Goal: Ask a question

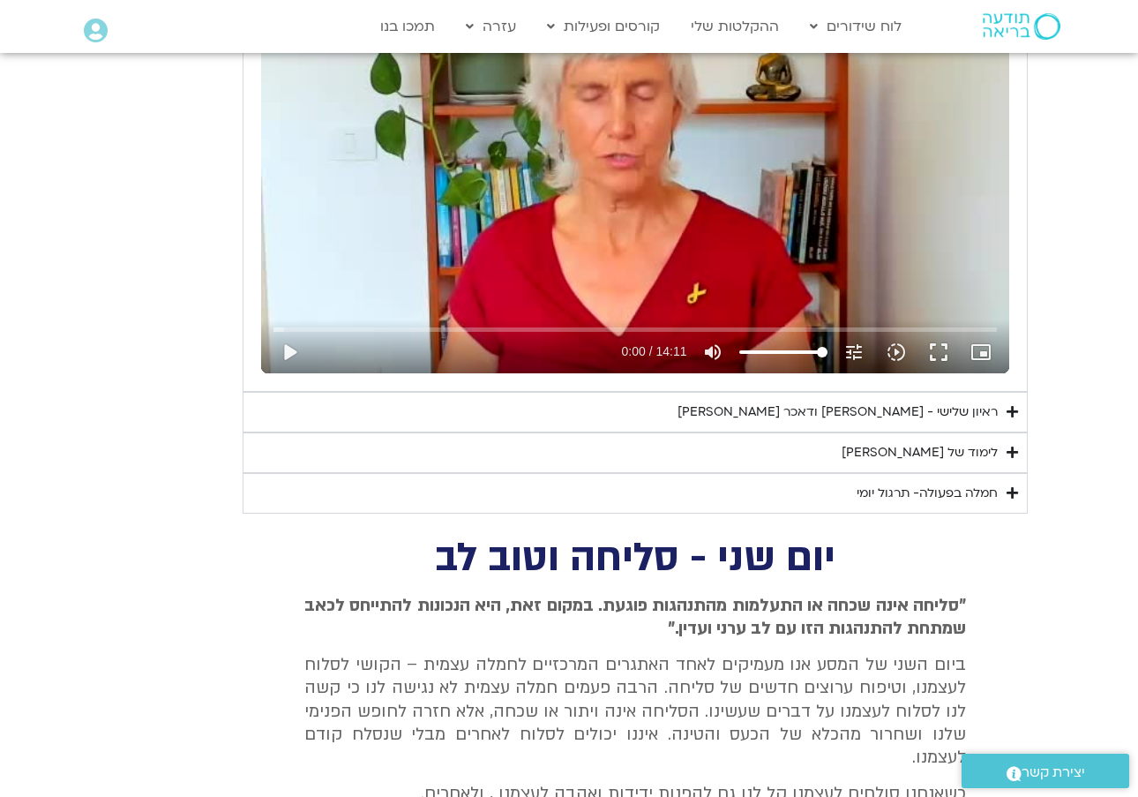
scroll to position [984, 0]
click at [829, 409] on div "ראיון שלישי - [PERSON_NAME] ודאכר [PERSON_NAME]" at bounding box center [837, 412] width 320 height 21
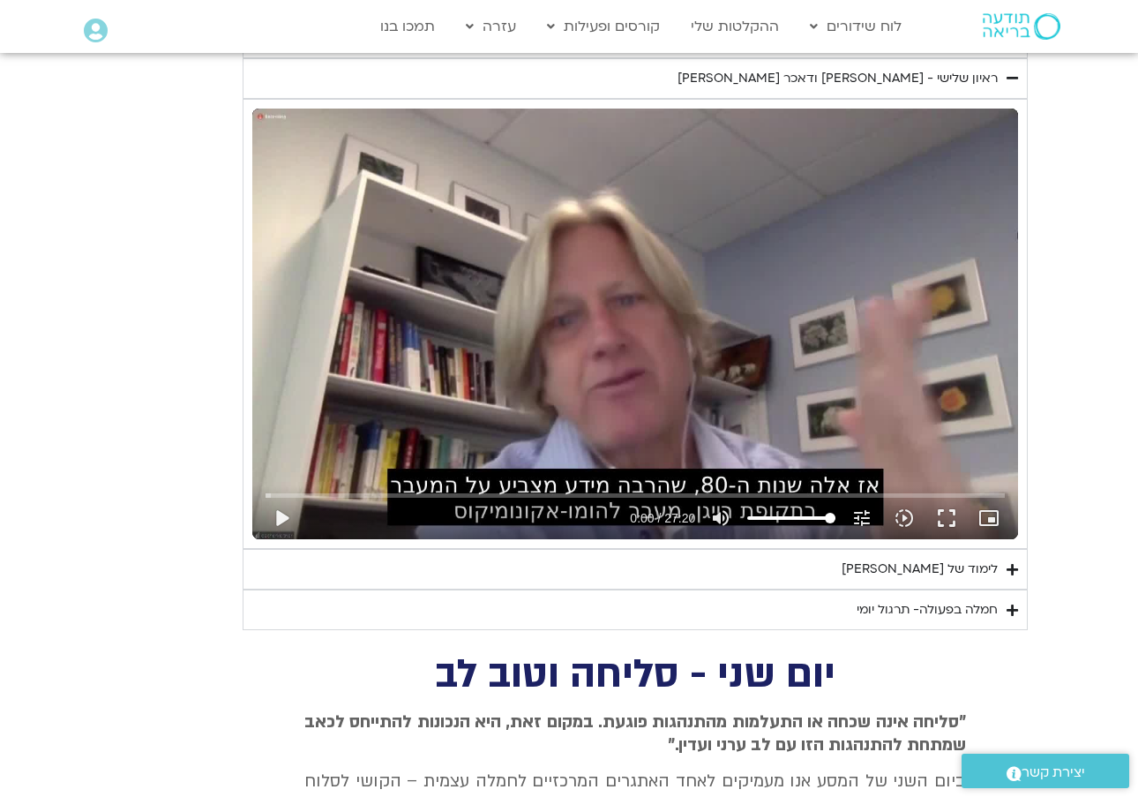
scroll to position [1319, 0]
click at [880, 604] on div "חמלה בפעולה- תרגול יומי" at bounding box center [927, 609] width 141 height 21
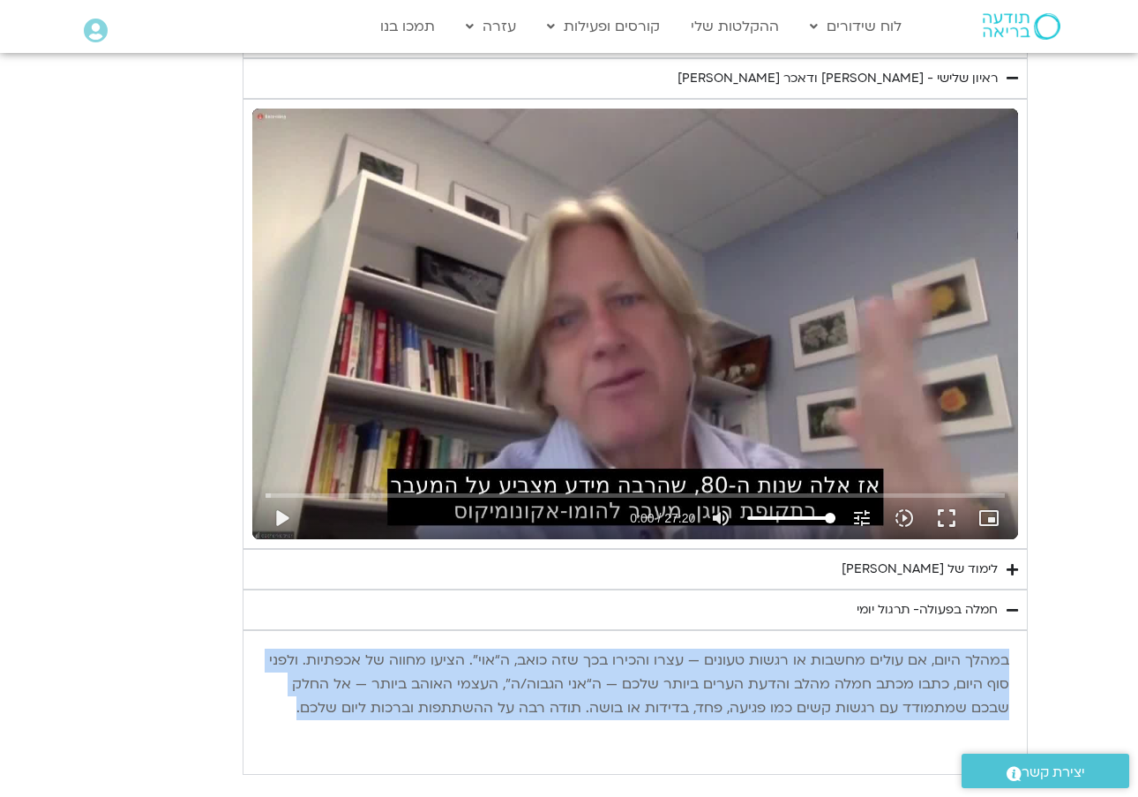
drag, startPoint x: 1010, startPoint y: 644, endPoint x: 306, endPoint y: 712, distance: 707.2
click at [306, 711] on div "במהלך היום, אם עולים מחשבות או רגשות טעונים — עצרו והכירו בכך שזה כואב, ה“אוי”.…" at bounding box center [635, 702] width 766 height 125
copy p "במהלך היום, אם עולים מחשבות או רגשות טעונים — עצרו והכירו בכך שזה כואב, ה“אוי”.…"
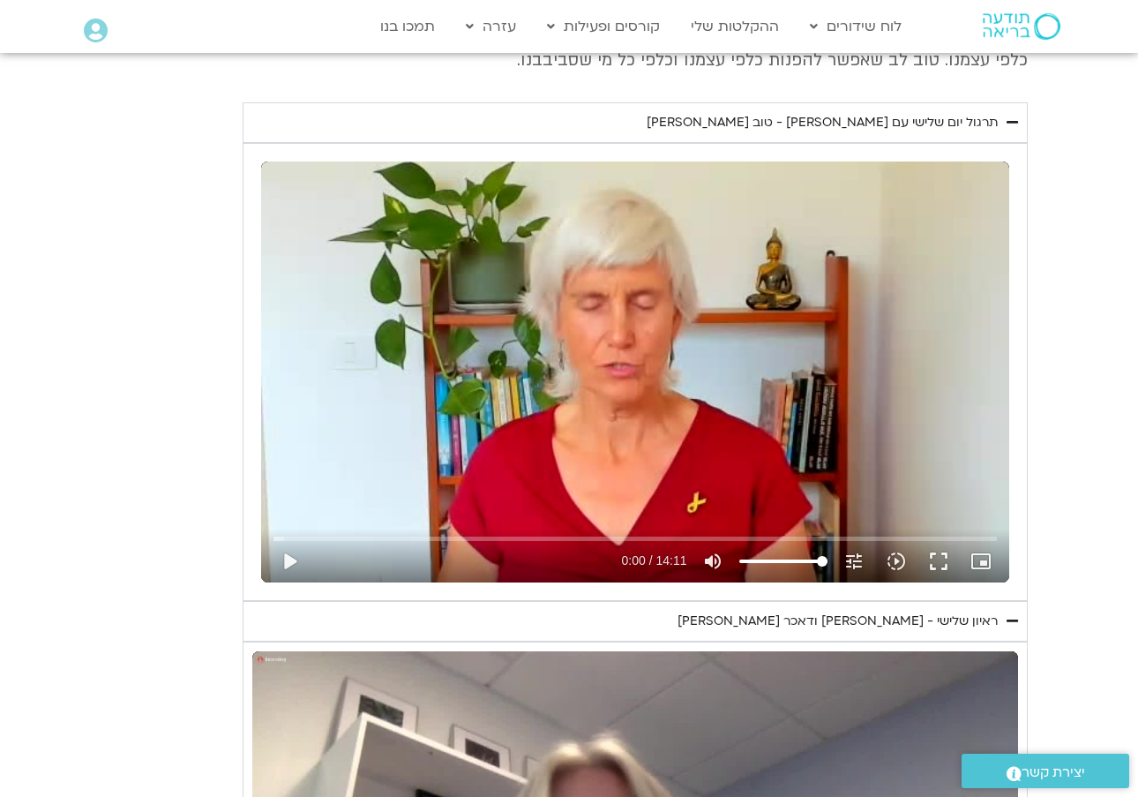
scroll to position [782, 0]
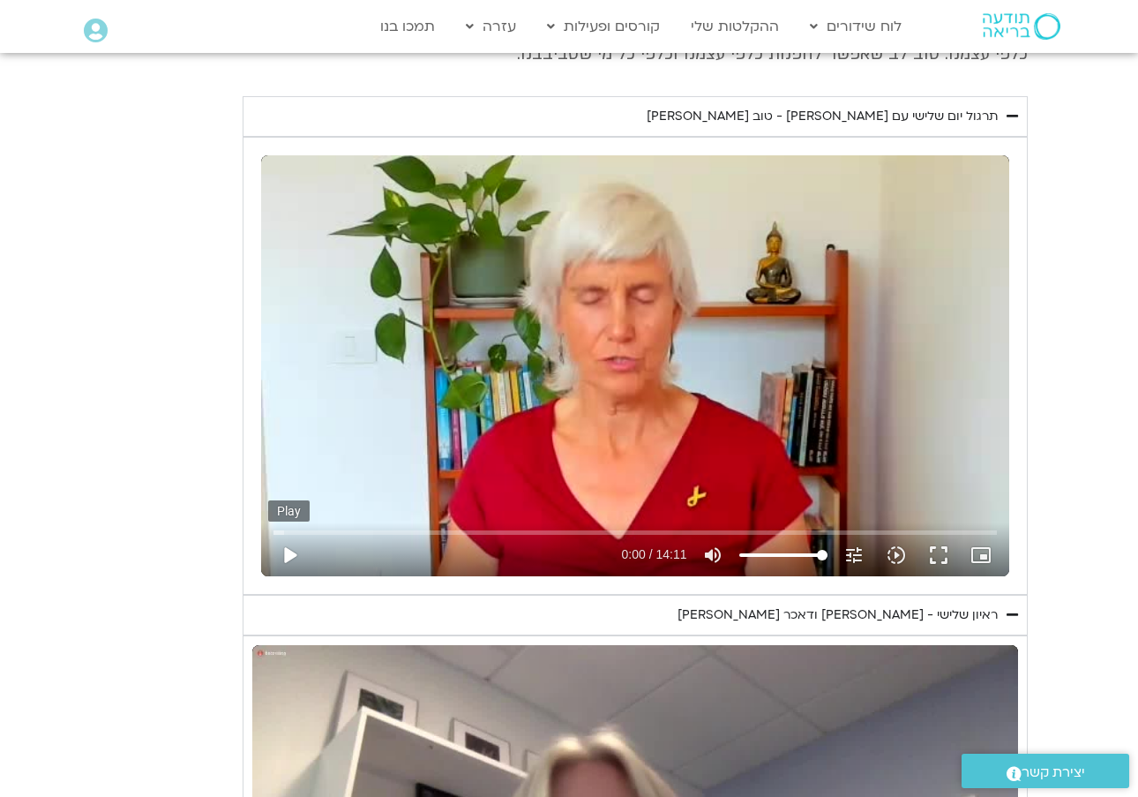
click at [287, 550] on button "play_arrow" at bounding box center [289, 555] width 42 height 42
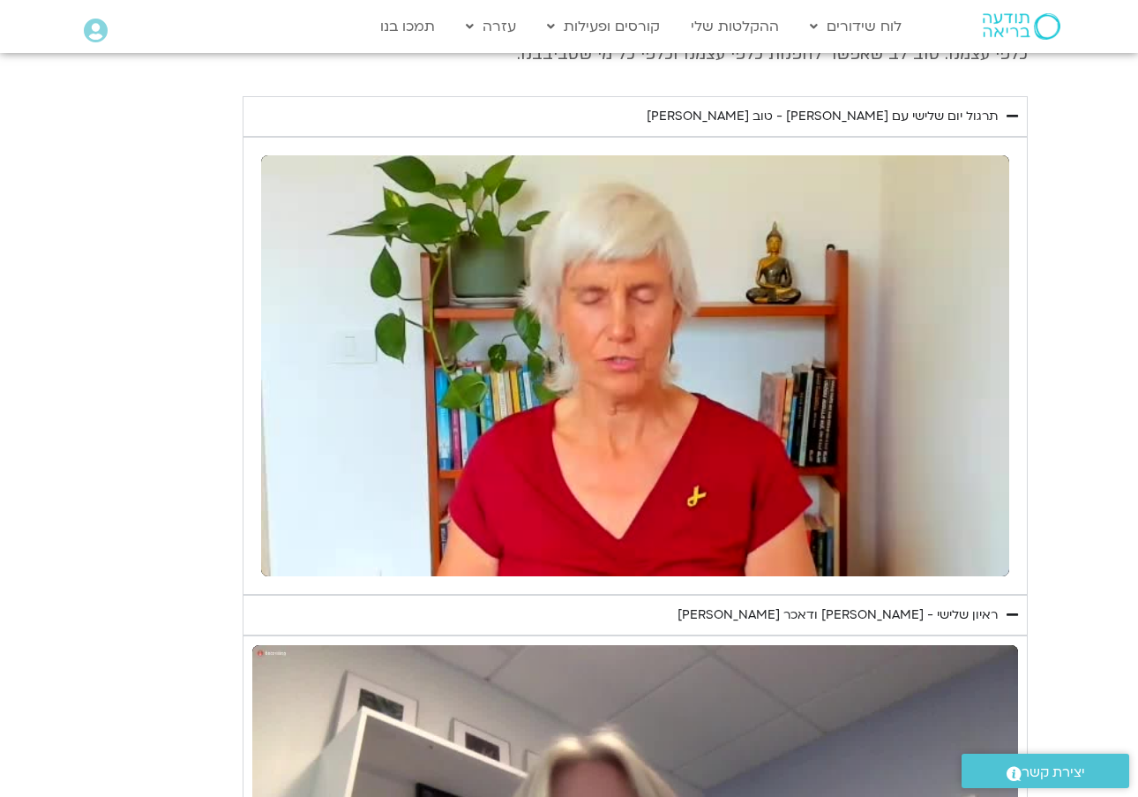
click at [286, 552] on button "pause" at bounding box center [289, 555] width 42 height 42
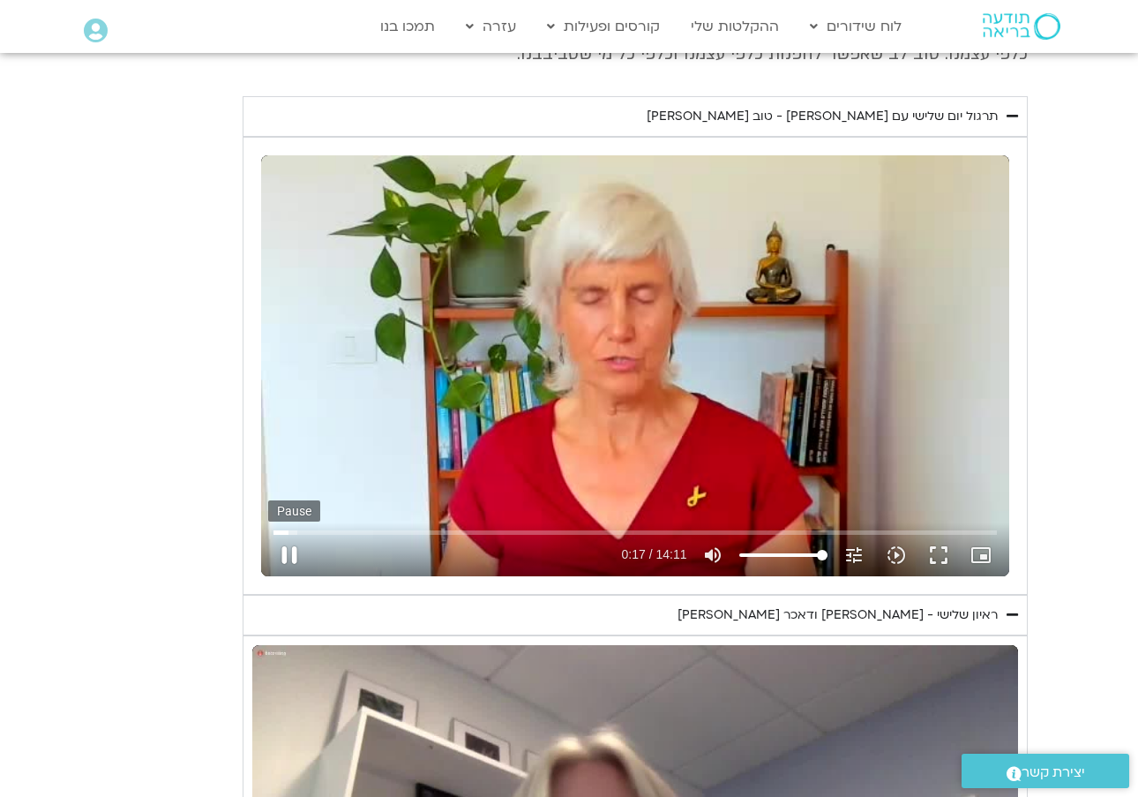
drag, startPoint x: 290, startPoint y: 551, endPoint x: 295, endPoint y: 543, distance: 9.1
click at [292, 548] on button "pause" at bounding box center [289, 555] width 42 height 42
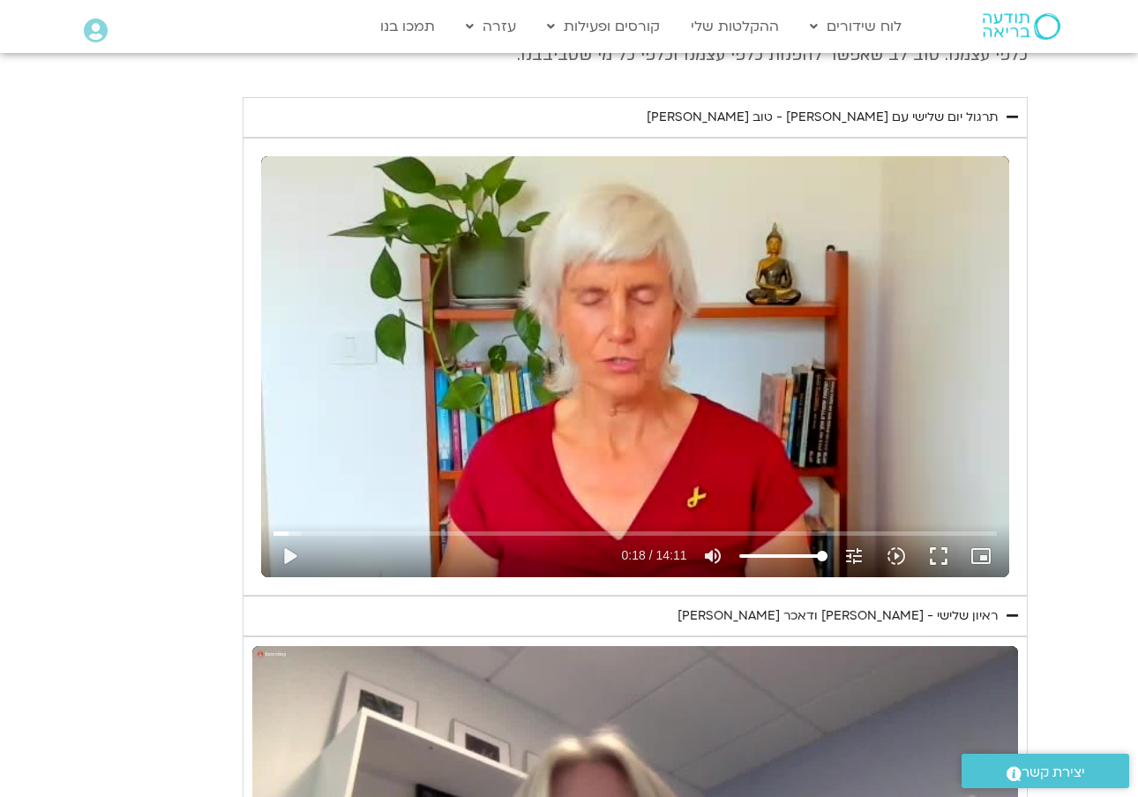
type input "18.0089691840313"
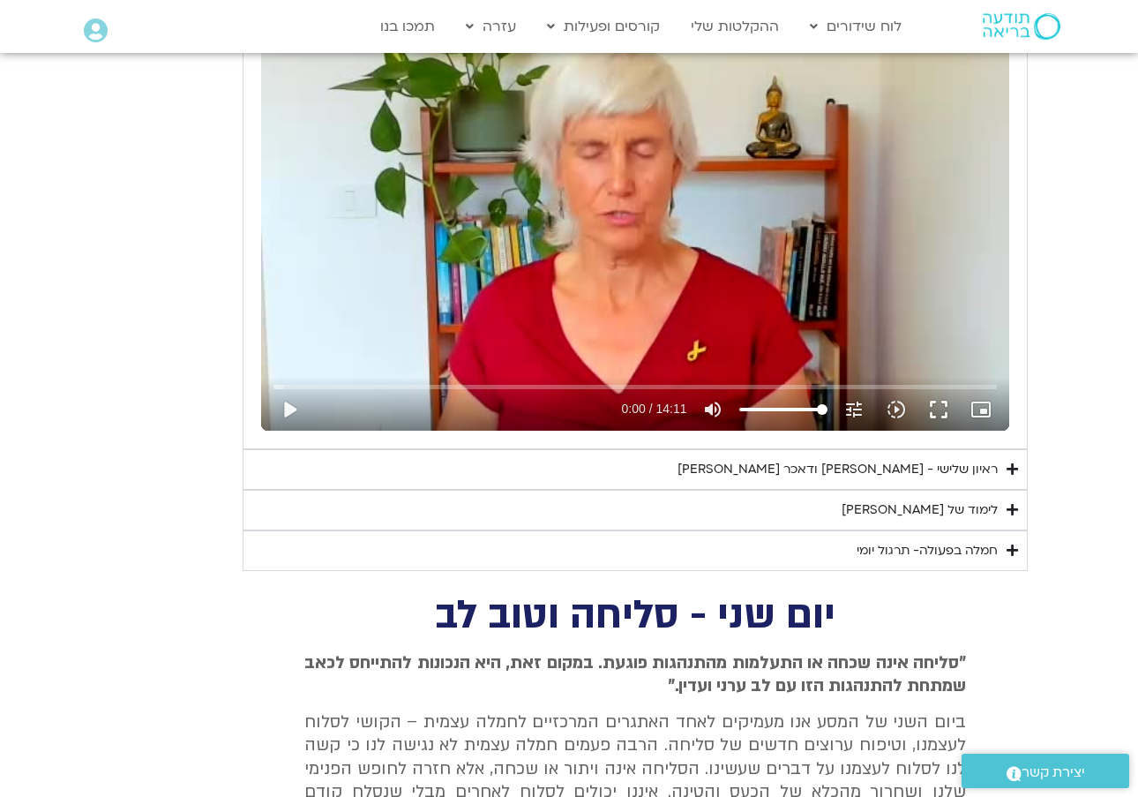
scroll to position [933, 0]
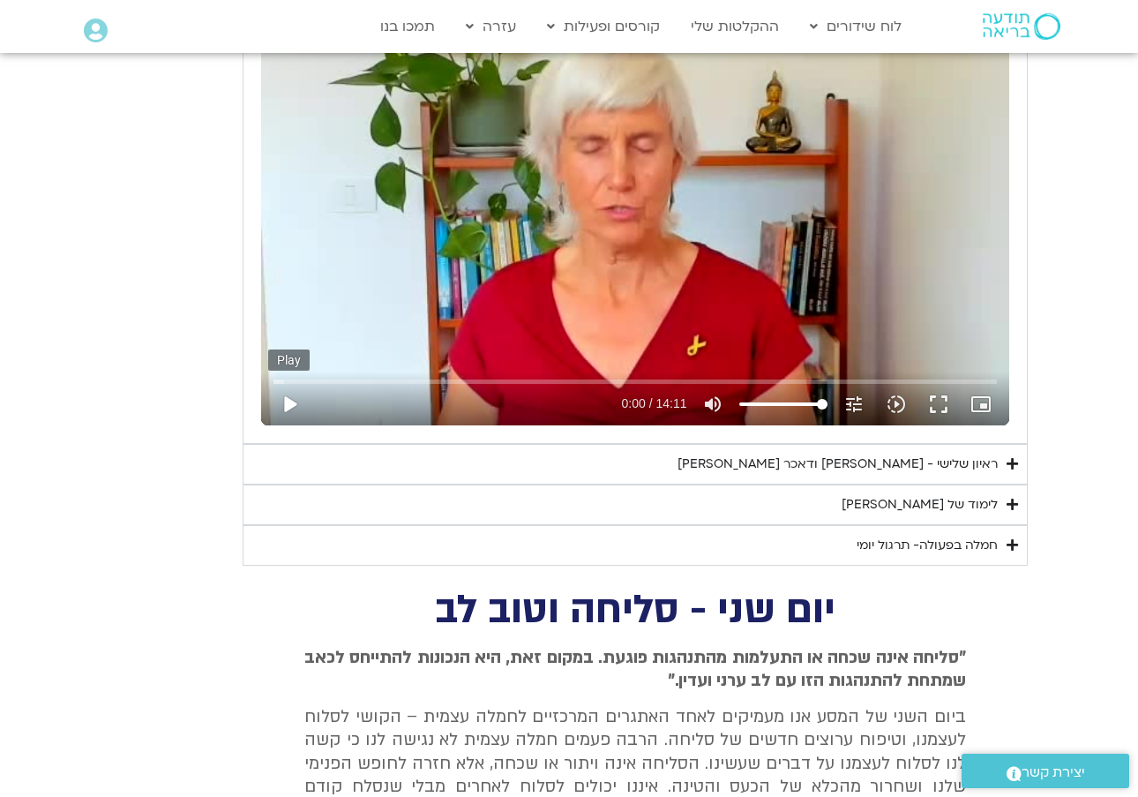
click at [292, 396] on button "play_arrow" at bounding box center [289, 404] width 42 height 42
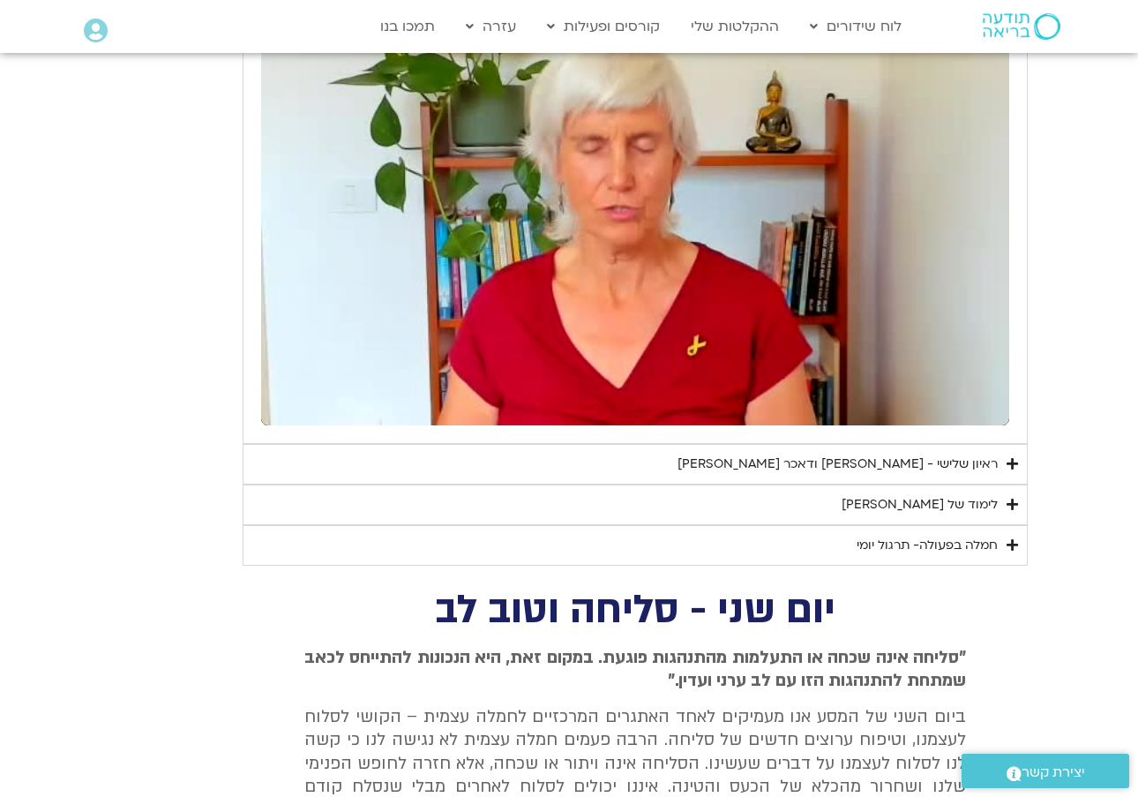
click at [308, 401] on button "pause" at bounding box center [289, 404] width 42 height 42
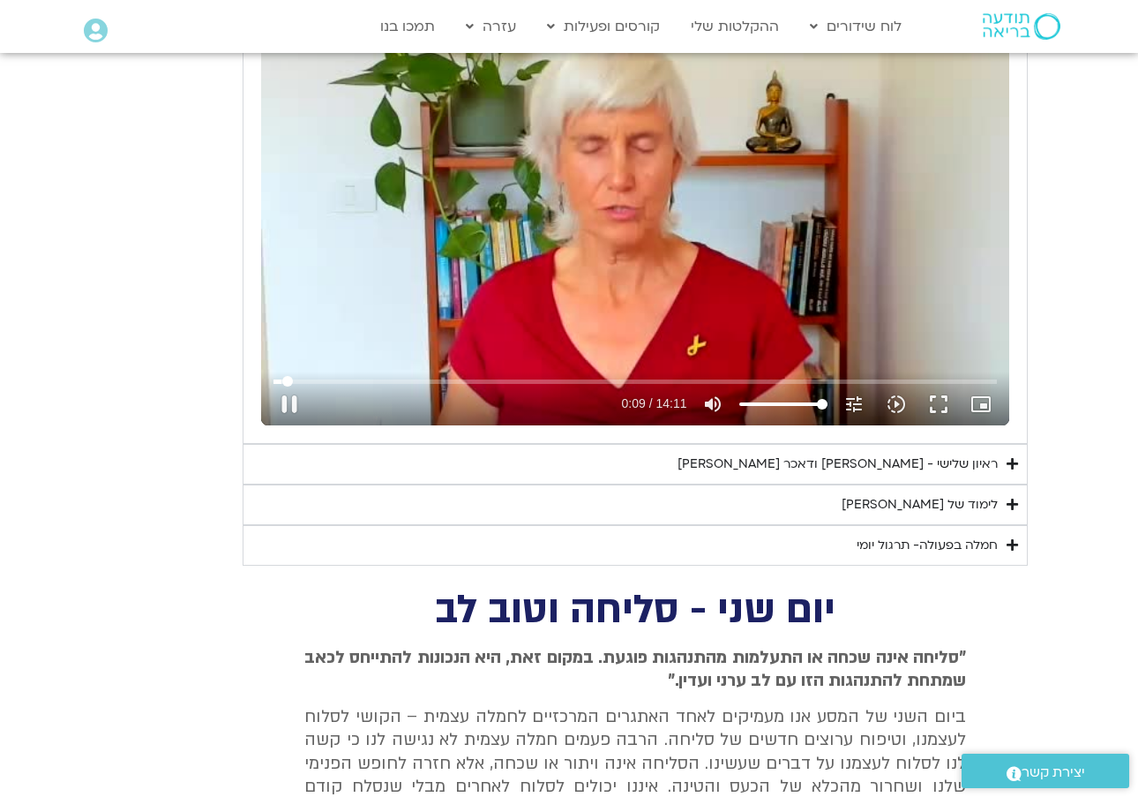
drag, startPoint x: 295, startPoint y: 401, endPoint x: 345, endPoint y: 380, distance: 54.6
click at [295, 400] on button "pause" at bounding box center [289, 404] width 42 height 42
click at [287, 402] on button "play_arrow" at bounding box center [289, 404] width 42 height 42
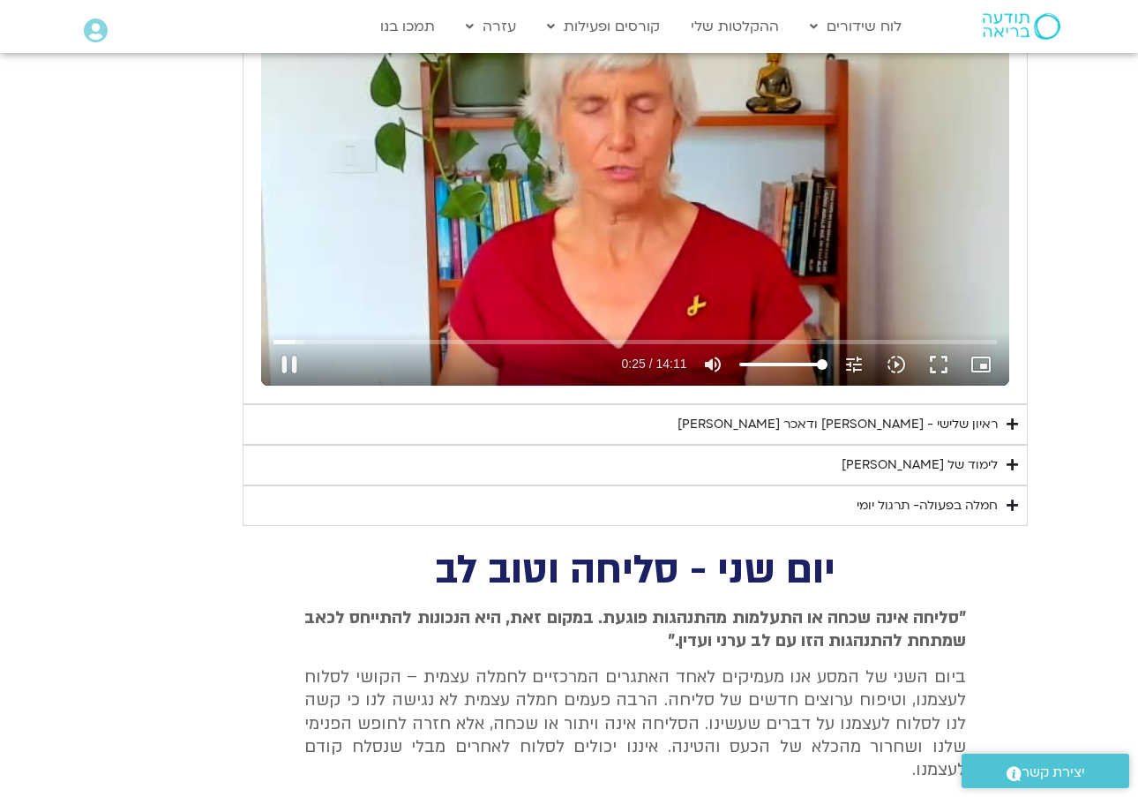
scroll to position [981, 0]
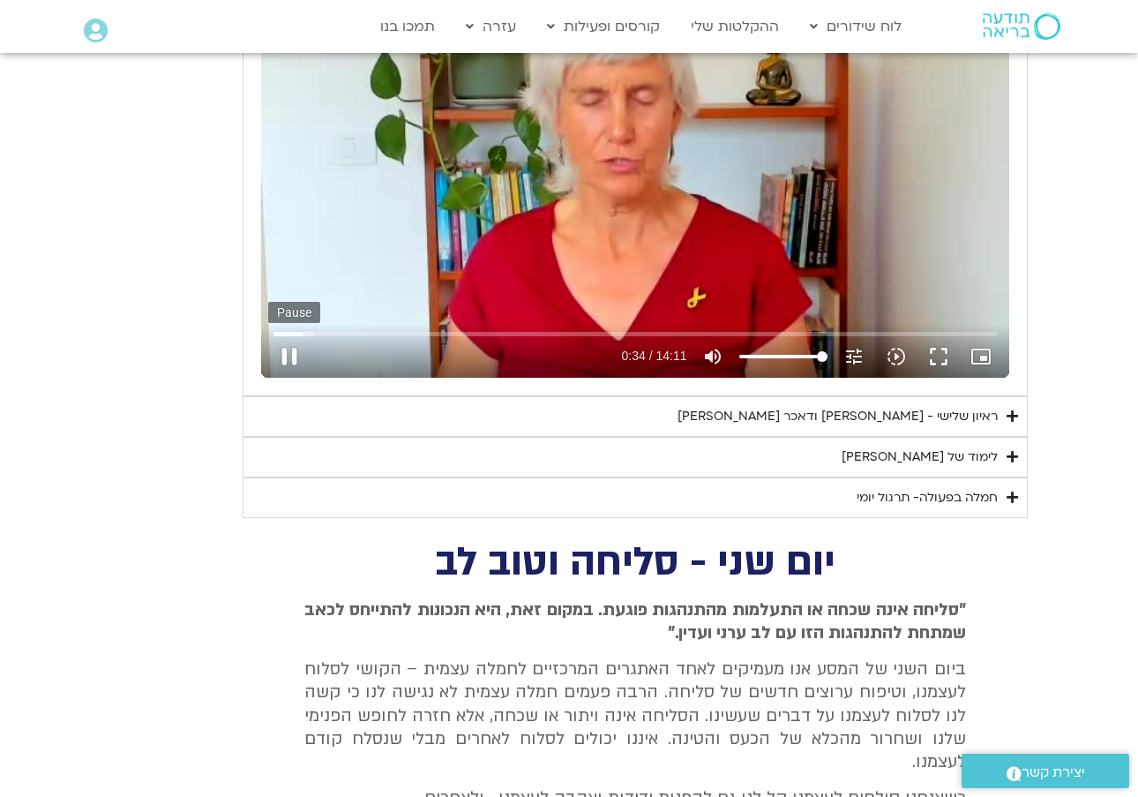
click at [297, 344] on button "pause" at bounding box center [289, 356] width 42 height 42
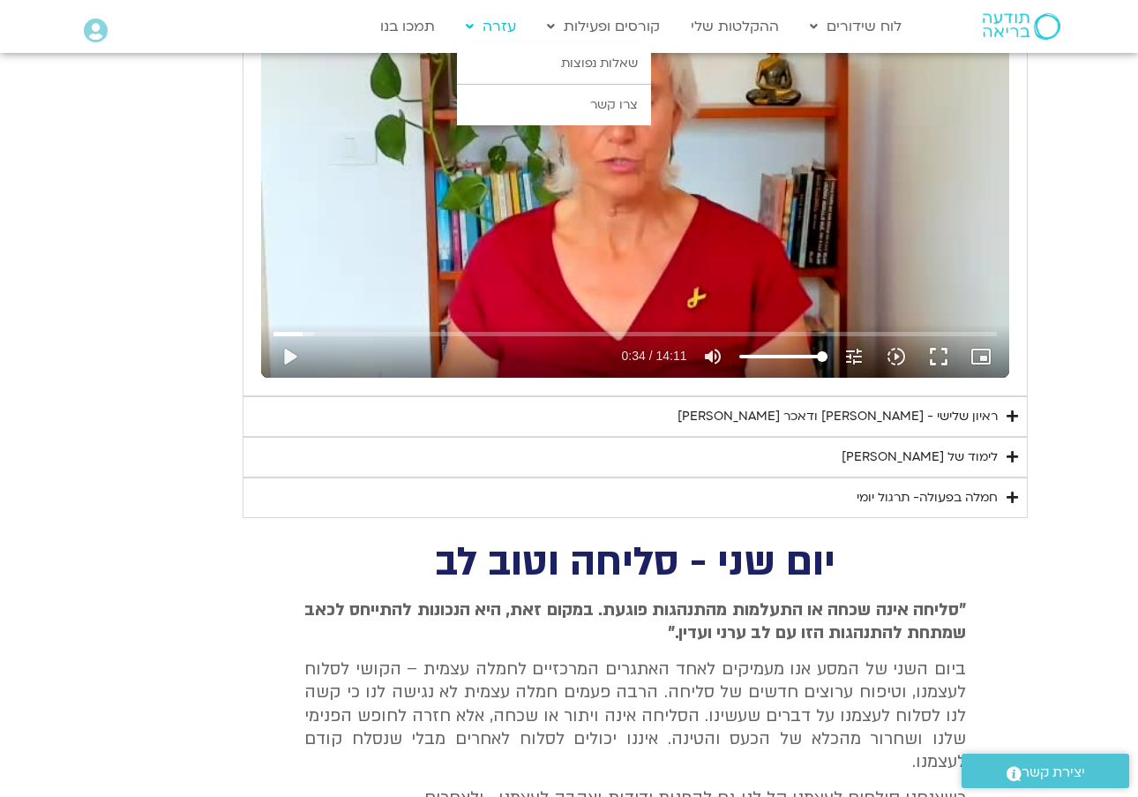
click at [290, 345] on button "play_arrow" at bounding box center [289, 356] width 42 height 42
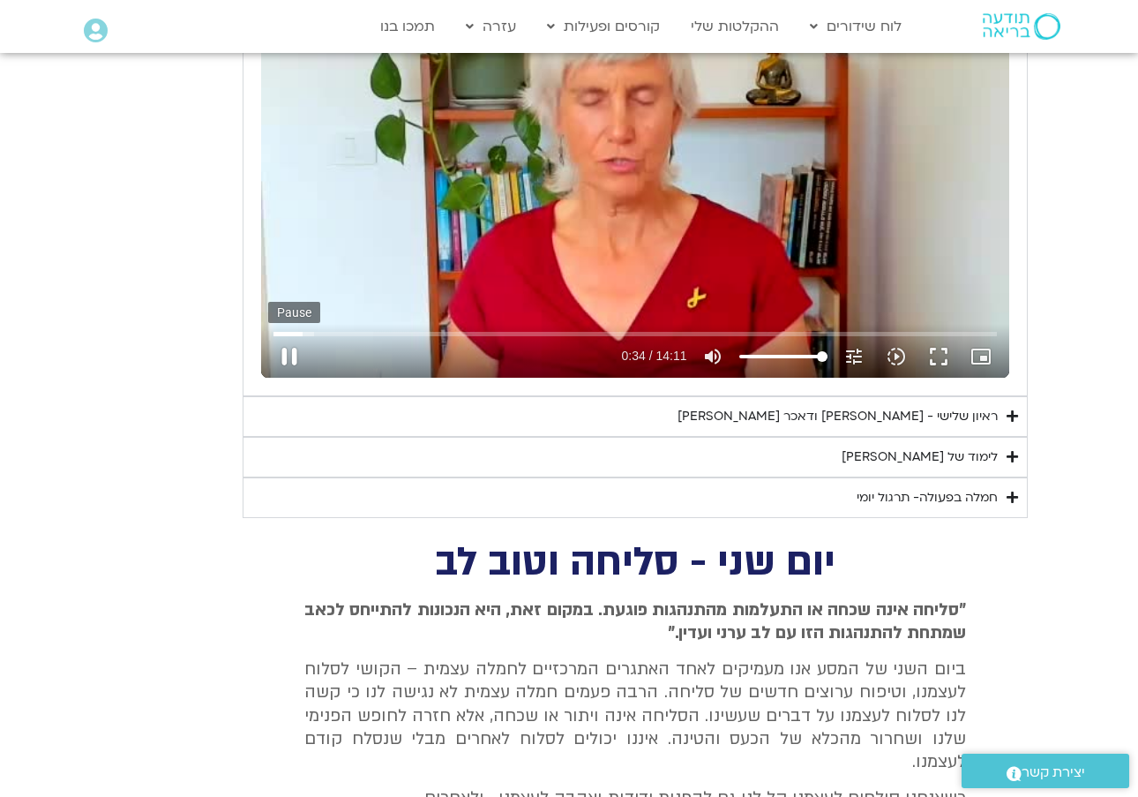
drag, startPoint x: 470, startPoint y: 28, endPoint x: 290, endPoint y: 345, distance: 364.2
click at [290, 345] on button "pause" at bounding box center [289, 356] width 42 height 42
click at [287, 349] on button "play_arrow" at bounding box center [289, 356] width 42 height 42
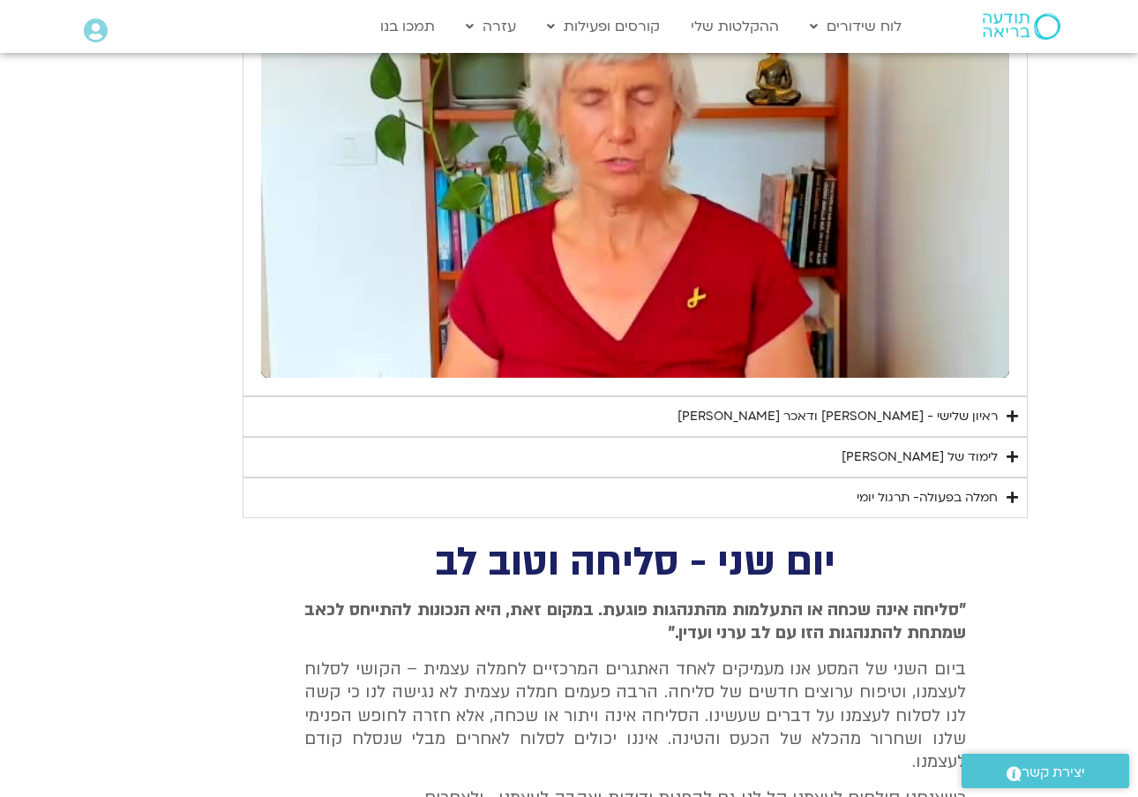
click at [285, 358] on button "pause" at bounding box center [289, 356] width 42 height 42
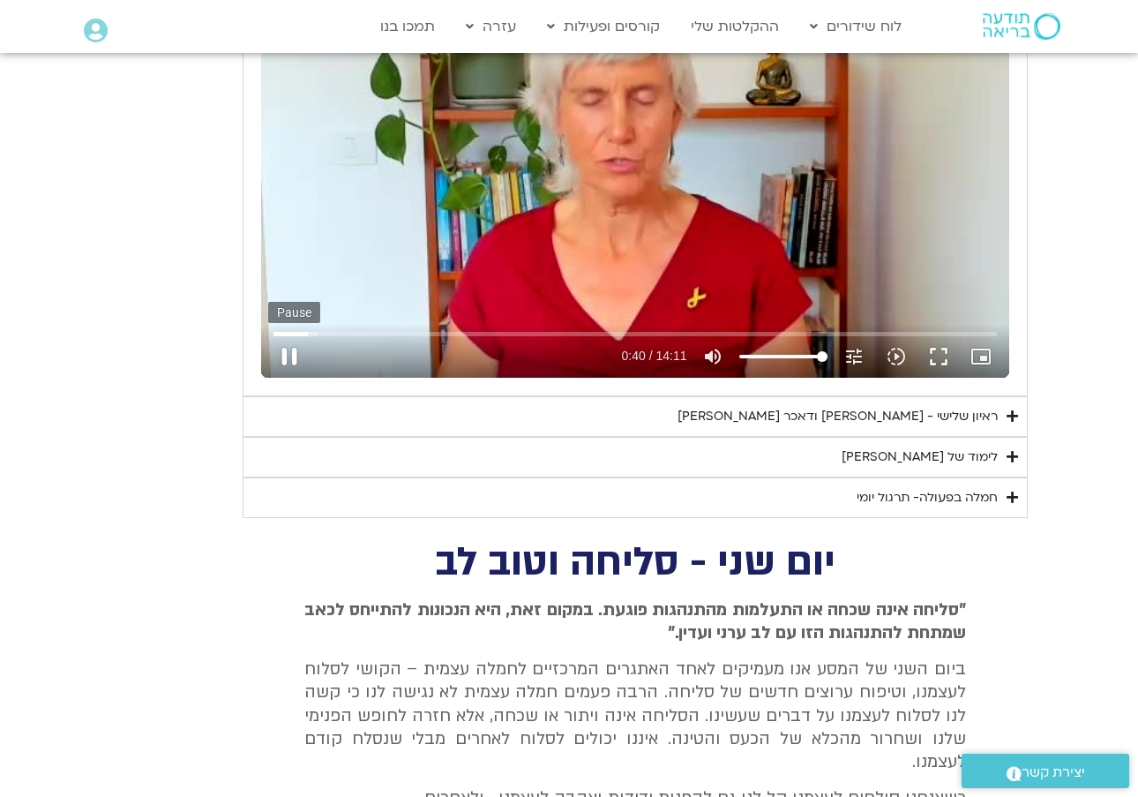
click at [285, 354] on button "pause" at bounding box center [289, 356] width 42 height 42
click at [913, 411] on div "ראיון שלישי - טארה בראך ודאכר קלטנר" at bounding box center [837, 416] width 320 height 21
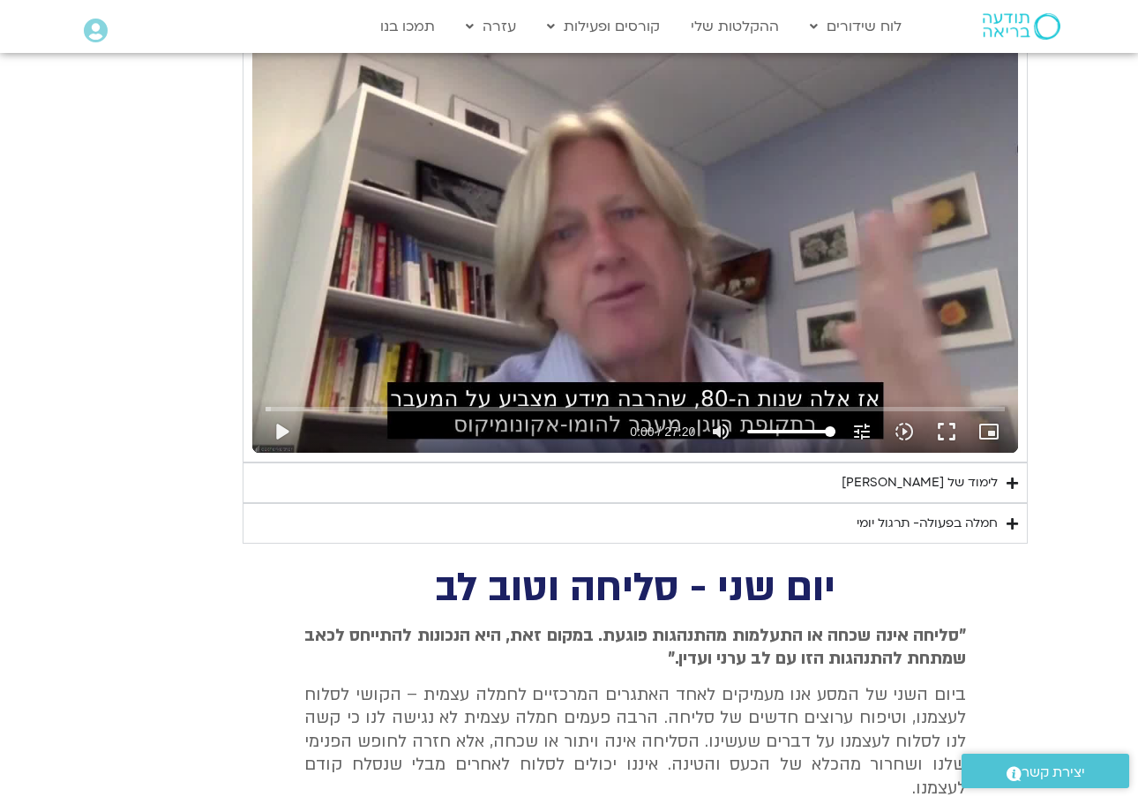
scroll to position [1419, 0]
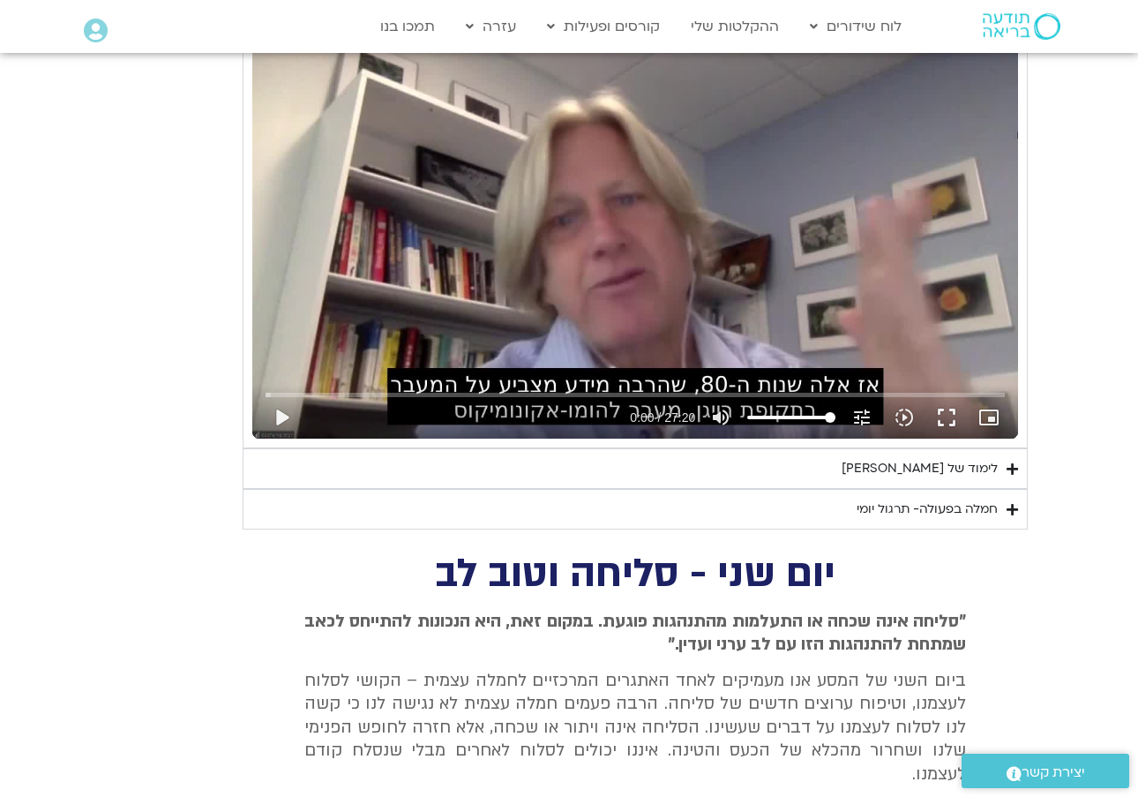
click at [948, 460] on div "לימוד של [PERSON_NAME]" at bounding box center [920, 468] width 156 height 21
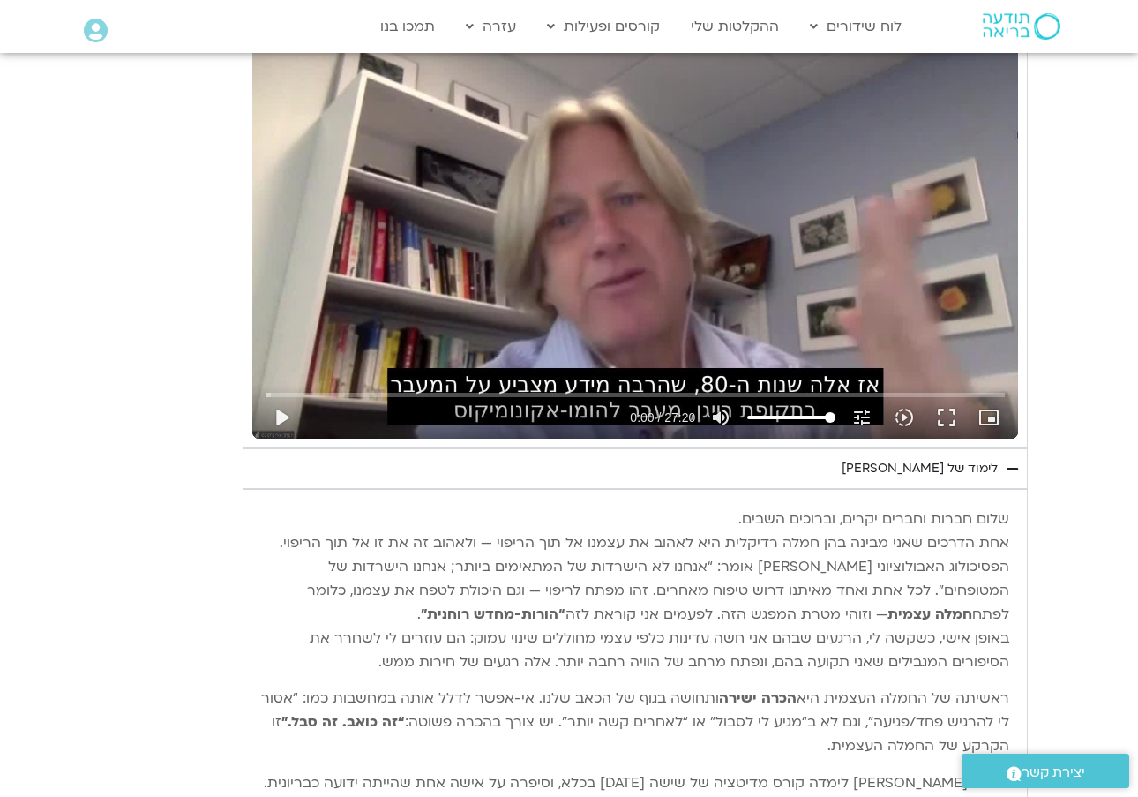
click at [947, 458] on div "לימוד של [PERSON_NAME]" at bounding box center [920, 468] width 156 height 21
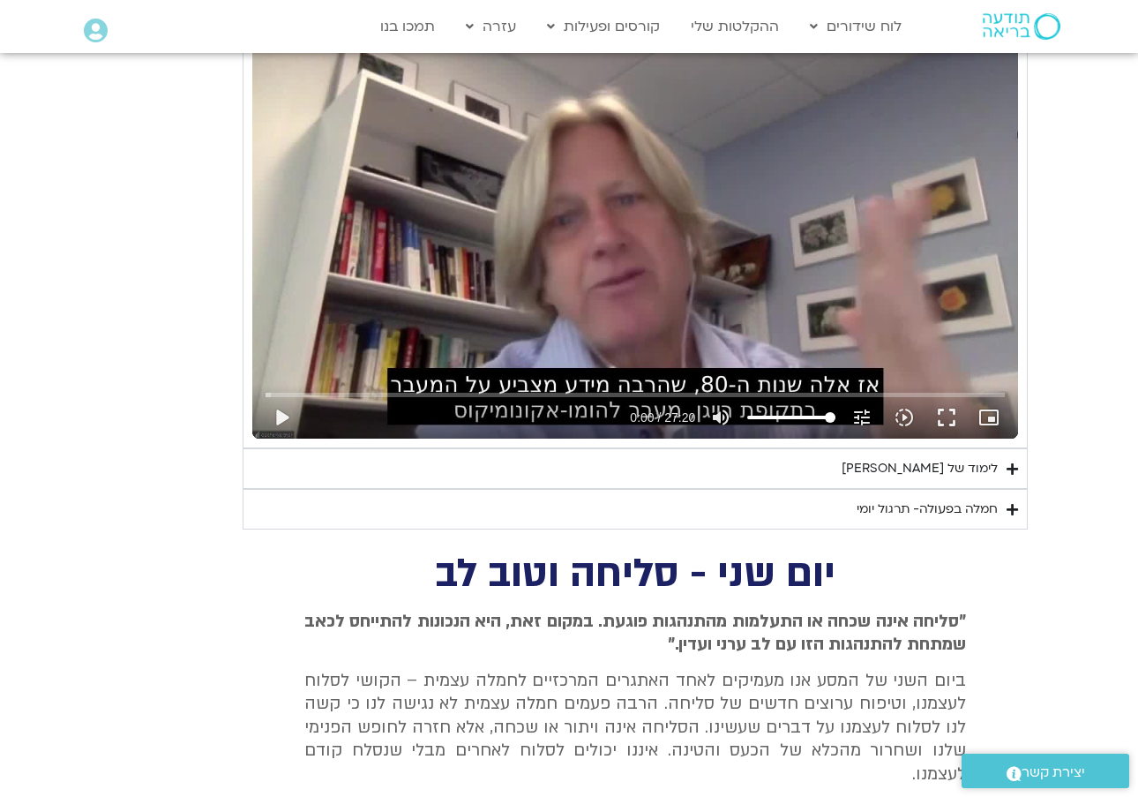
click at [947, 458] on div "לימוד של טארה" at bounding box center [920, 468] width 156 height 21
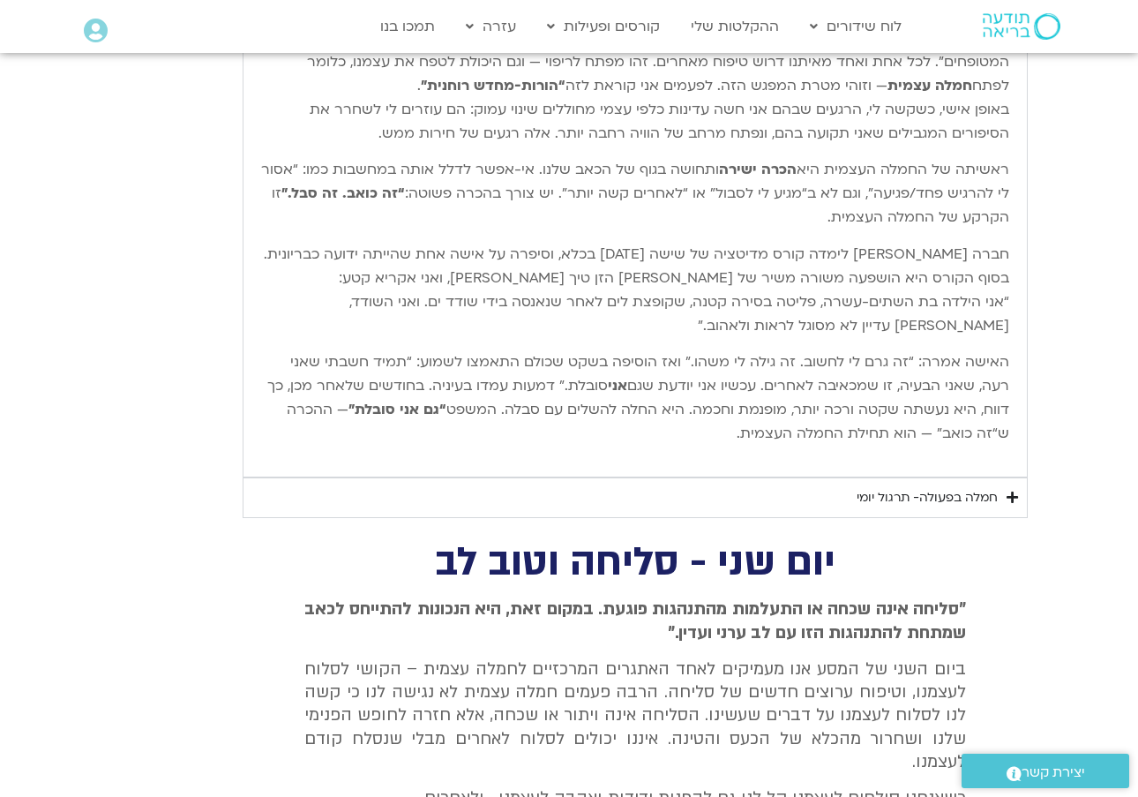
scroll to position [1949, 1]
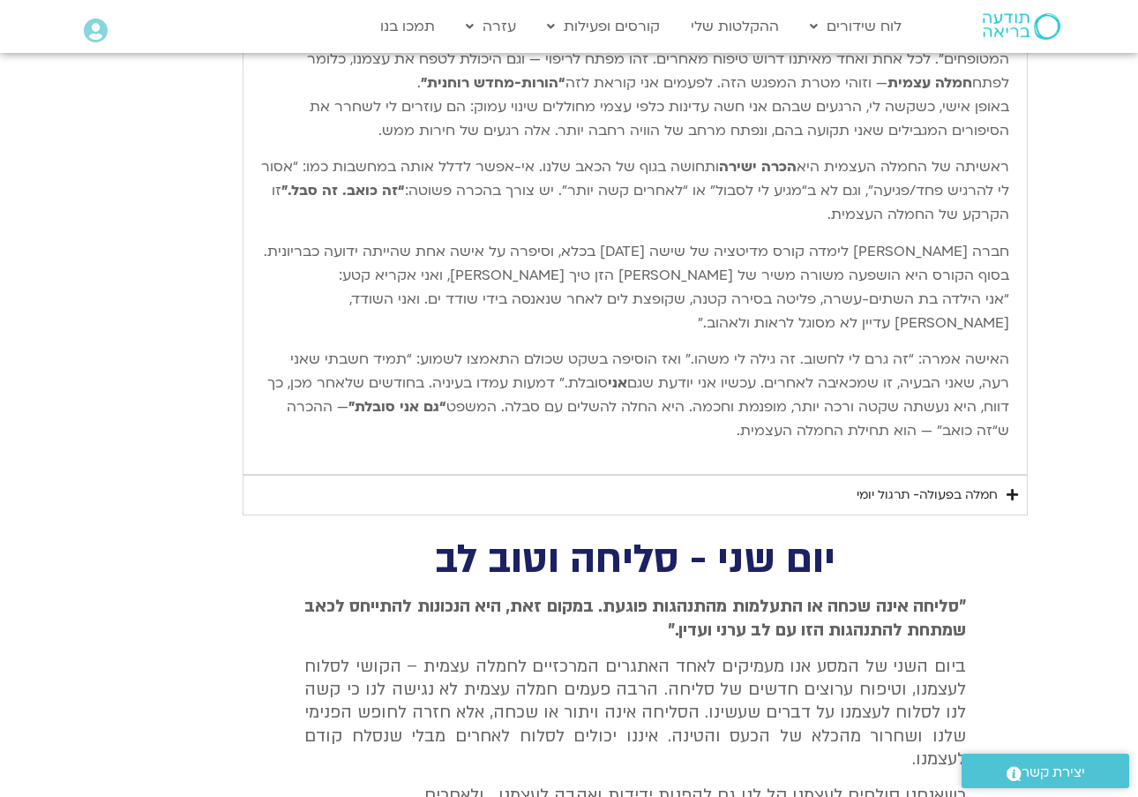
click at [939, 501] on summary "חמלה בפעולה- תרגול יומי" at bounding box center [635, 495] width 785 height 41
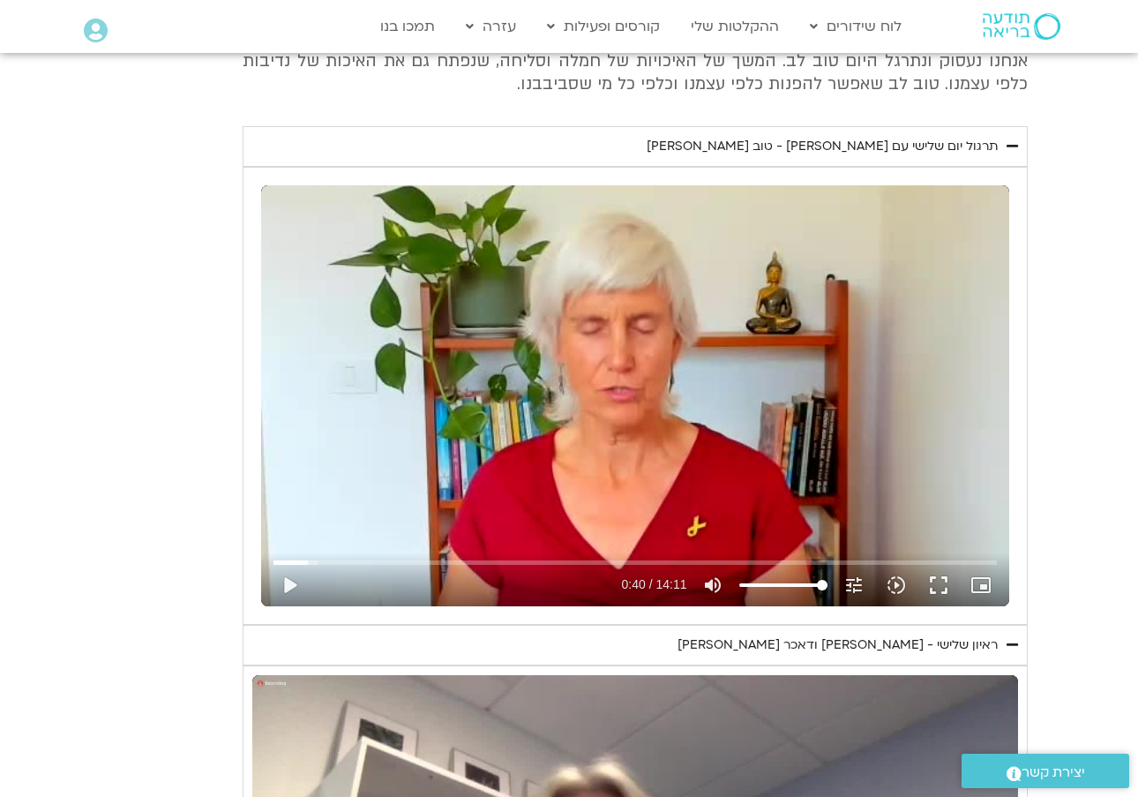
scroll to position [693, 0]
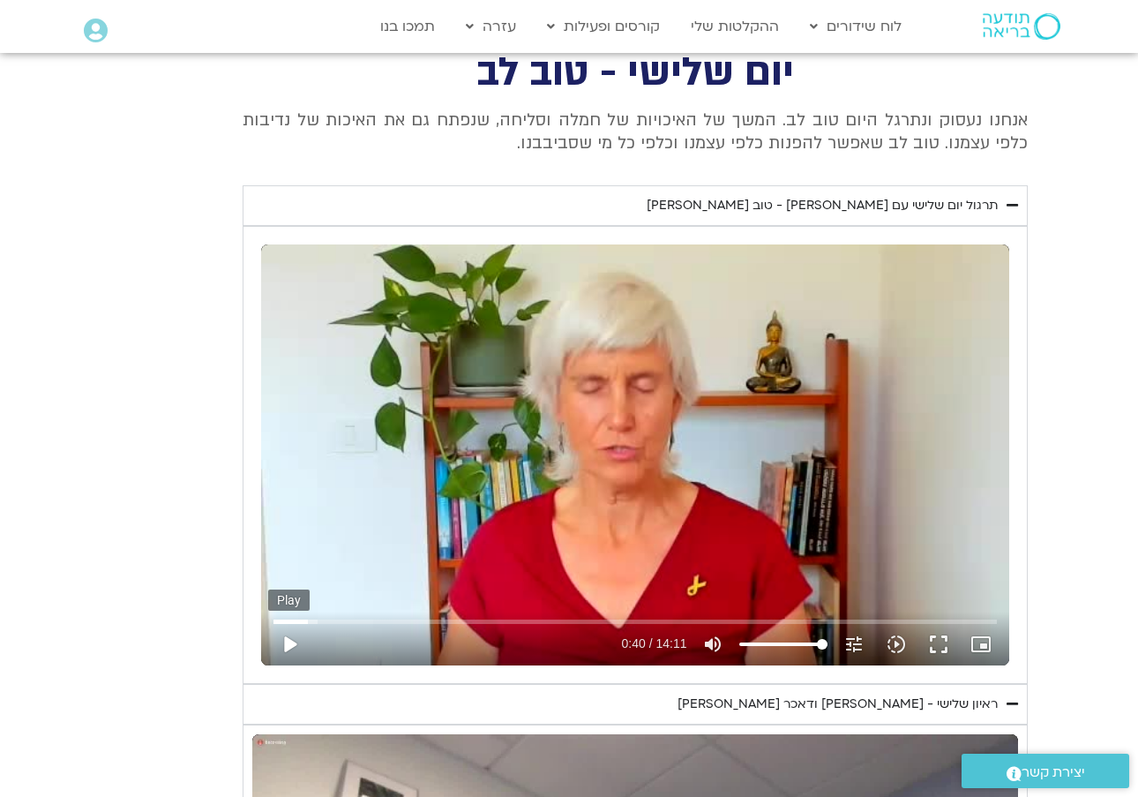
click at [290, 637] on button "play_arrow" at bounding box center [289, 644] width 42 height 42
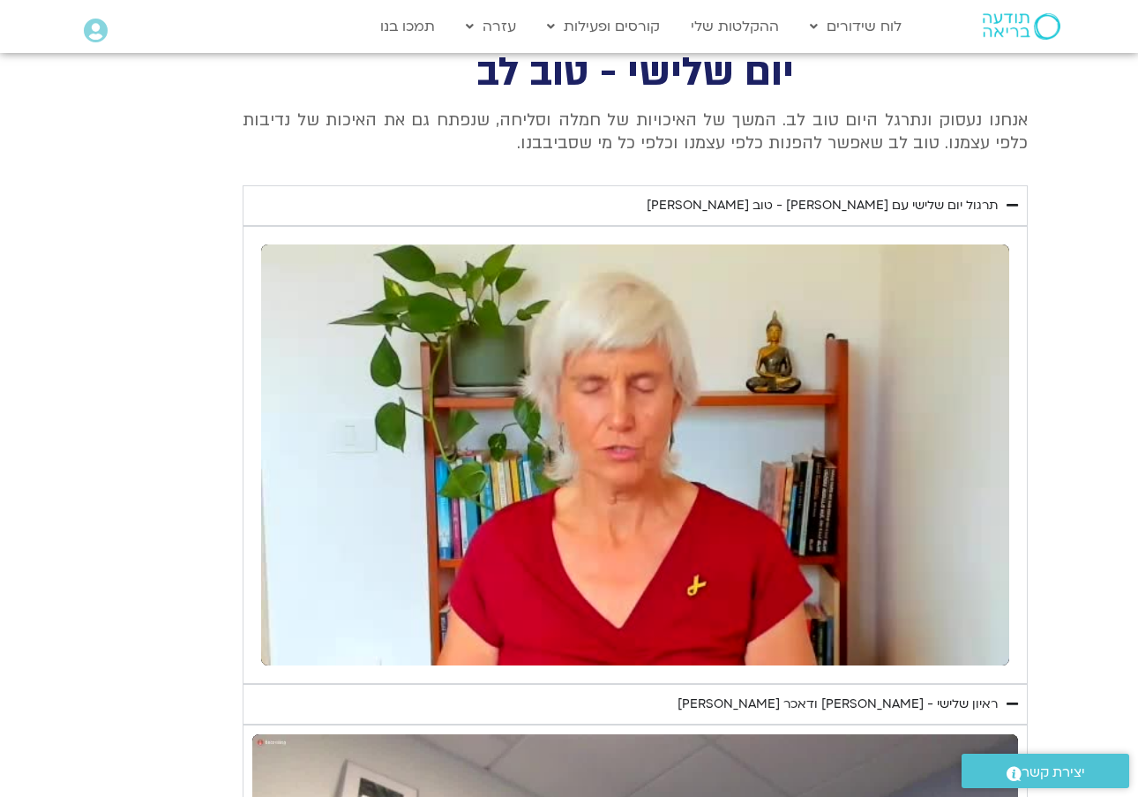
click at [290, 637] on button "pause" at bounding box center [289, 644] width 42 height 42
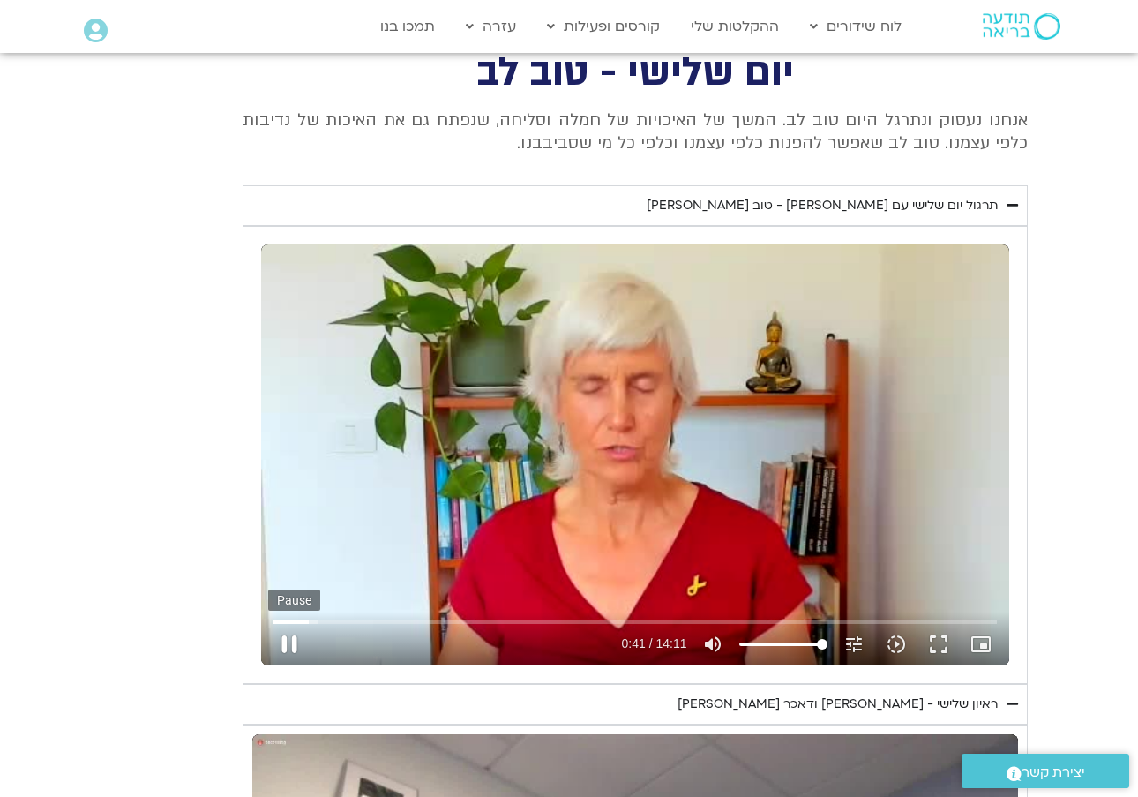
click at [293, 638] on button "pause" at bounding box center [289, 644] width 42 height 42
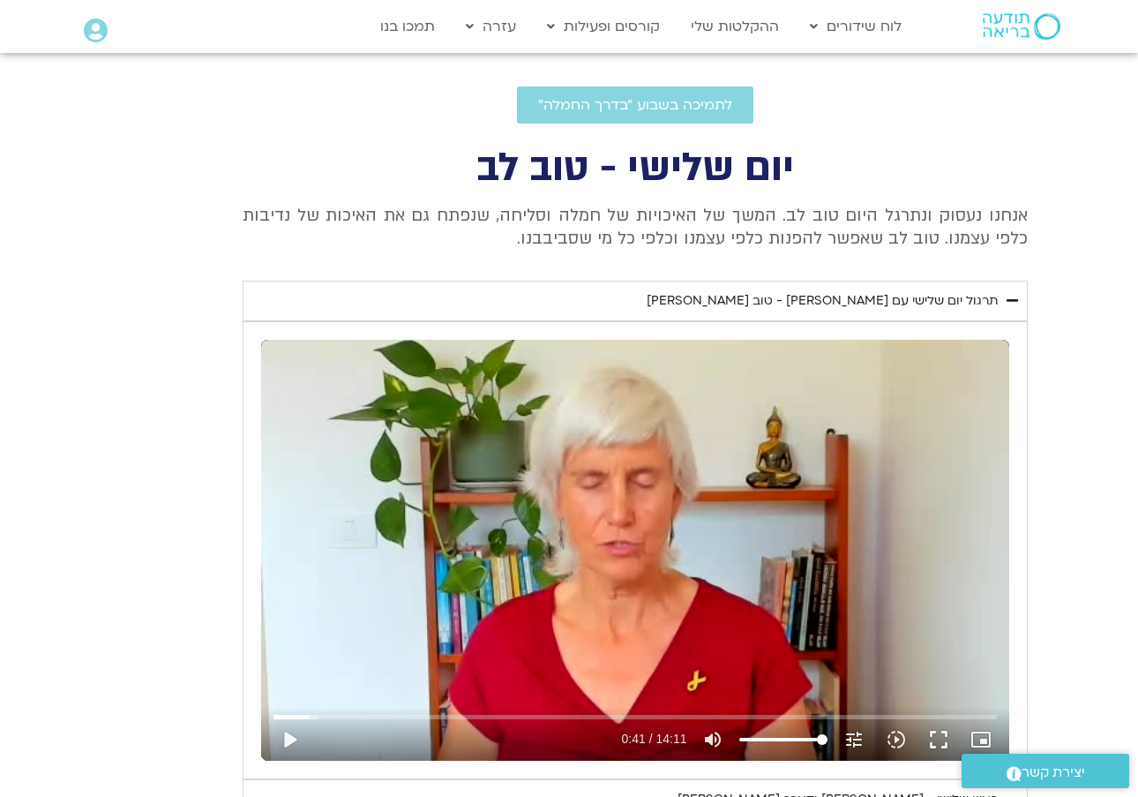
scroll to position [596, 0]
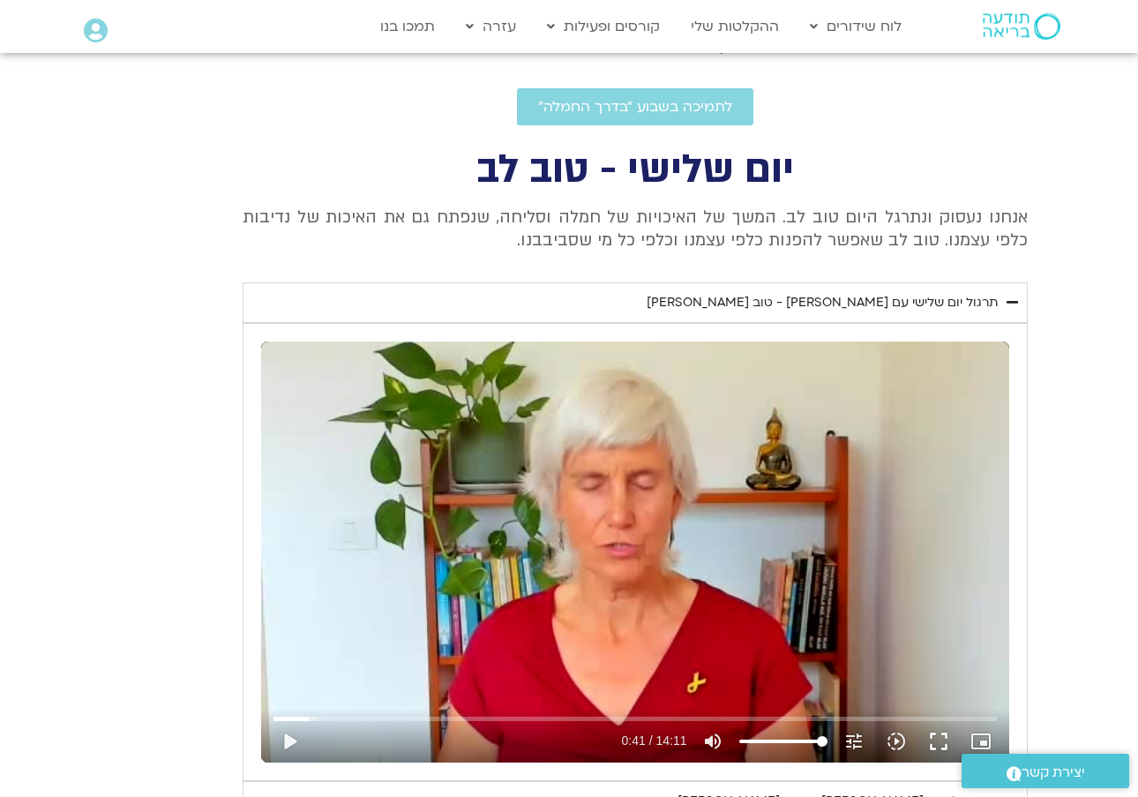
type input "41.7058495083972"
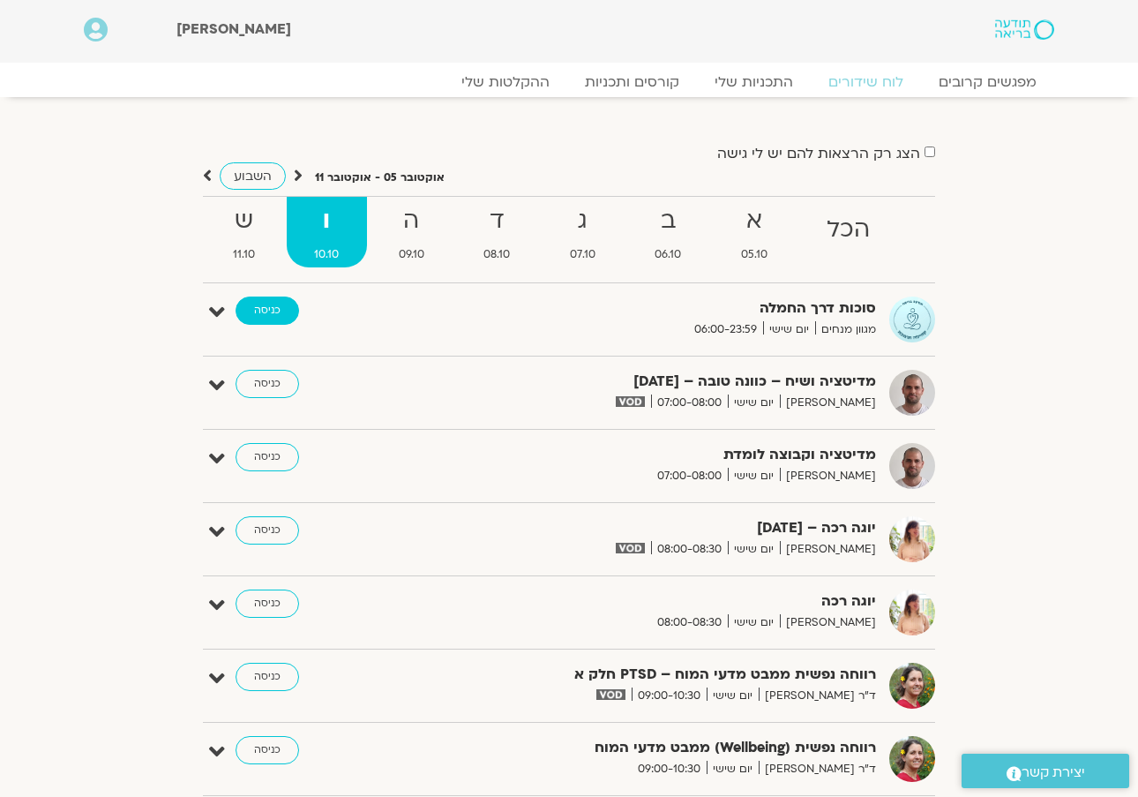
click at [281, 307] on link "כניסה" at bounding box center [268, 310] width 64 height 28
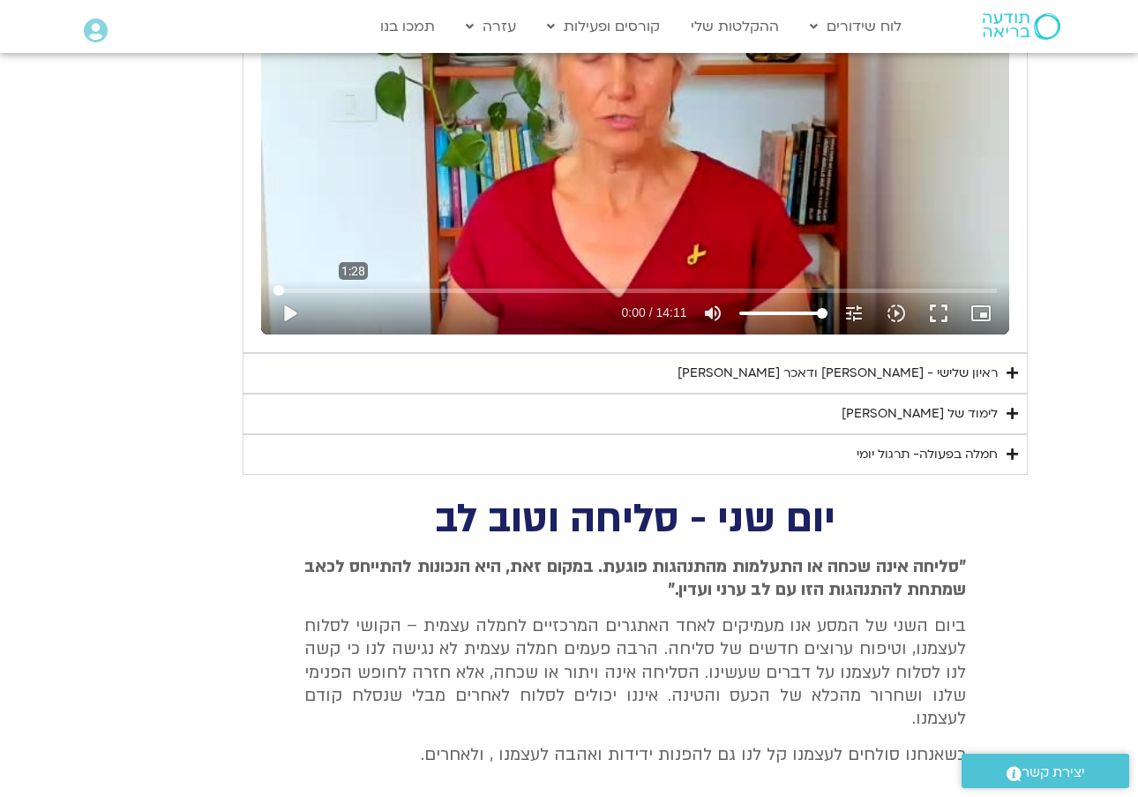
scroll to position [1029, 0]
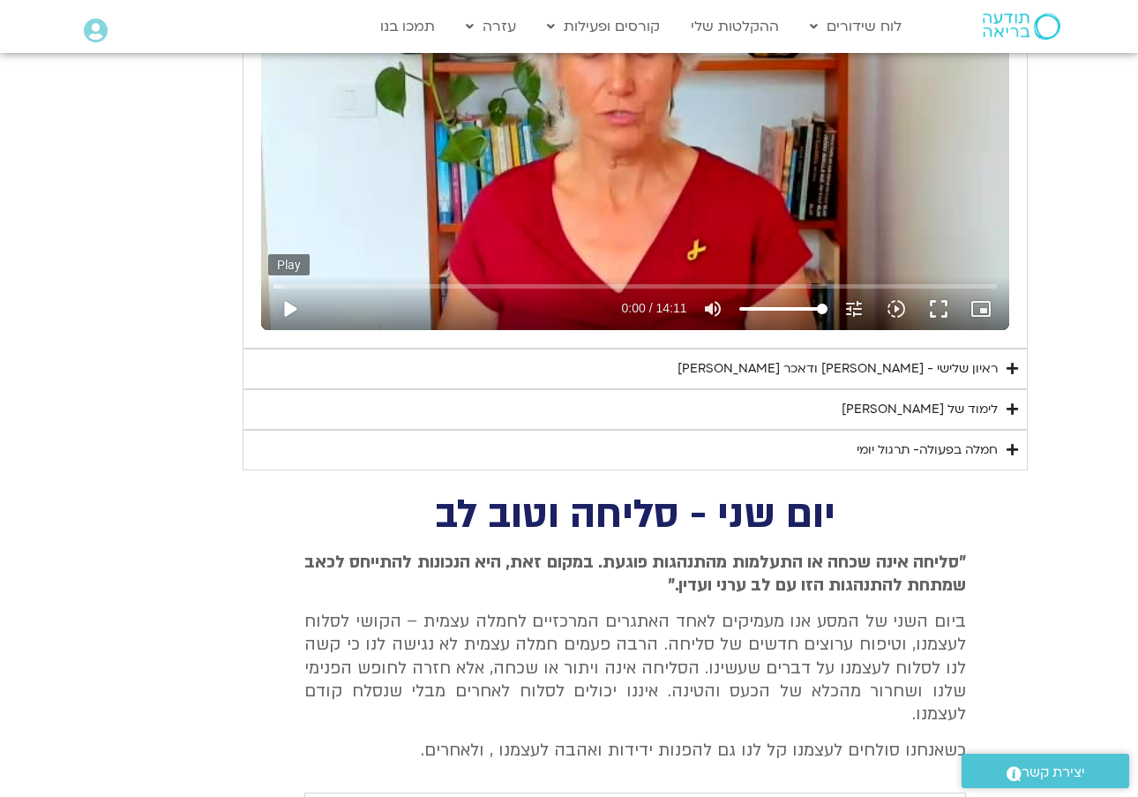
click at [290, 301] on button "play_arrow" at bounding box center [289, 309] width 42 height 42
type input "1.54686275025135"
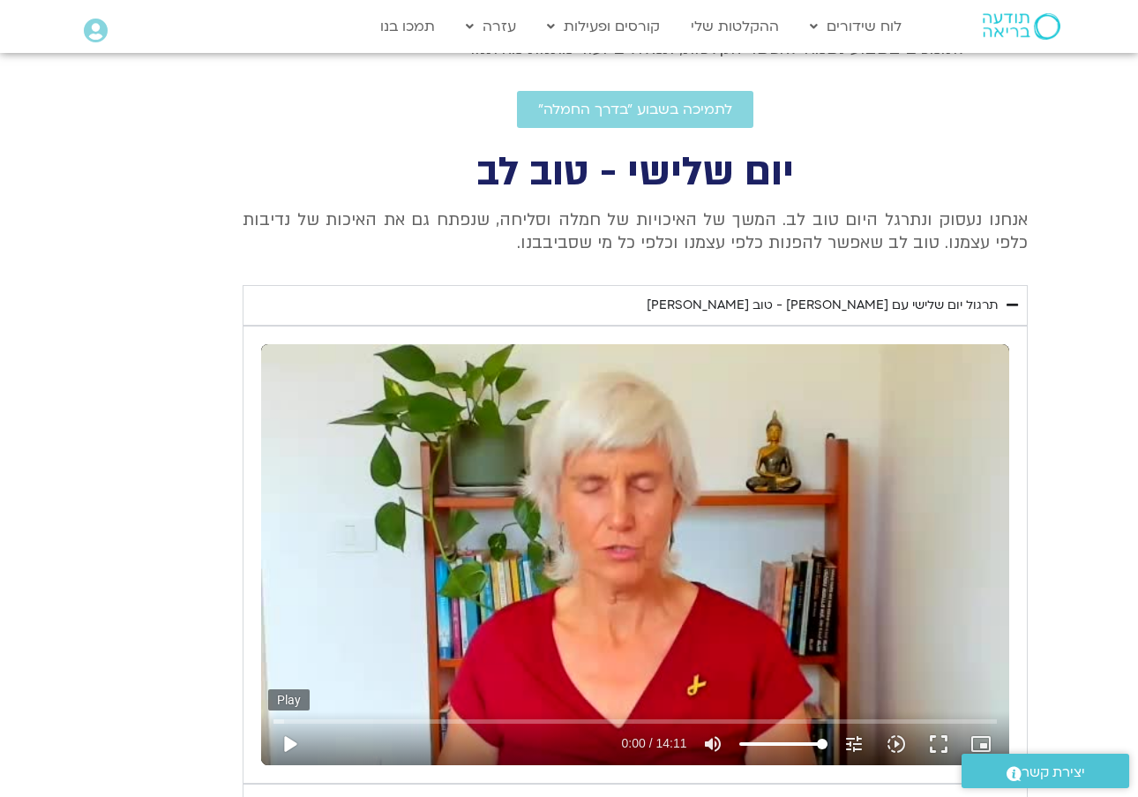
click at [289, 736] on button "play_arrow" at bounding box center [289, 743] width 42 height 42
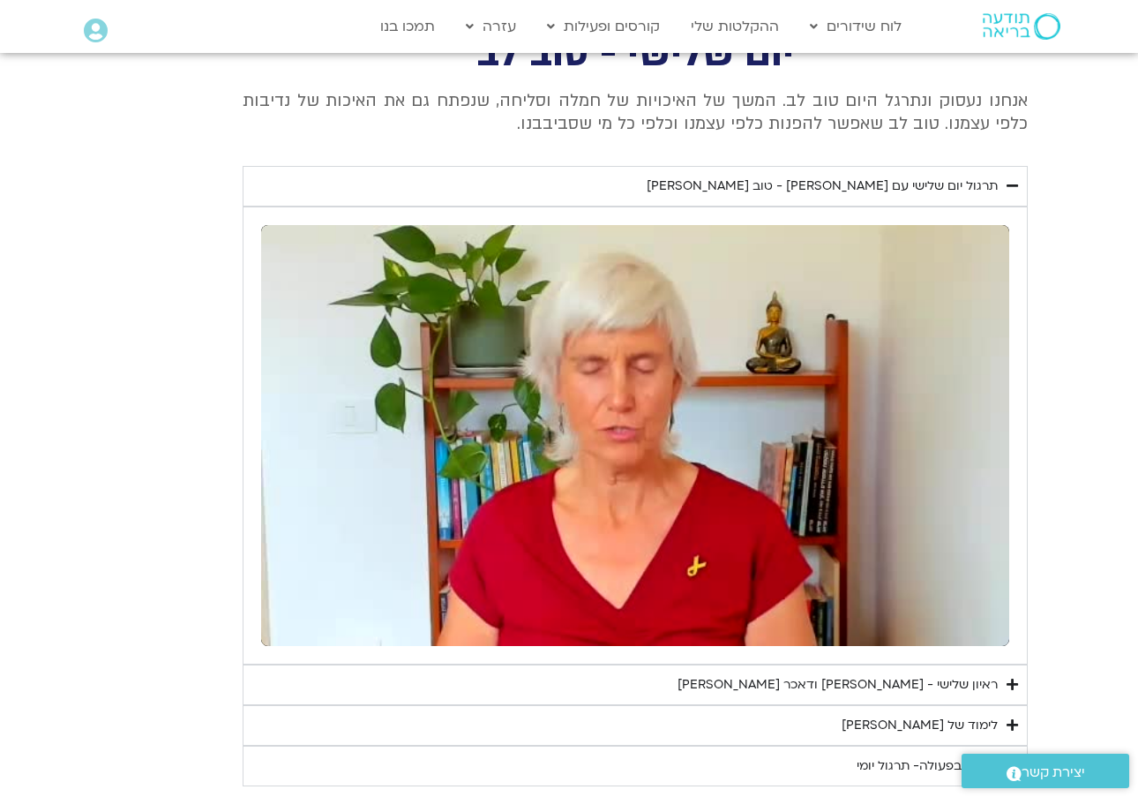
scroll to position [715, 0]
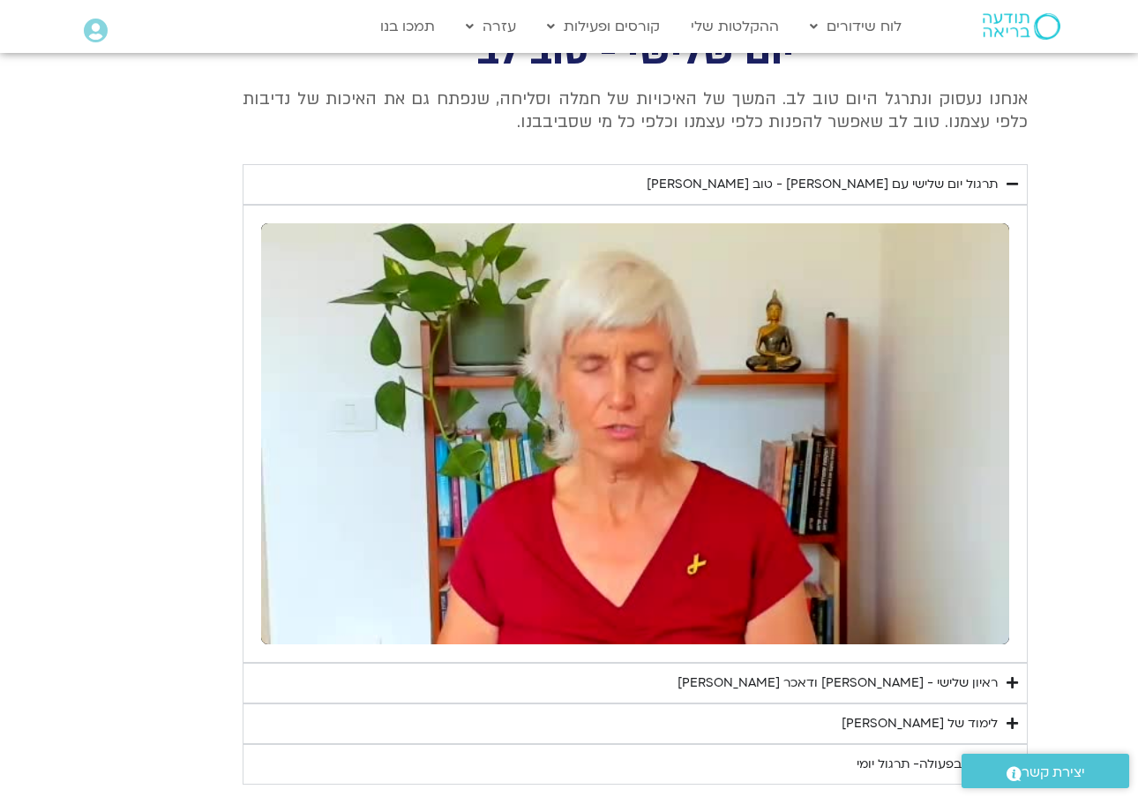
click at [293, 625] on button "pause" at bounding box center [289, 623] width 42 height 42
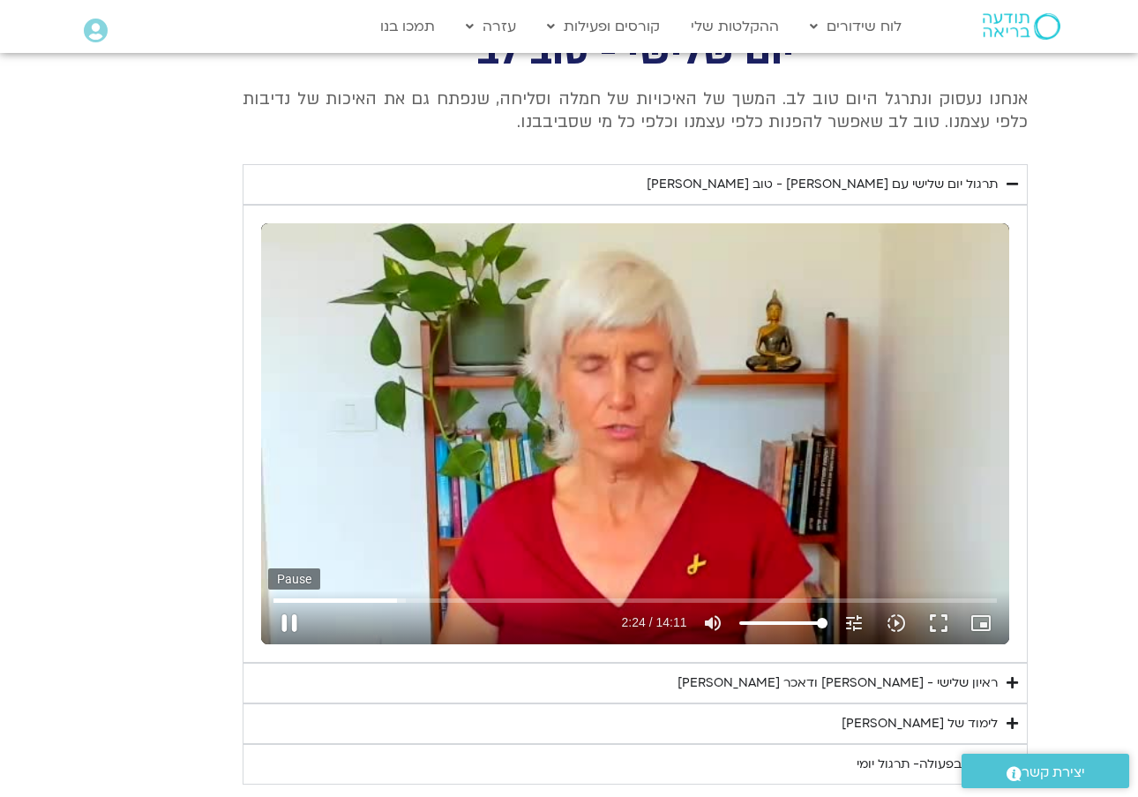
click at [291, 623] on button "pause" at bounding box center [289, 623] width 42 height 42
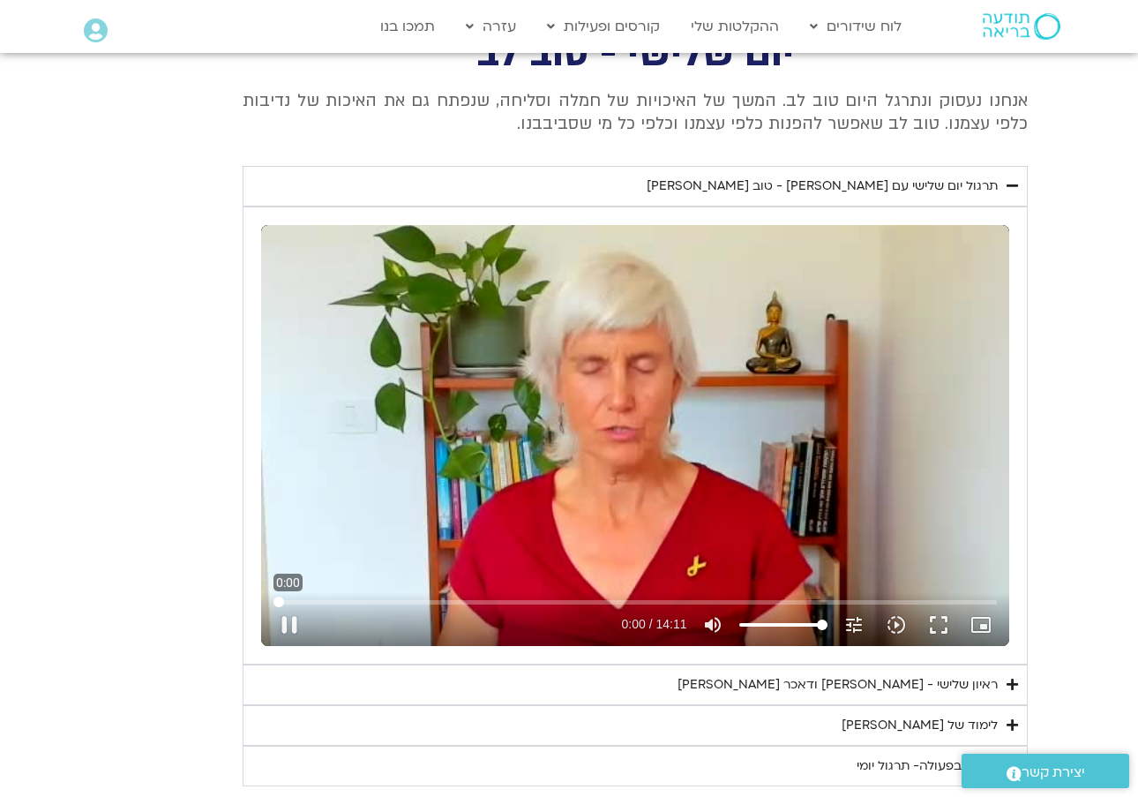
drag, startPoint x: 399, startPoint y: 598, endPoint x: 224, endPoint y: 599, distance: 174.7
type input "0"
click at [224, 599] on div "יום שלישי - טוב לב אנחנו נעסוק ונתרגל היום טוב לב. המשך של האיכויות של חמלה וסל…" at bounding box center [568, 410] width 917 height 751
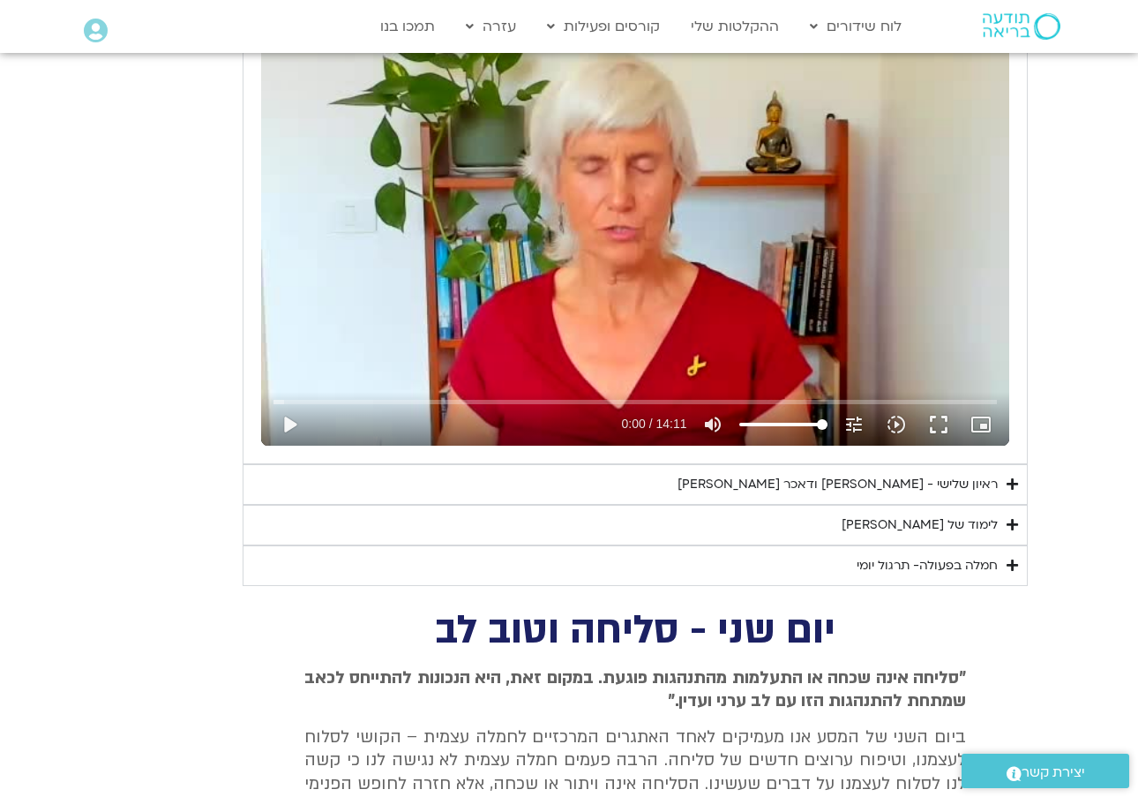
scroll to position [909, 0]
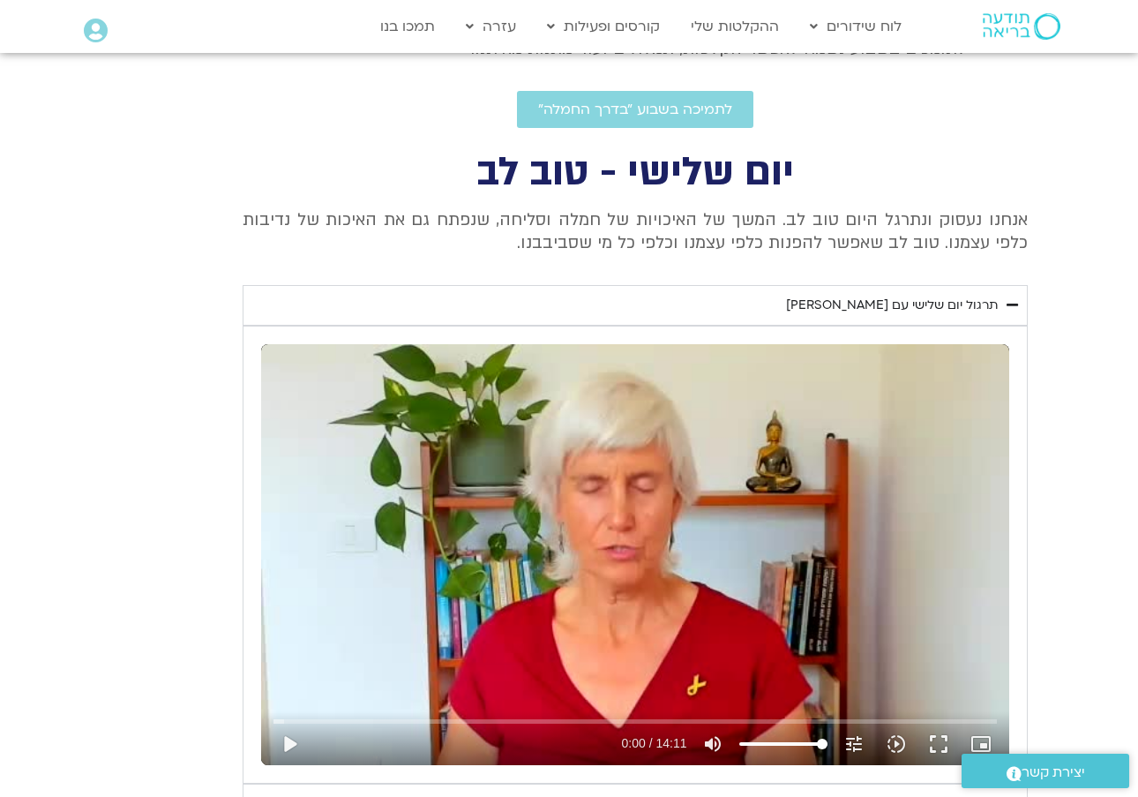
click at [288, 737] on button "play_arrow" at bounding box center [289, 743] width 42 height 42
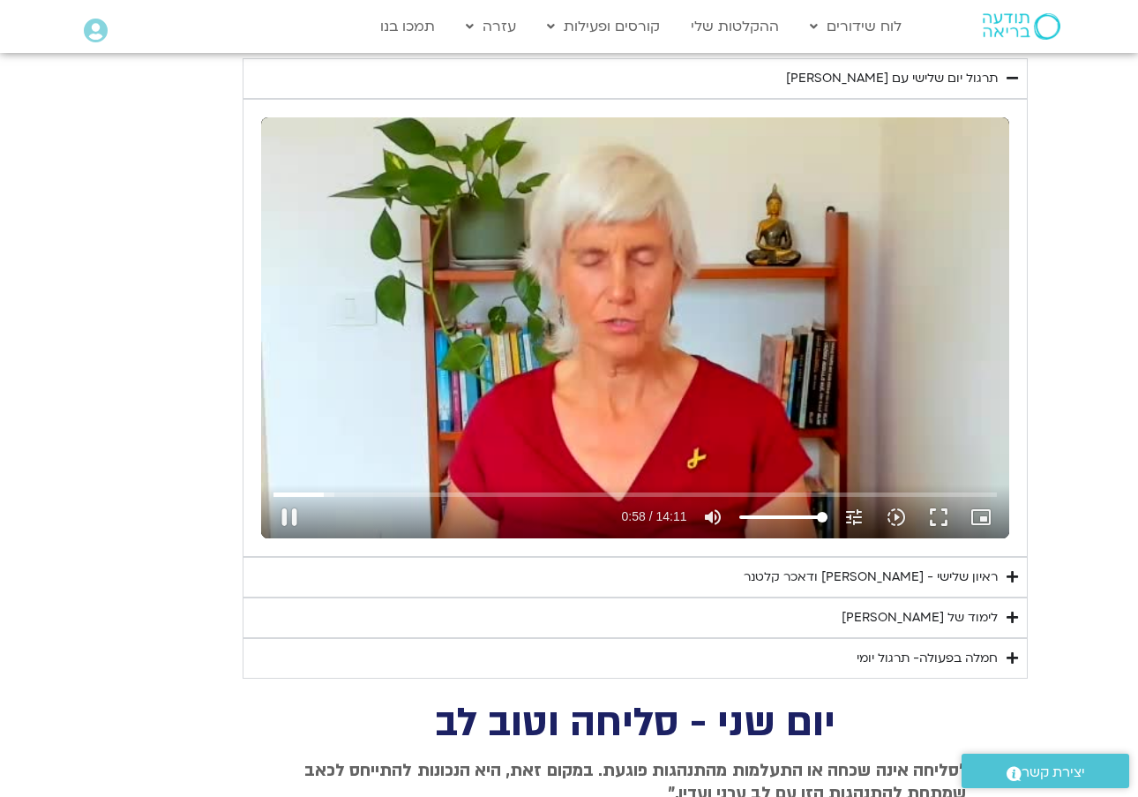
scroll to position [819, 0]
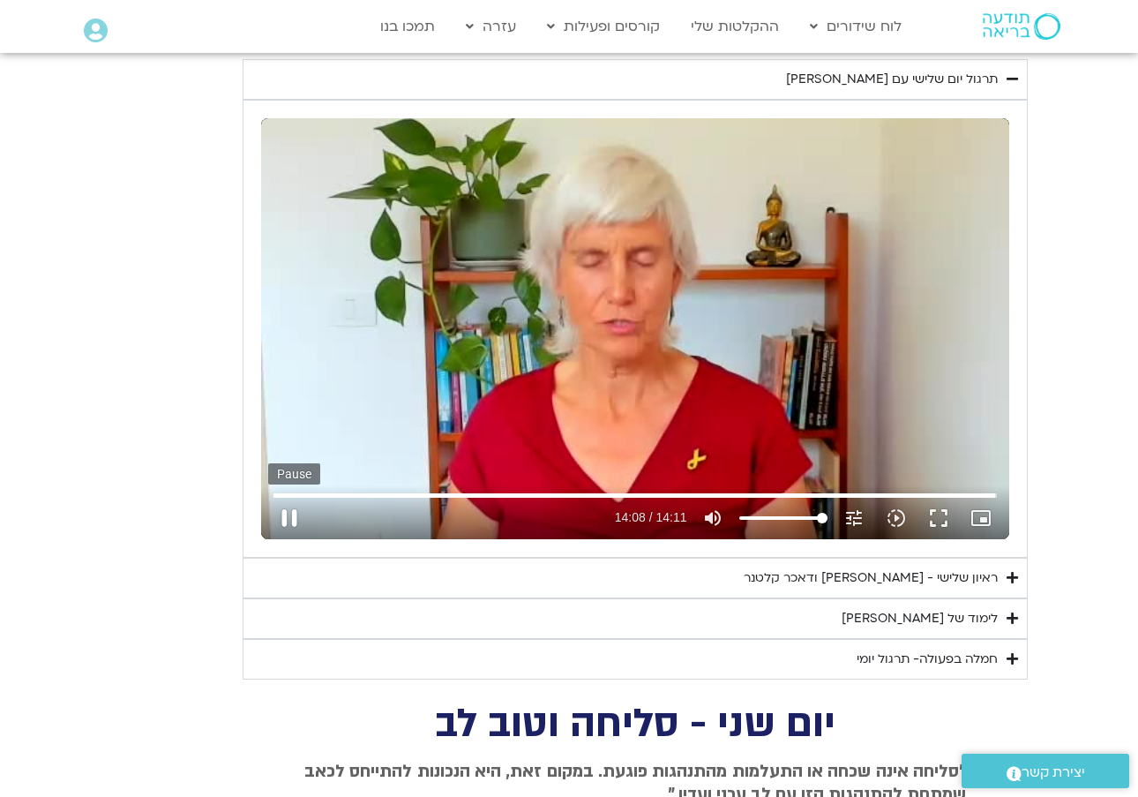
click at [284, 515] on button "pause" at bounding box center [289, 518] width 42 height 42
drag, startPoint x: 987, startPoint y: 487, endPoint x: 217, endPoint y: 453, distance: 770.8
type input "0"
click at [232, 460] on div "יום שלישי - טוב לב אנחנו נעסוק ונתרגל היום טוב לב. המשך של האיכויות של חמלה וסל…" at bounding box center [568, 304] width 917 height 751
click at [966, 612] on div "לימוד של טארה" at bounding box center [920, 618] width 156 height 21
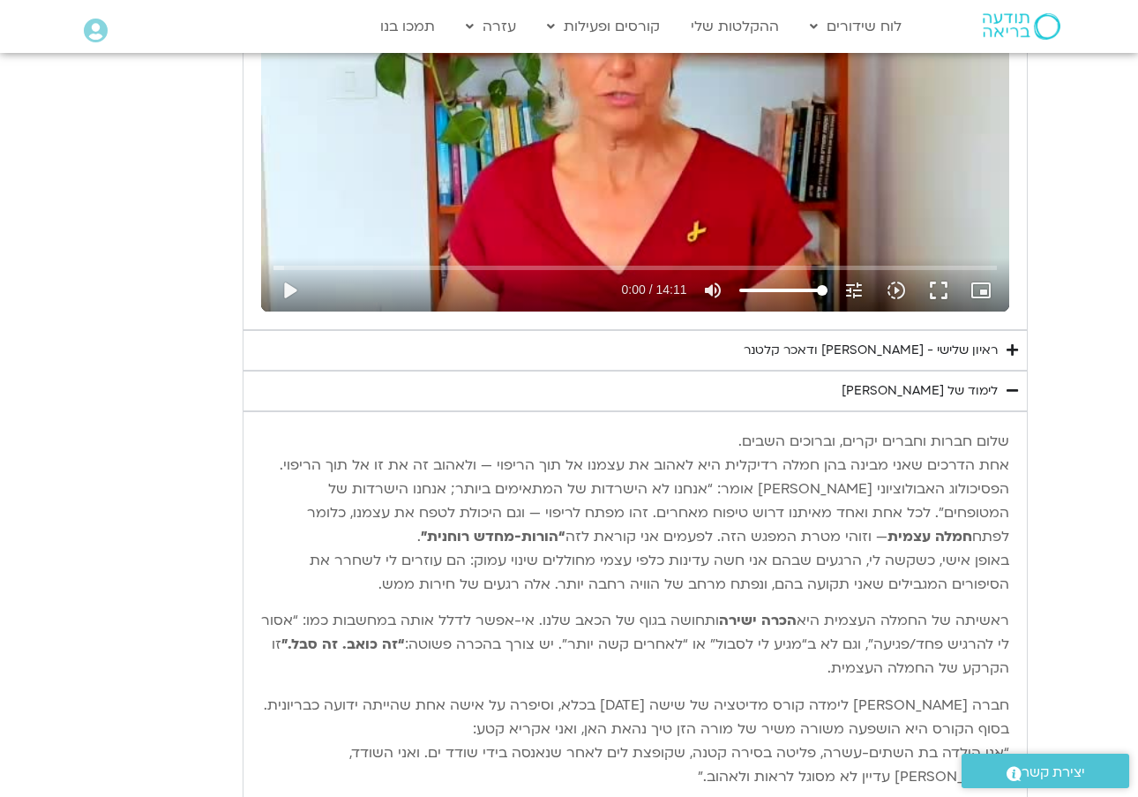
scroll to position [1048, 0]
click at [827, 343] on div "ראיון שלישי - טארה בראך ודאכר קלטנר" at bounding box center [871, 349] width 254 height 21
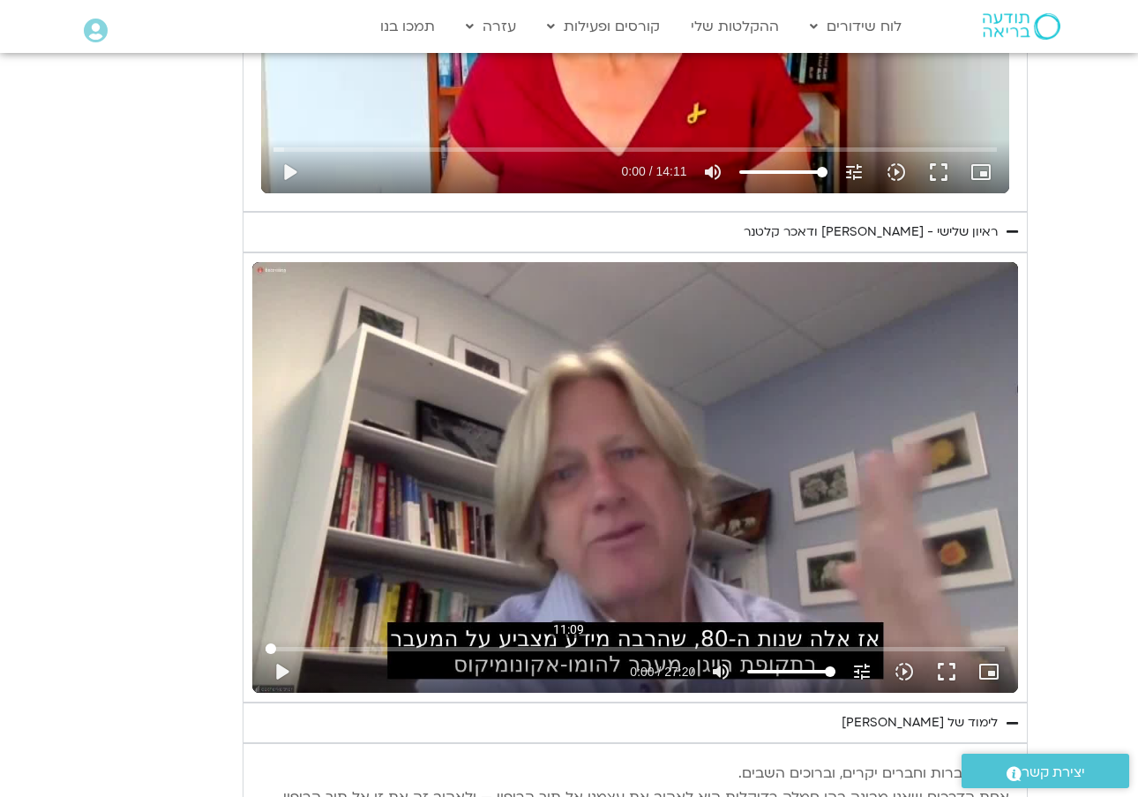
scroll to position [1165, 0]
click at [283, 662] on button "play_arrow" at bounding box center [281, 671] width 42 height 42
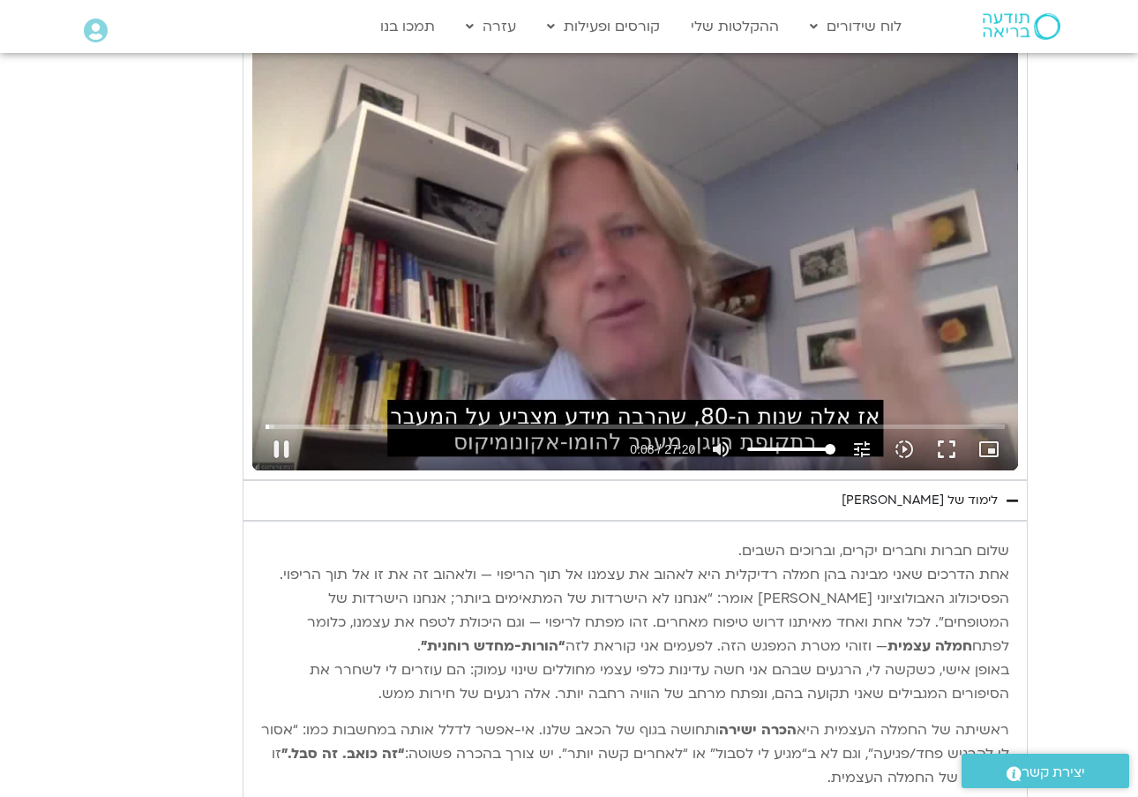
scroll to position [1389, 0]
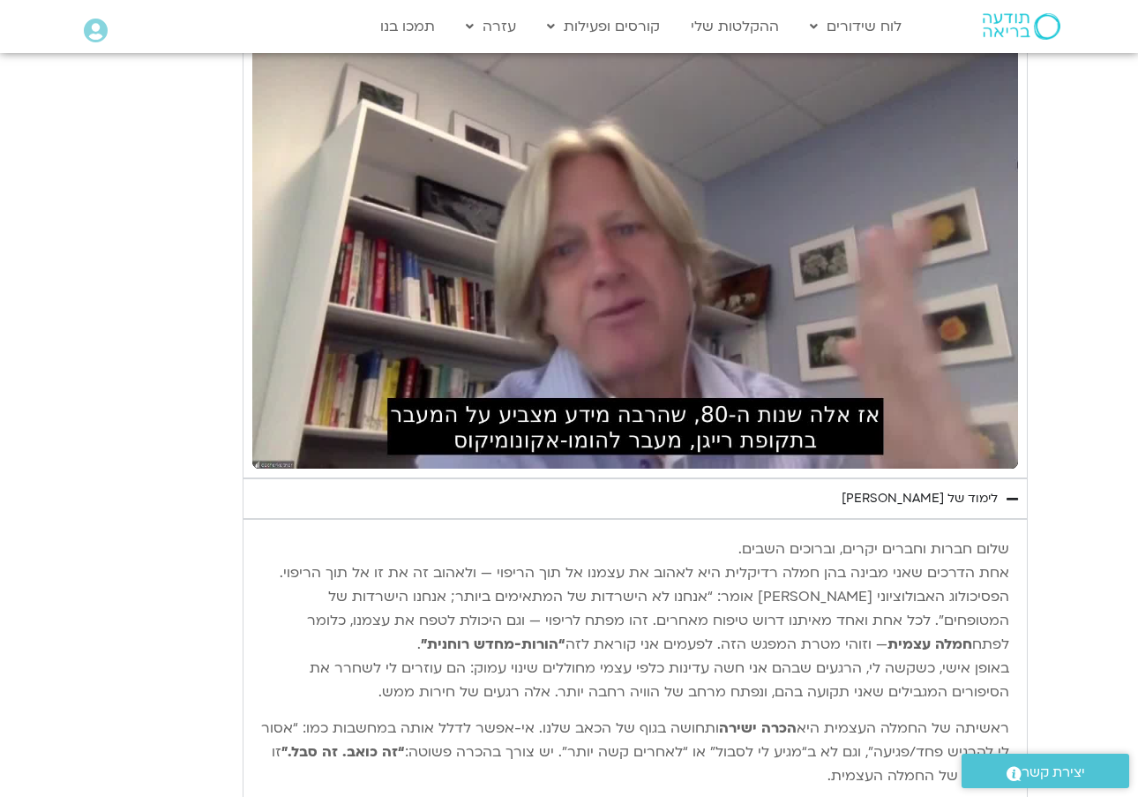
click at [989, 446] on icon "picture_in_picture_alt" at bounding box center [988, 447] width 21 height 21
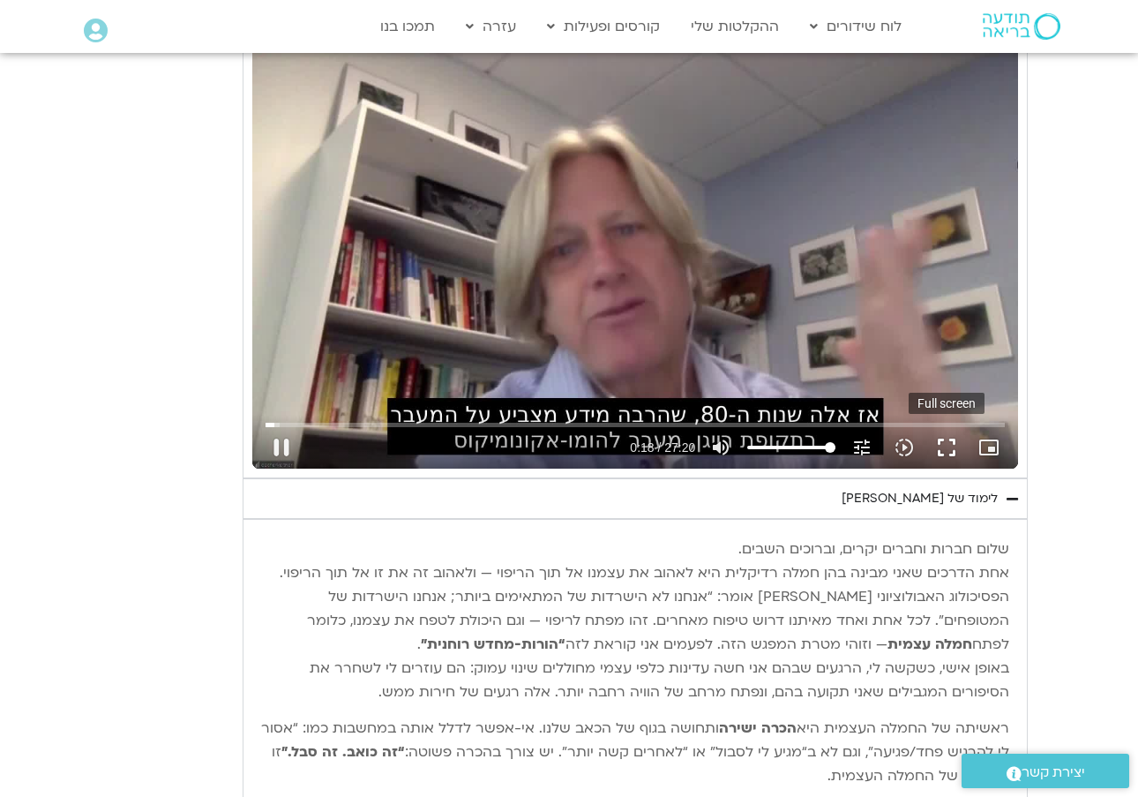
click at [948, 439] on button "fullscreen" at bounding box center [946, 447] width 42 height 42
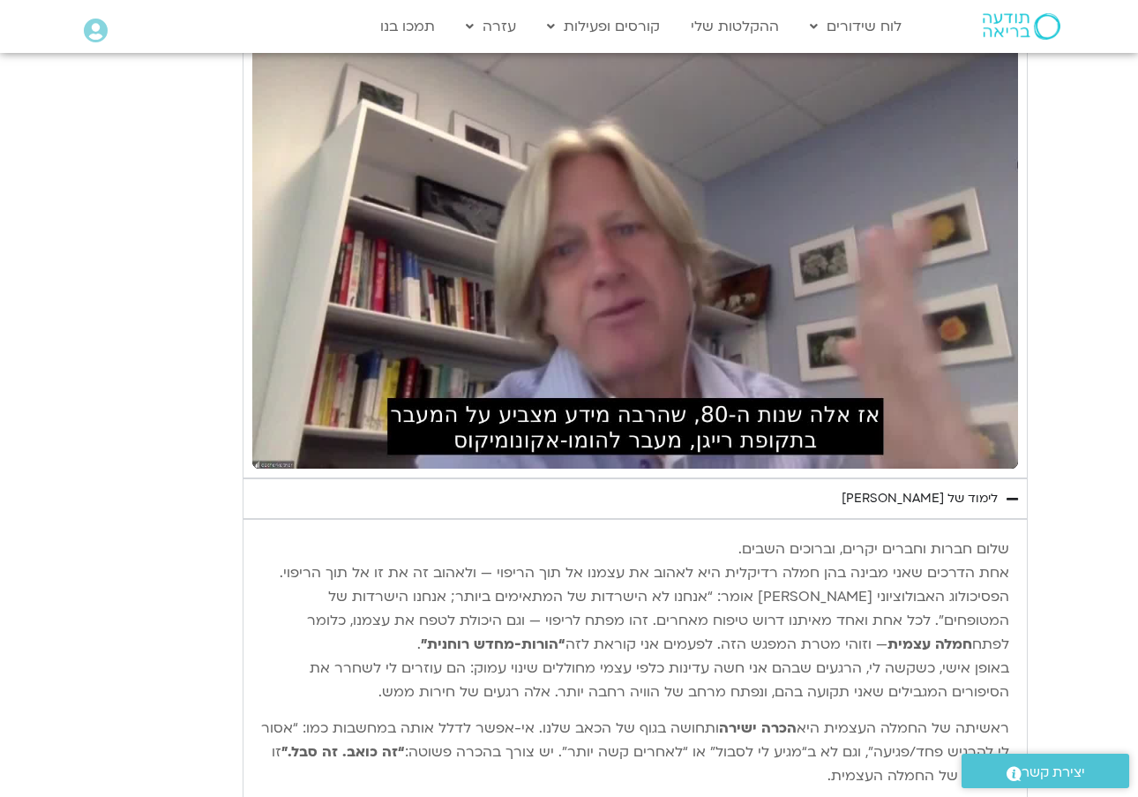
drag, startPoint x: 1576, startPoint y: 400, endPoint x: 861, endPoint y: 448, distance: 717.0
click at [859, 447] on icon "tune" at bounding box center [861, 447] width 21 height 21
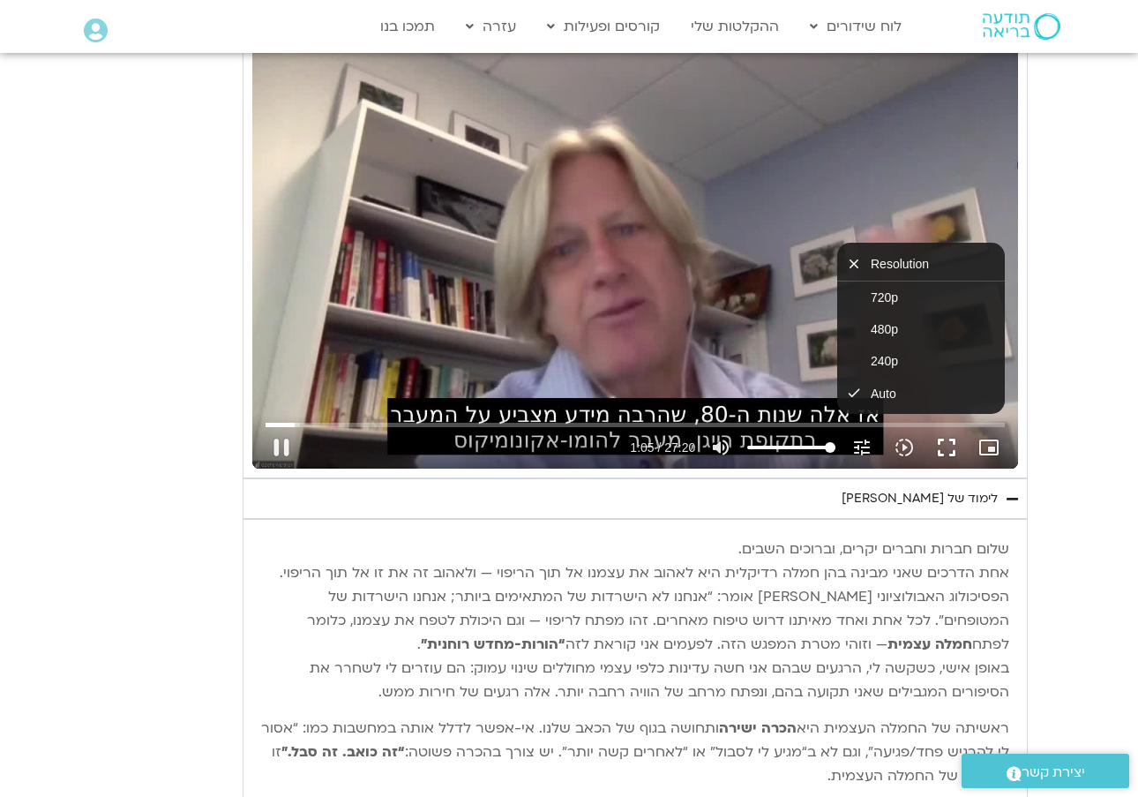
click at [947, 445] on button "fullscreen" at bounding box center [946, 447] width 42 height 42
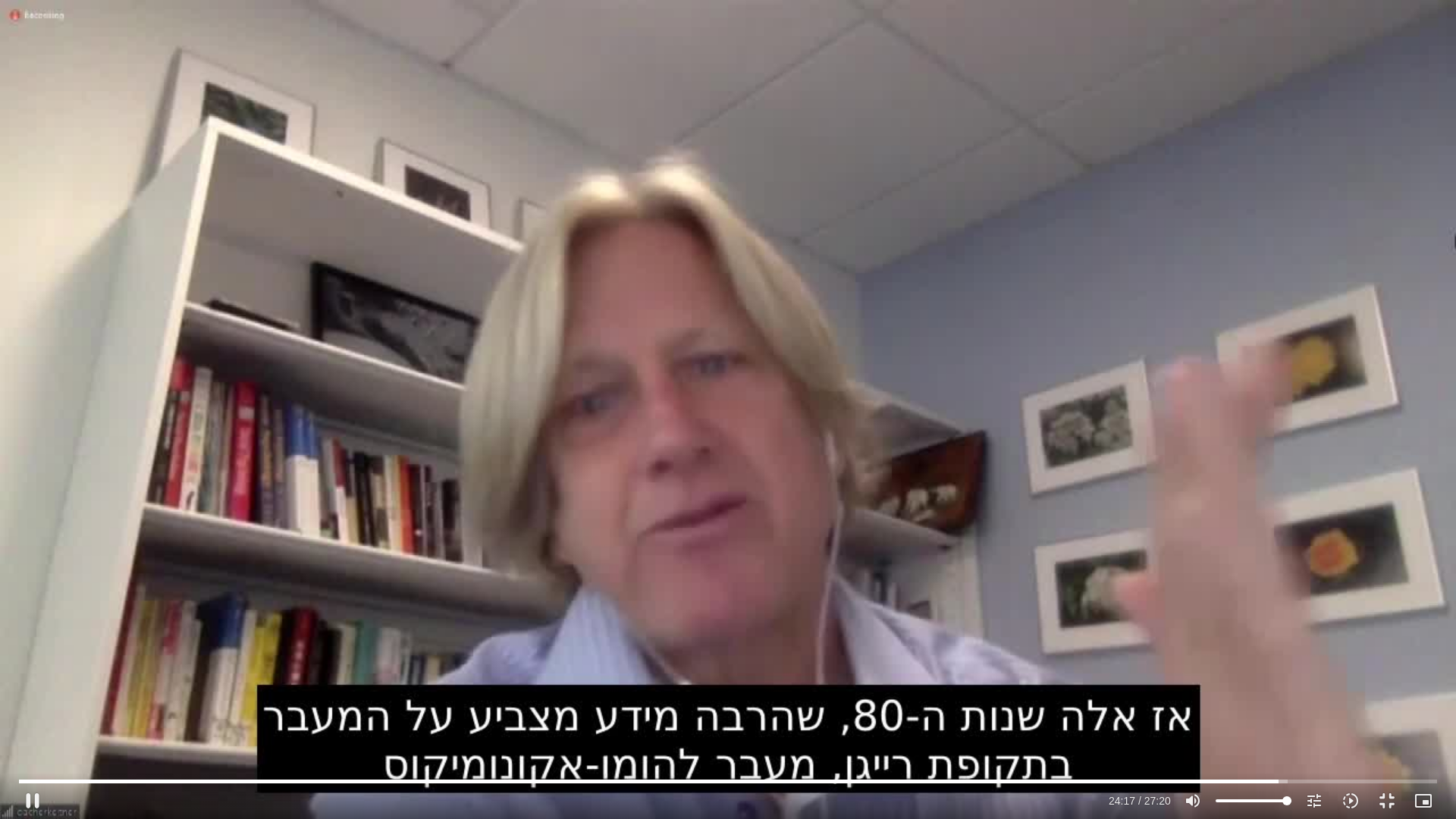
drag, startPoint x: 1083, startPoint y: 717, endPoint x: 1038, endPoint y: 714, distance: 45.1
click at [977, 684] on div "Skip ad 19:51 pause 24:17 / 27:20 volume_up Mute tune Resolution Auto 720p slow…" at bounding box center [728, 409] width 1456 height 819
click at [844, 684] on div "Skip ad 19:51 play_arrow 24:17 / 27:20 volume_up Mute tune Resolution Auto 720p…" at bounding box center [728, 409] width 1456 height 819
click at [29, 684] on button "pause" at bounding box center [33, 800] width 36 height 36
drag, startPoint x: 1433, startPoint y: 780, endPoint x: 101, endPoint y: 653, distance: 1338.0
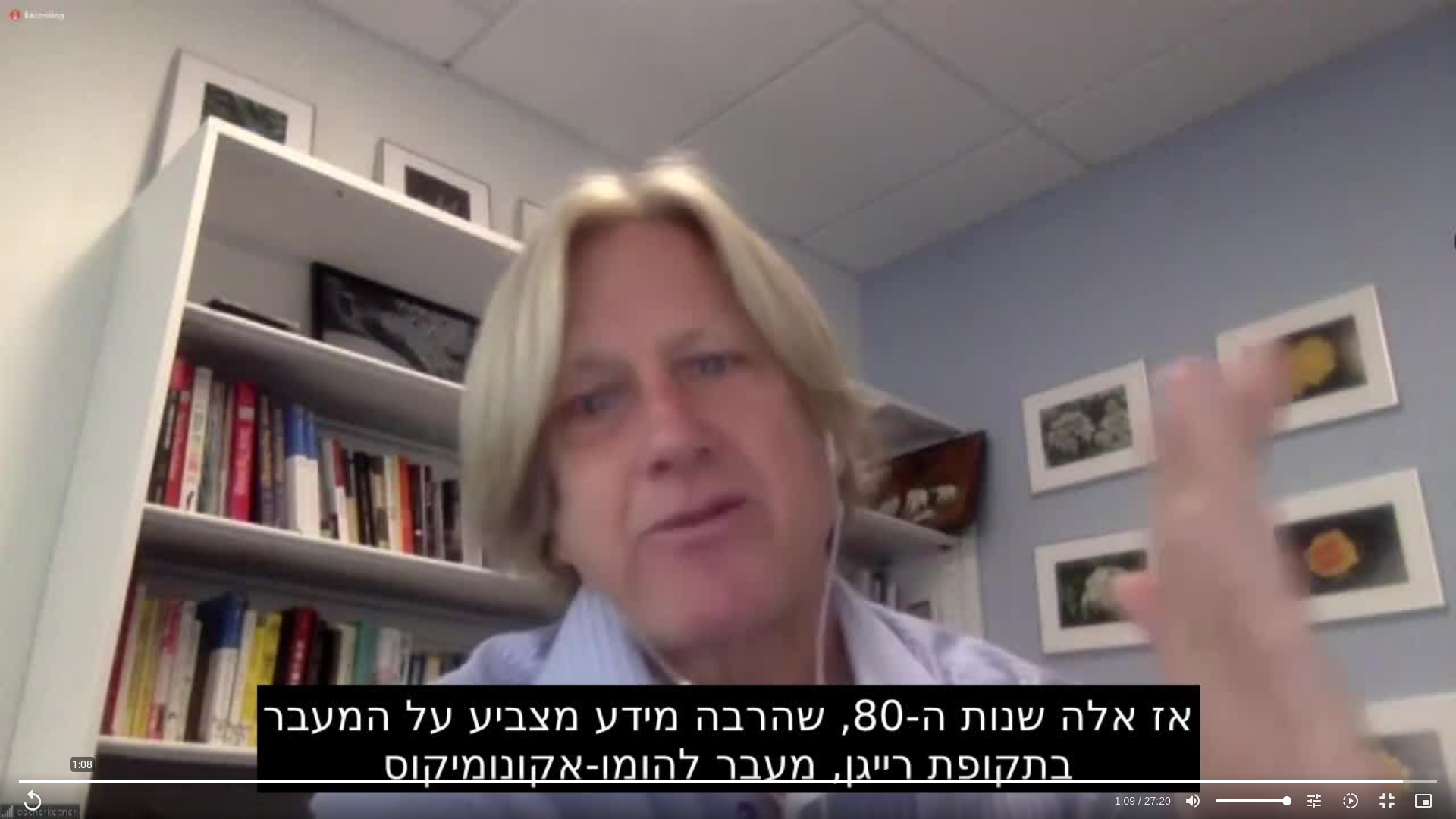
click at [78, 650] on div "Skip ad 1:08 replay 1:09 / 27:20 volume_up Mute tune Resolution Auto 720p slow_…" at bounding box center [728, 409] width 1456 height 819
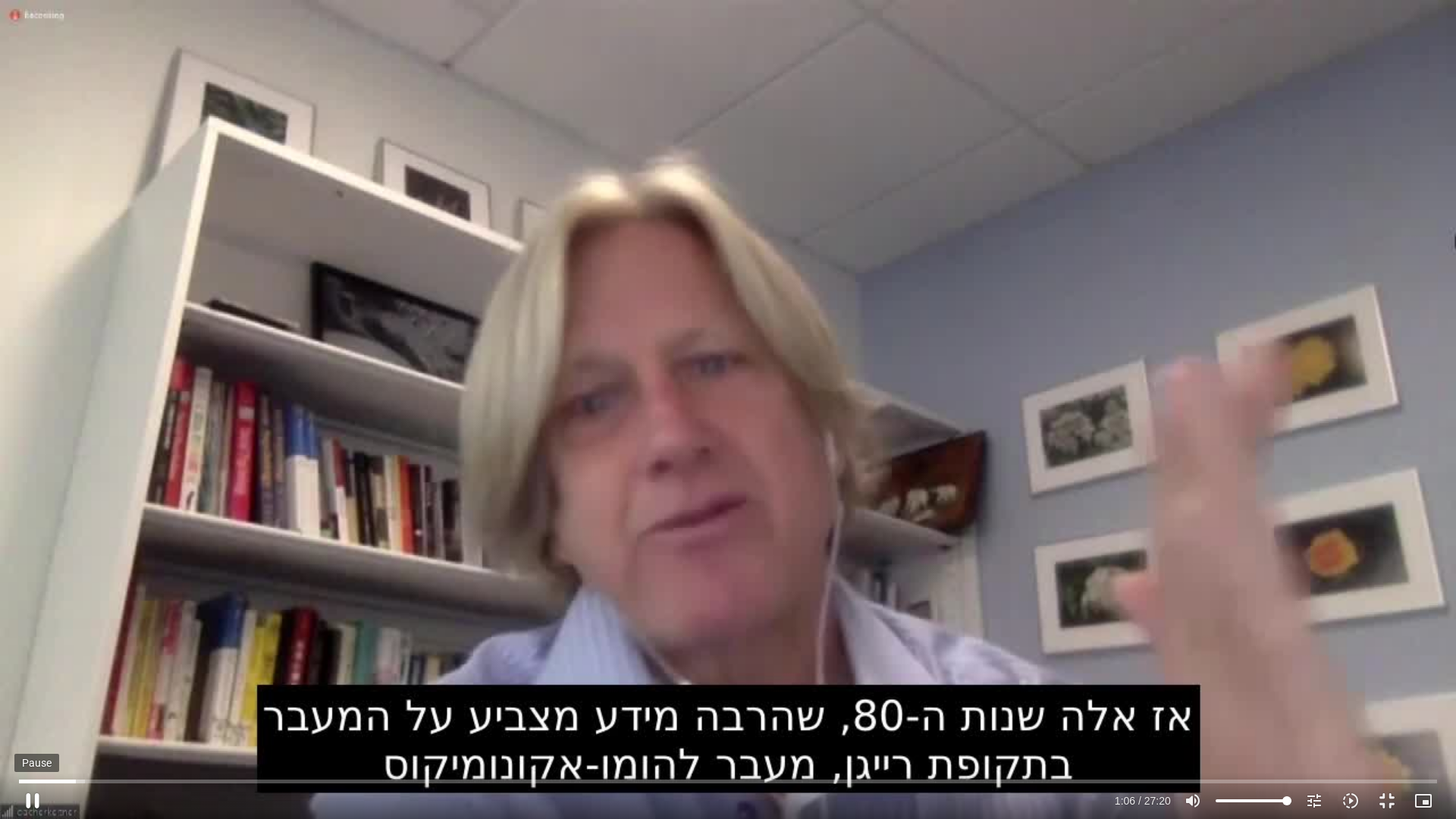
click at [38, 684] on button "pause" at bounding box center [33, 800] width 36 height 36
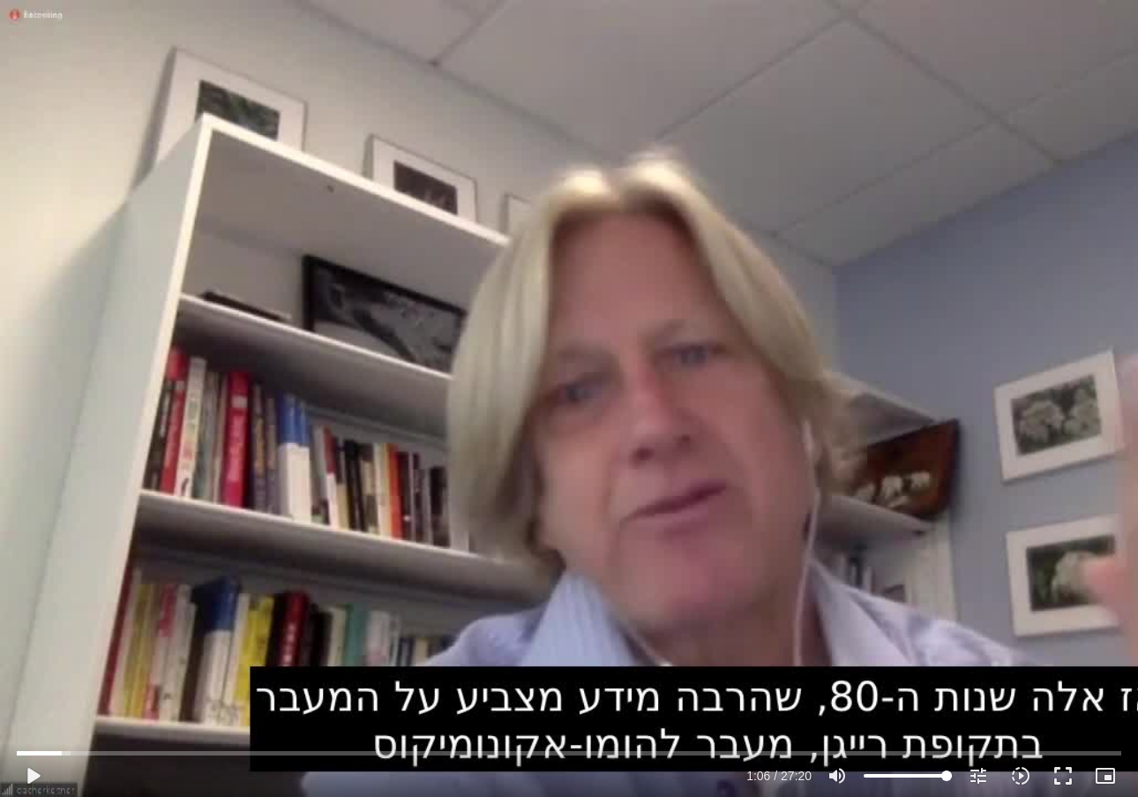
scroll to position [2748, 0]
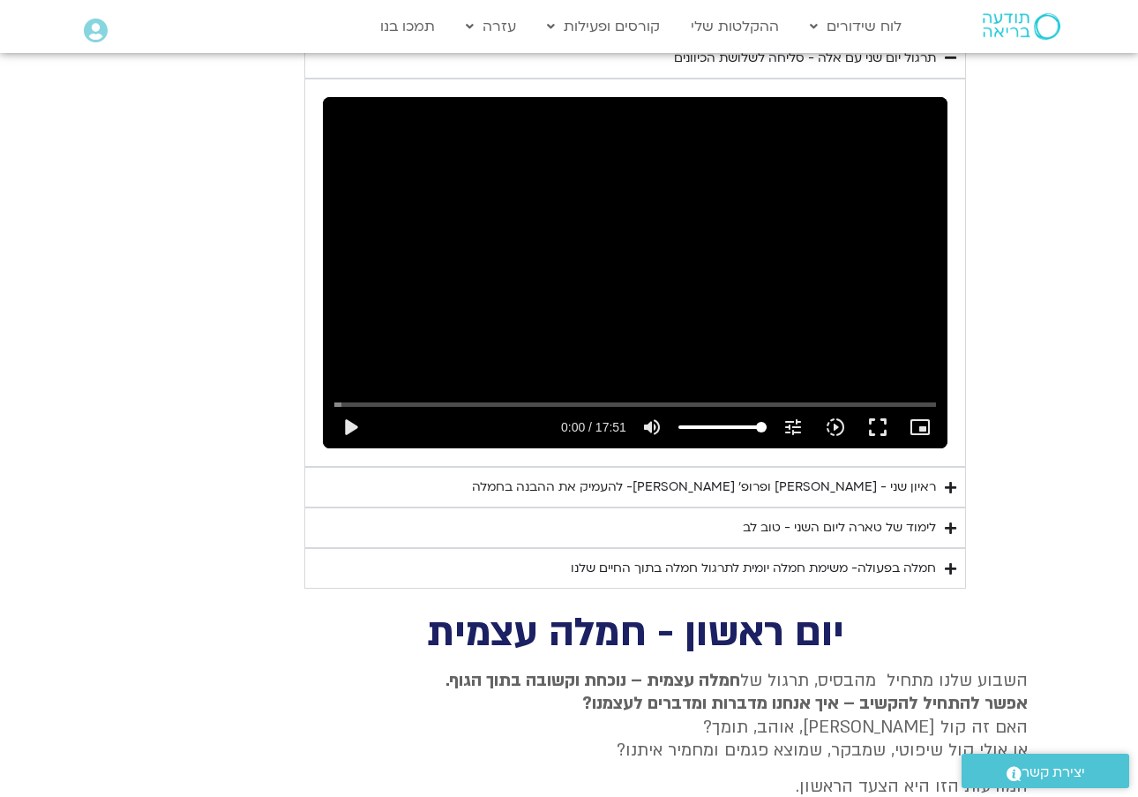
click at [365, 406] on button "play_arrow" at bounding box center [350, 427] width 42 height 42
type input "66.3204254330002"
type input "0.204643417666625"
type input "66.3204254330002"
type input "0.252907375999962"
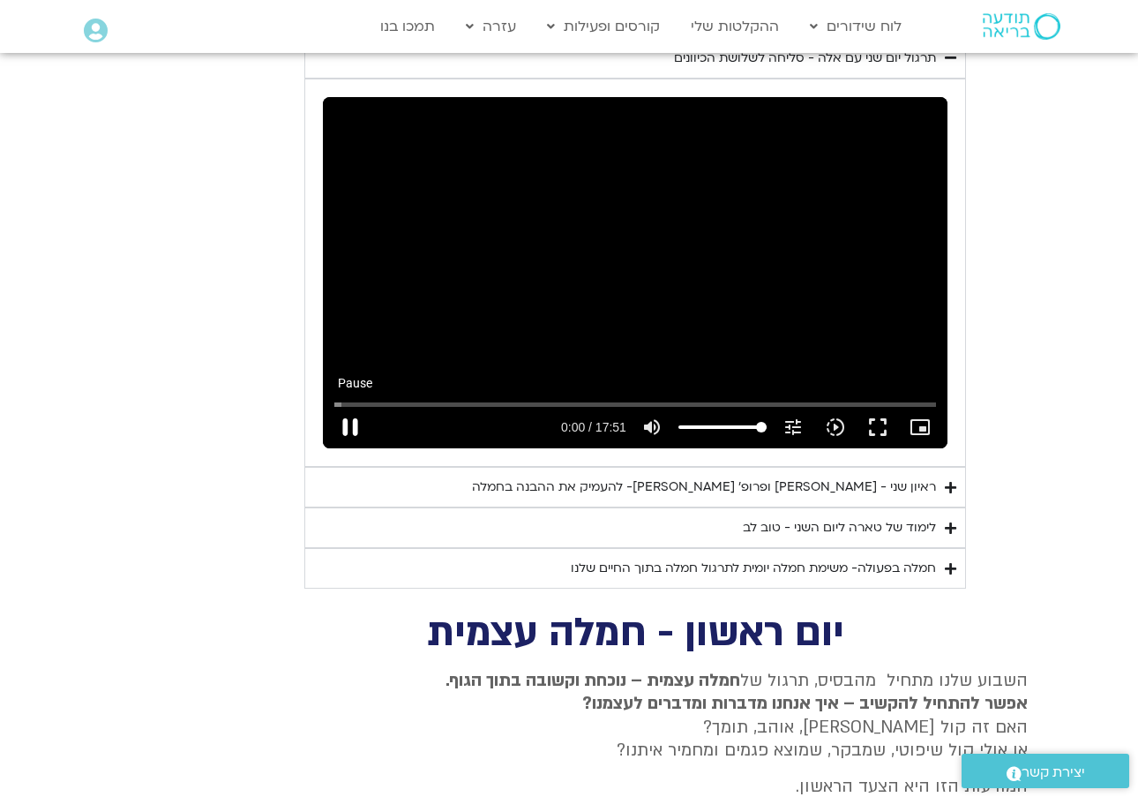
type input "66.3204254330002"
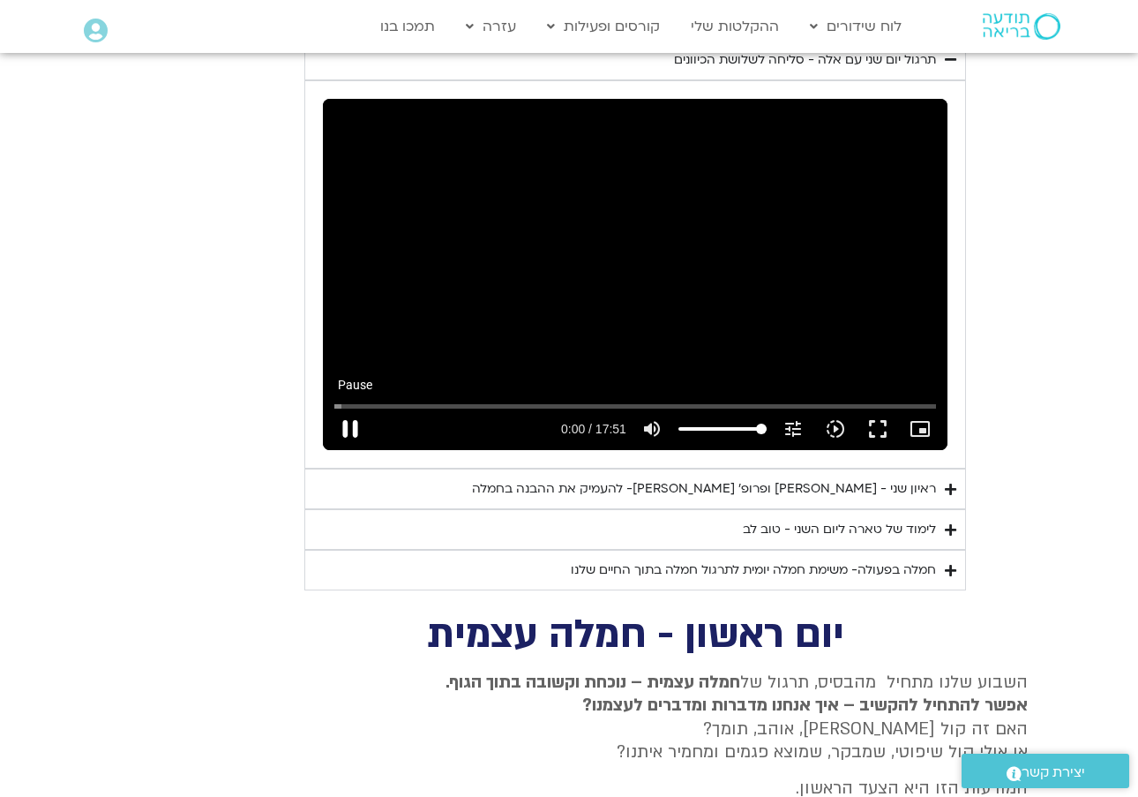
type input "0.4216156673335"
type input "66.3204254330002"
type input "0.46361104233367"
type input "66.3204254330002"
type input "0.588778584333309"
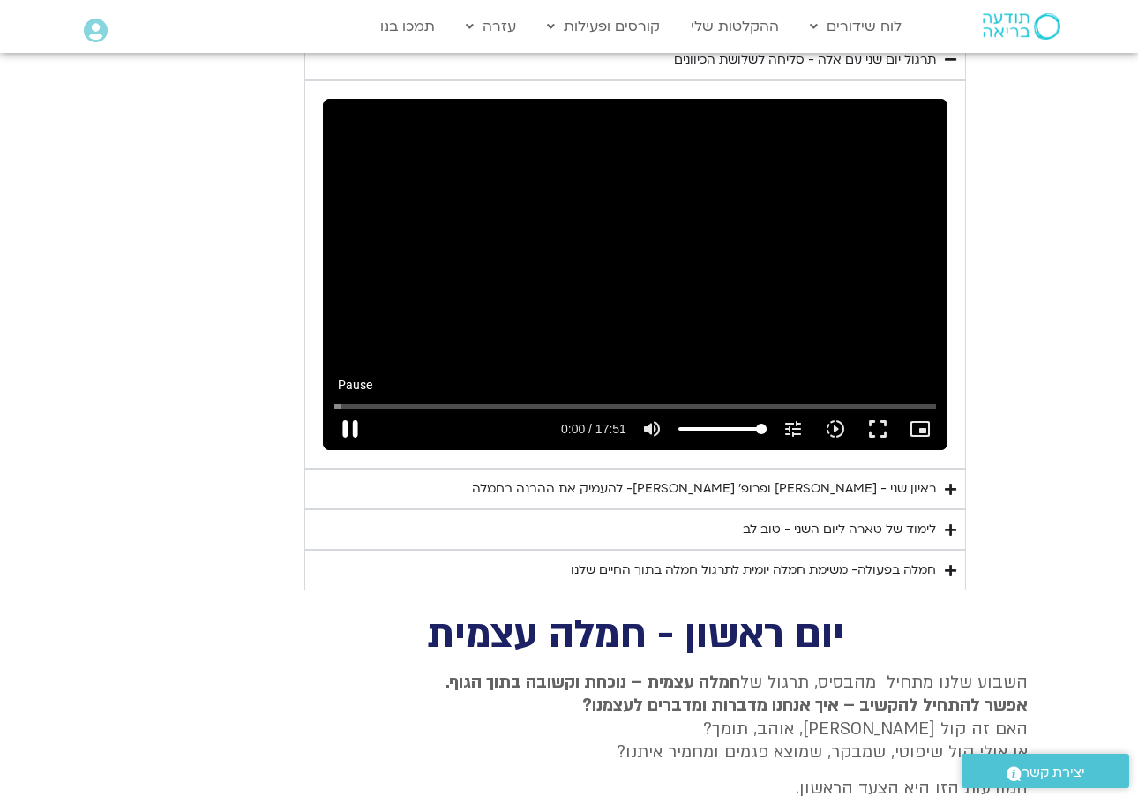
type input "66.3204254330002"
type input "0.714022833999682"
type input "66.3204254330002"
type input "0.839720375333151"
type input "66.3204254330002"
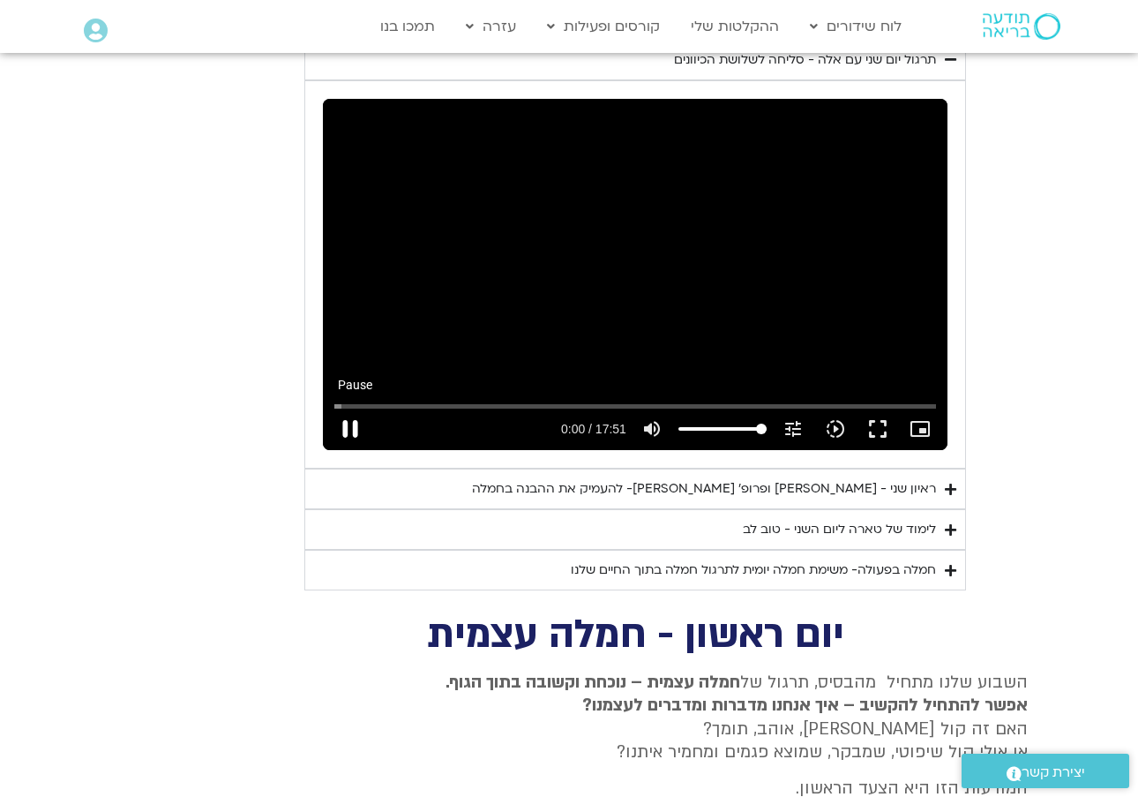
type input "0.966811794000333"
type input "66.3204254330002"
type input "1.09194829333331"
type input "66.3204254330002"
type input "1.21800700166669"
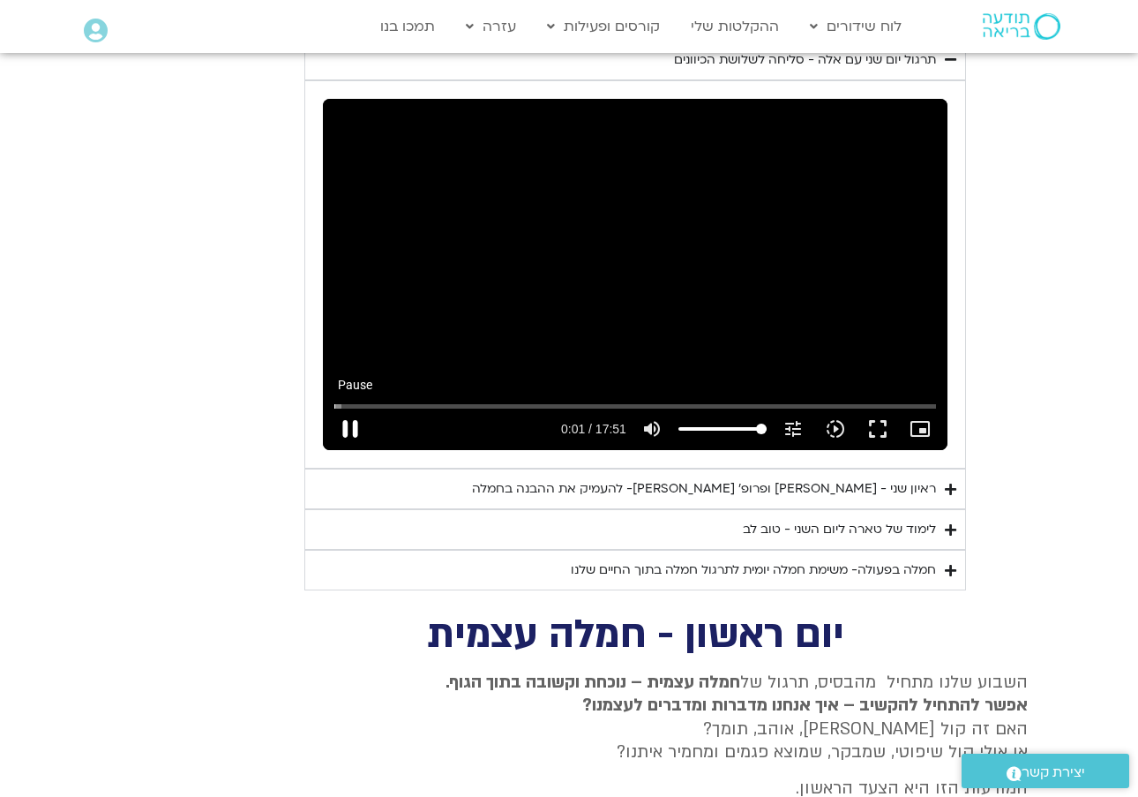
type input "66.3204254330002"
type input "1.34319496033356"
type input "66.3204254330002"
type input "1.46942891799981"
type input "66.3204254330002"
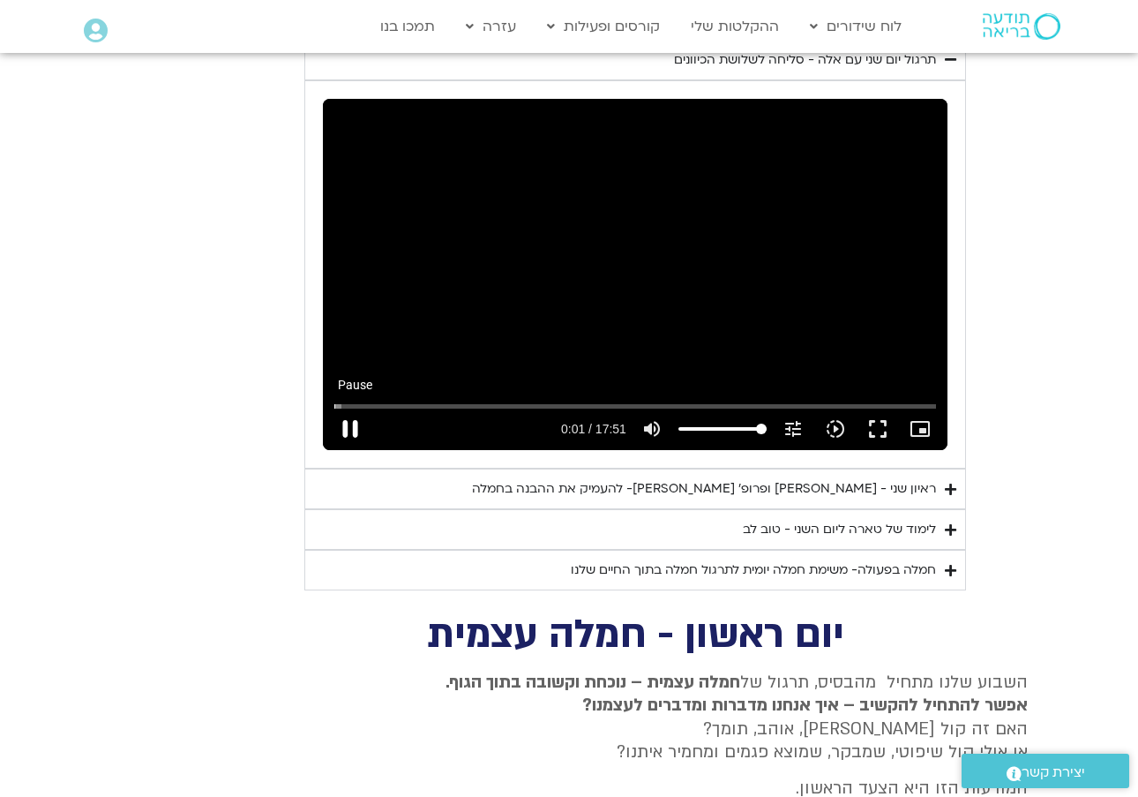
type input "1.59459195966685"
type input "66.3204254330002"
type input "1.72049450133356"
type input "66.3204254330002"
type input "1.8456454593331"
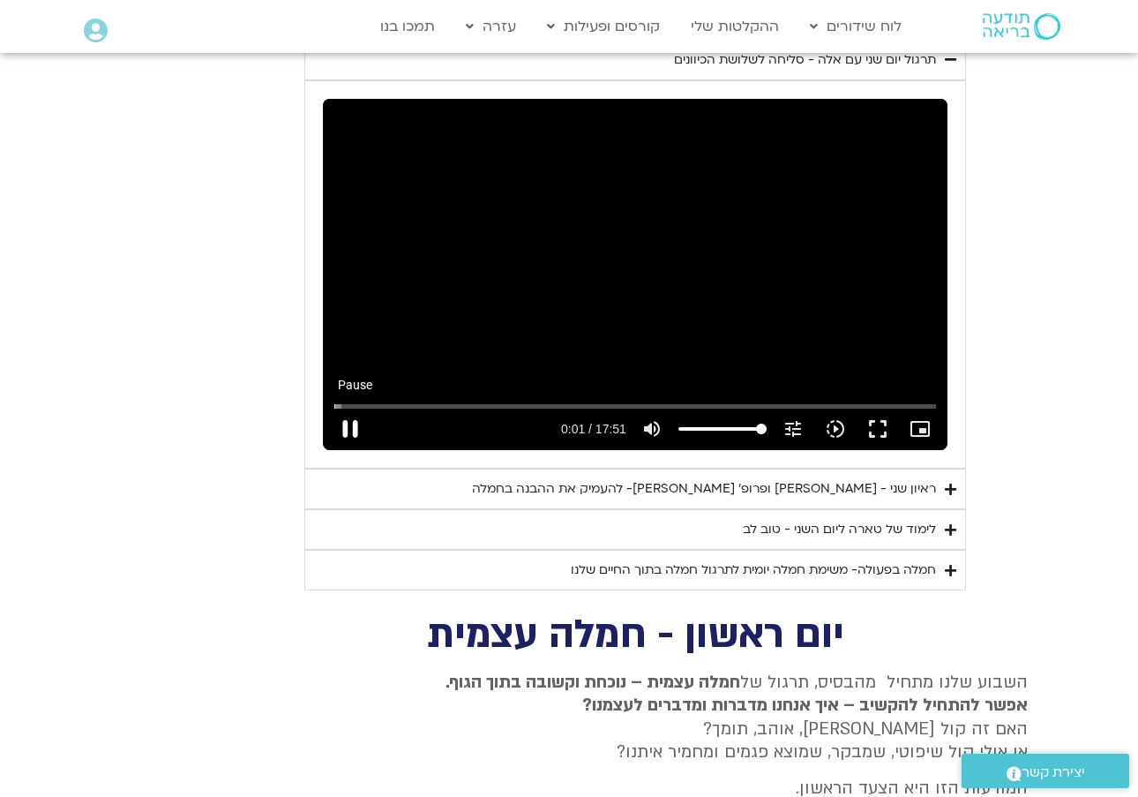
type input "66.3204254330002"
type input "1.97137466800004"
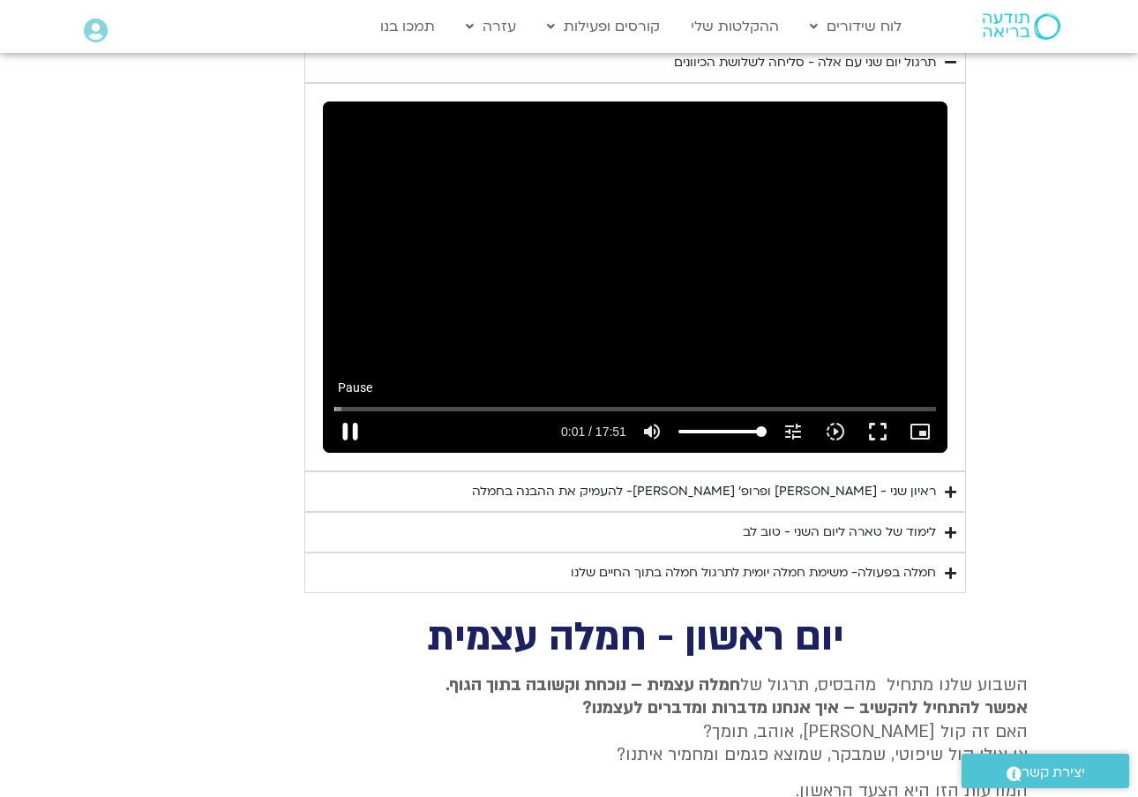
type input "66.3204254330002"
type input "2.09660579200012"
type input "66.3204254330002"
type input "2.33655391699996"
type input "66.3204254330002"
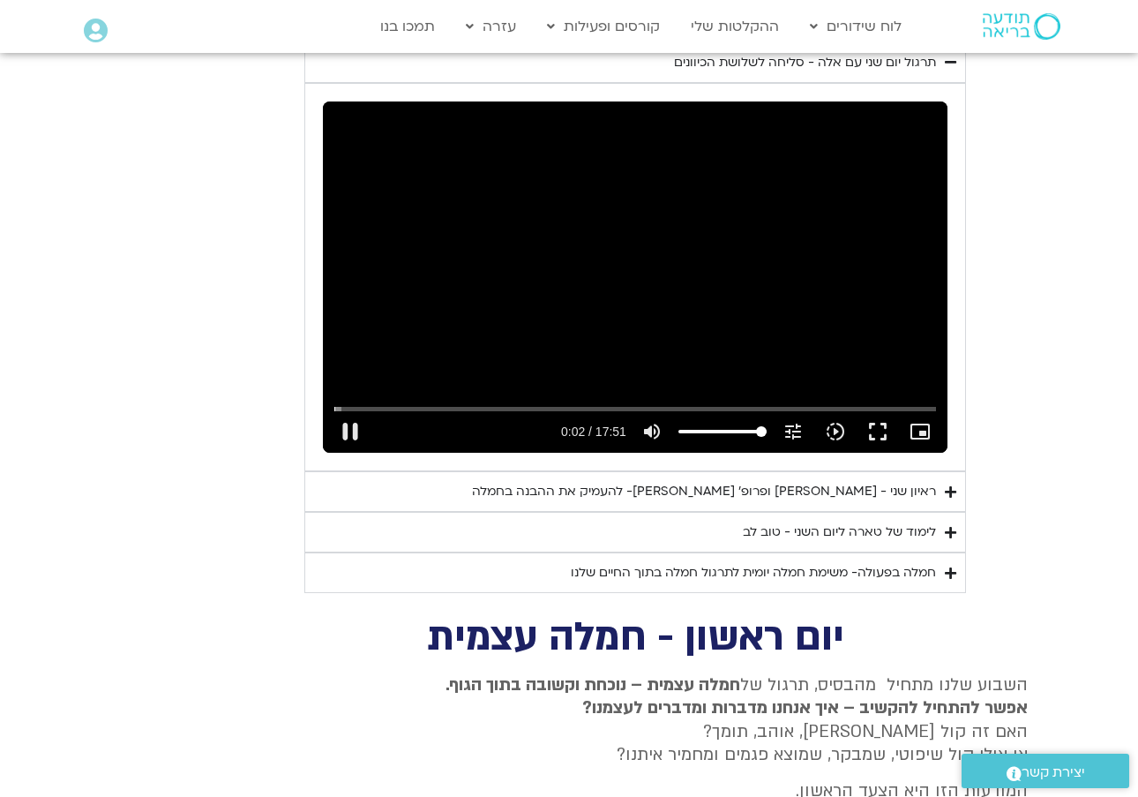
type input "2.43612795933359"
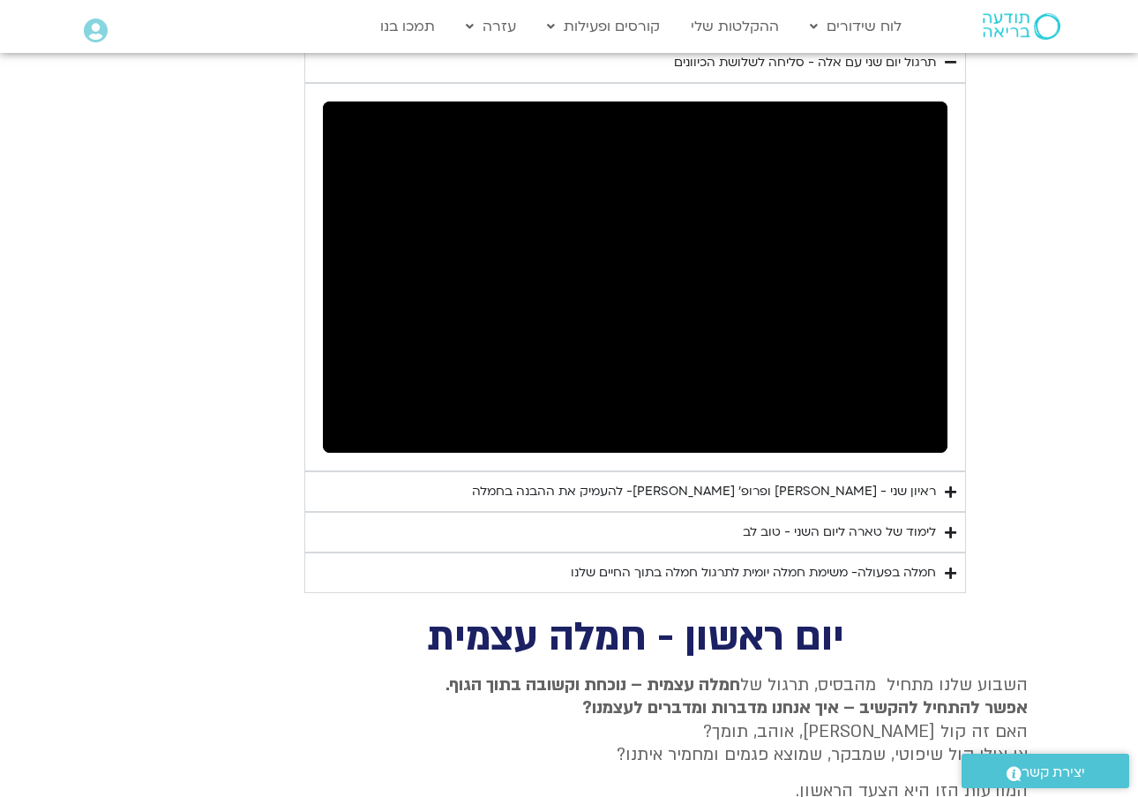
type input "66.3204254330002"
click at [347, 410] on button "pause" at bounding box center [350, 431] width 42 height 42
type input "9.23708212666639"
type input "66.3204254330002"
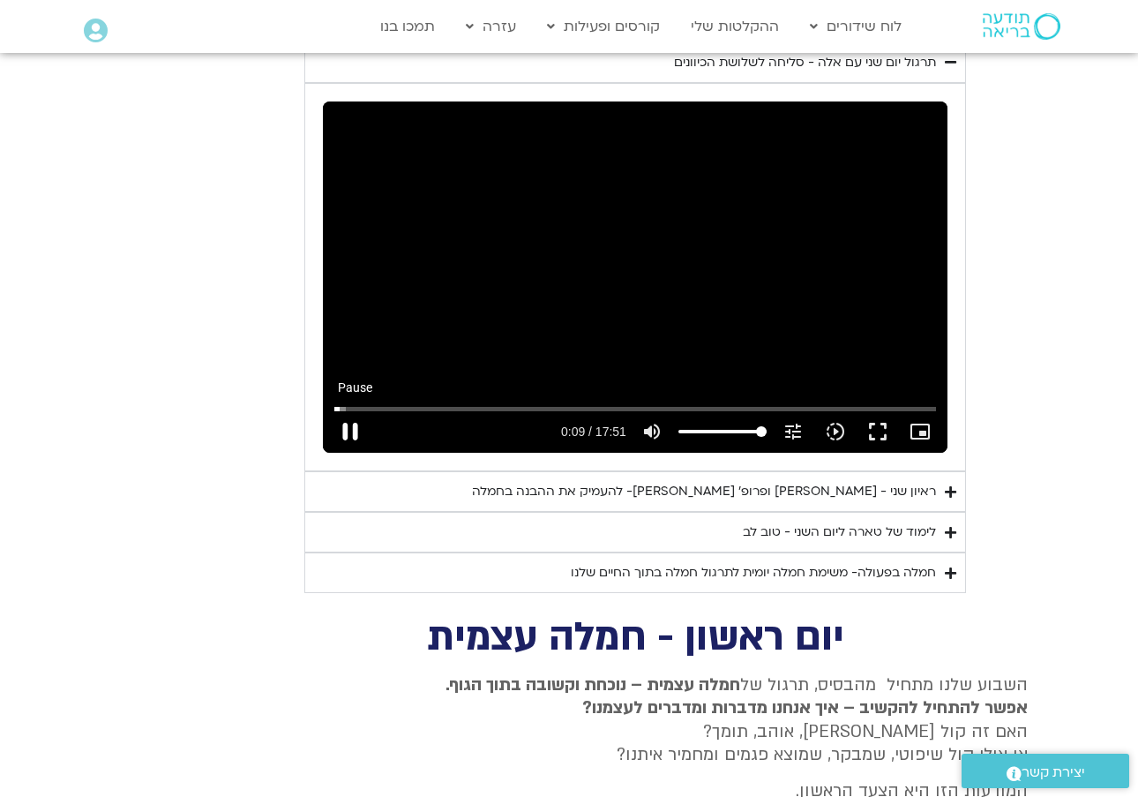
type input "9.36969116866639"
type input "66.3204254330002"
type input "9.41976933533349"
type input "66.3204254330002"
type input "9.58644521033328"
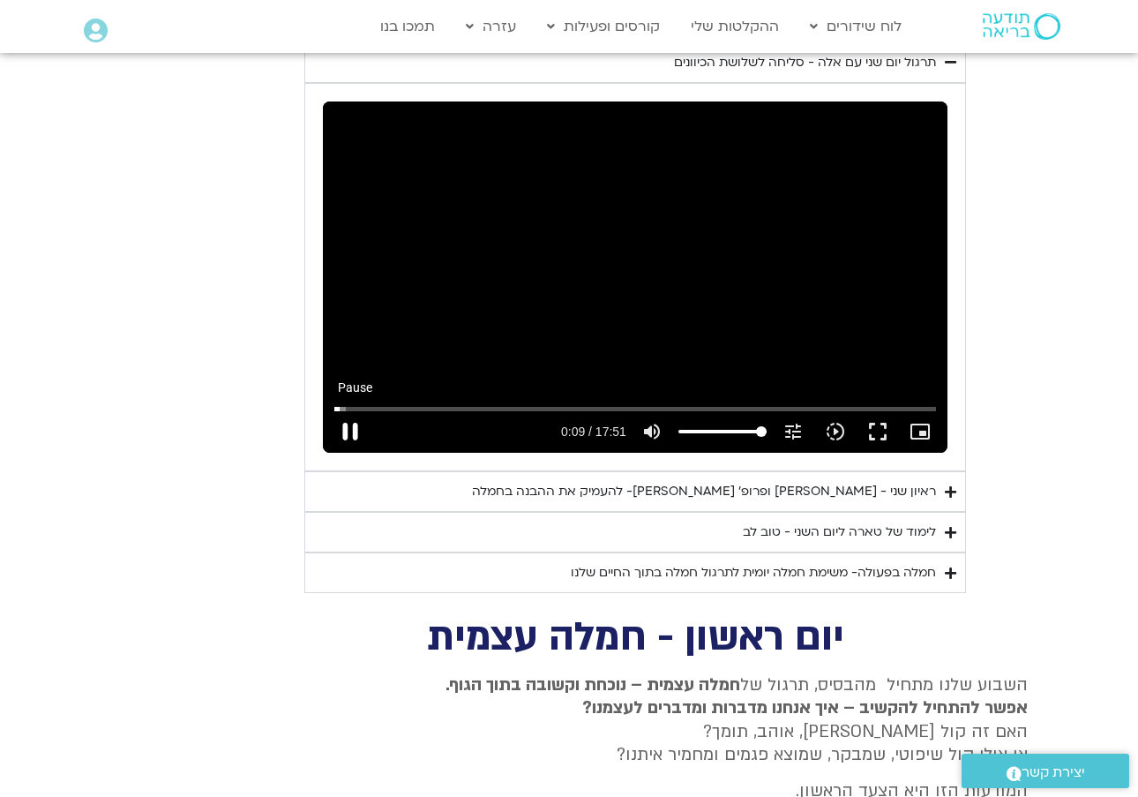
type input "66.3204254330002"
type input "9.62937550066684"
type input "66.3204254330002"
type input "9.86988870966682"
type input "66.3204254330002"
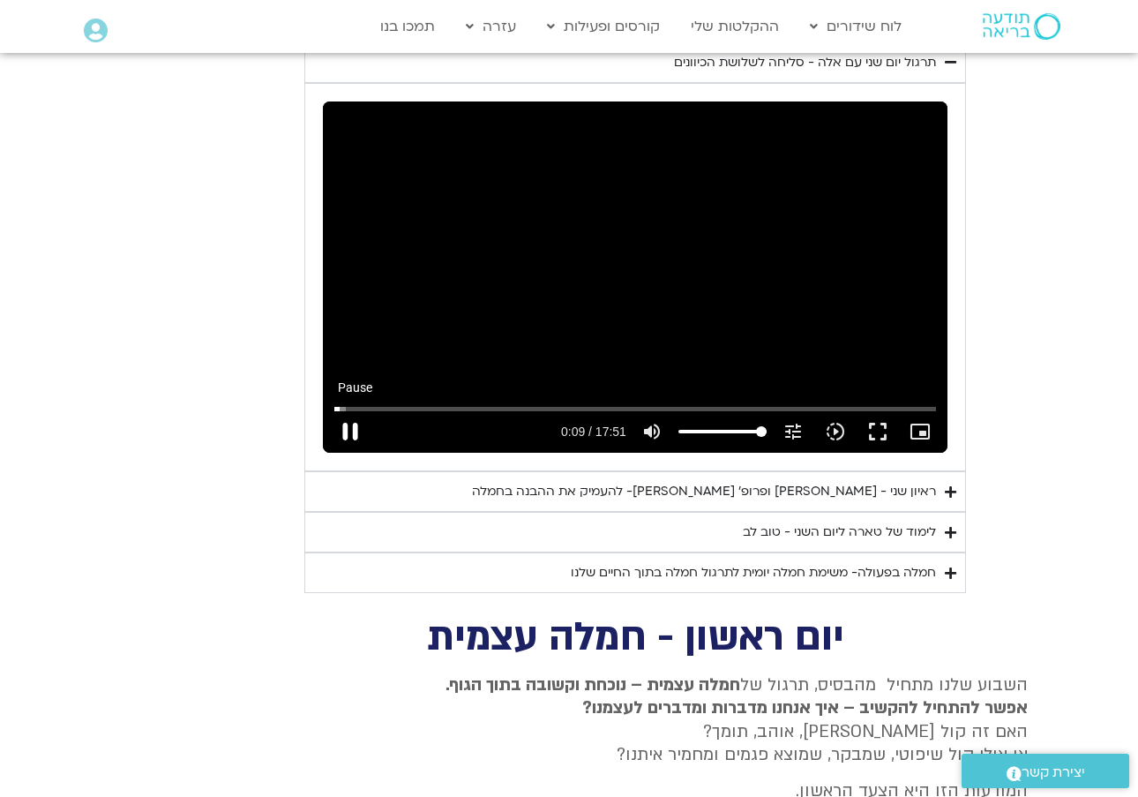
type input "9.93651720966692"
type input "66.3204254330002"
type input "10.008347417667"
type input "66.3204254330002"
type input "10.133496835"
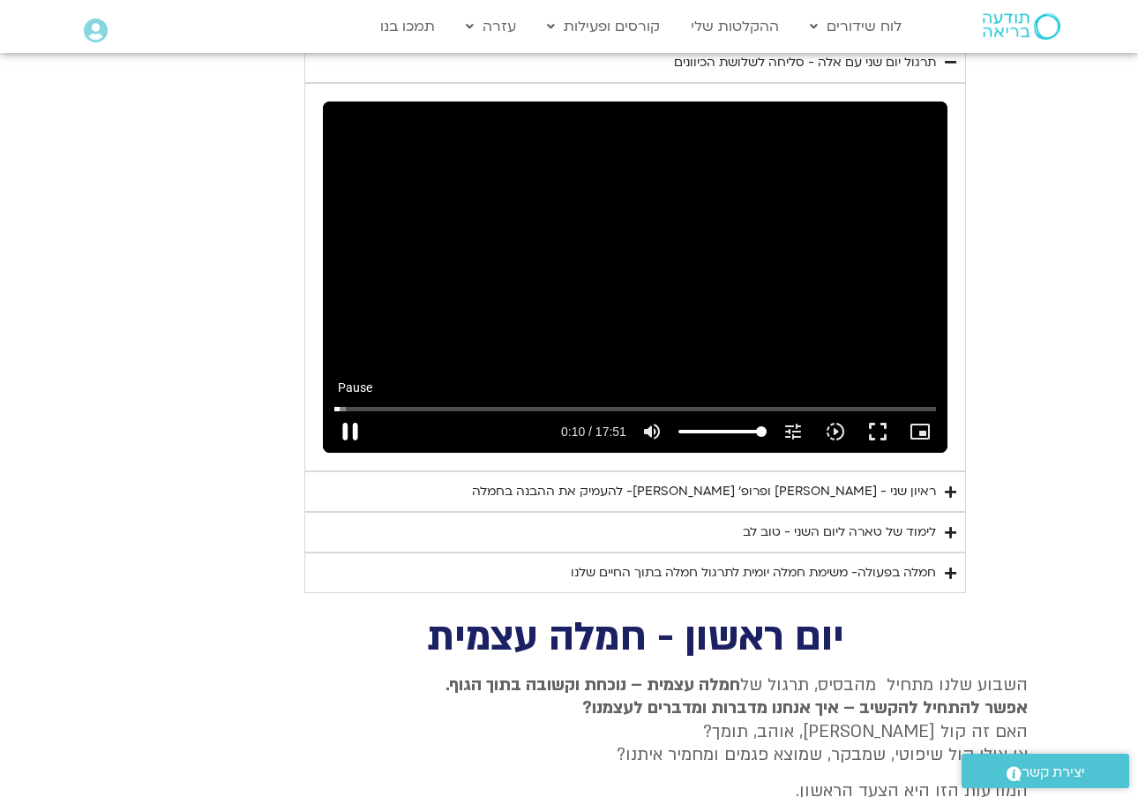
type input "66.3204254330002"
click at [348, 410] on button "pause" at bounding box center [350, 431] width 42 height 42
type input "10.3378437513332"
type input "66.3204254330002"
type input "10.3378437513332"
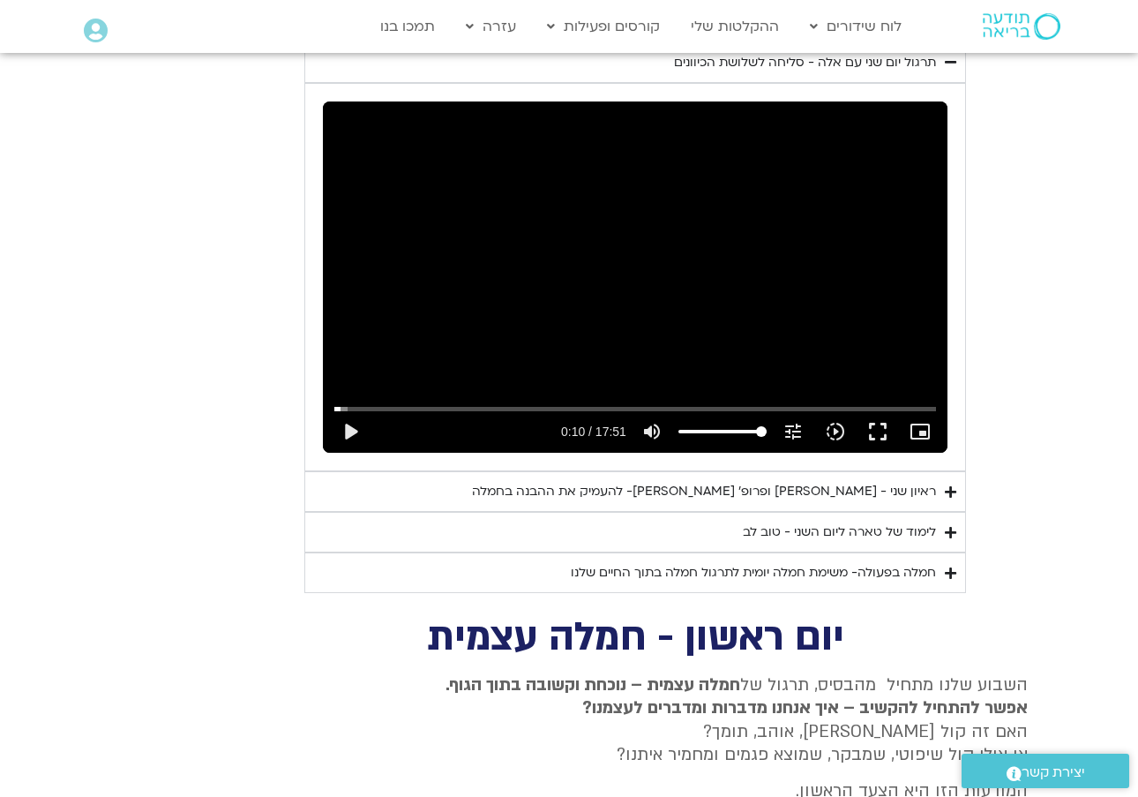
type input "66.3204254330002"
type input "10.3378437513332"
type input "66.3204254330002"
type input "10.3378437513332"
type input "66.3204254330002"
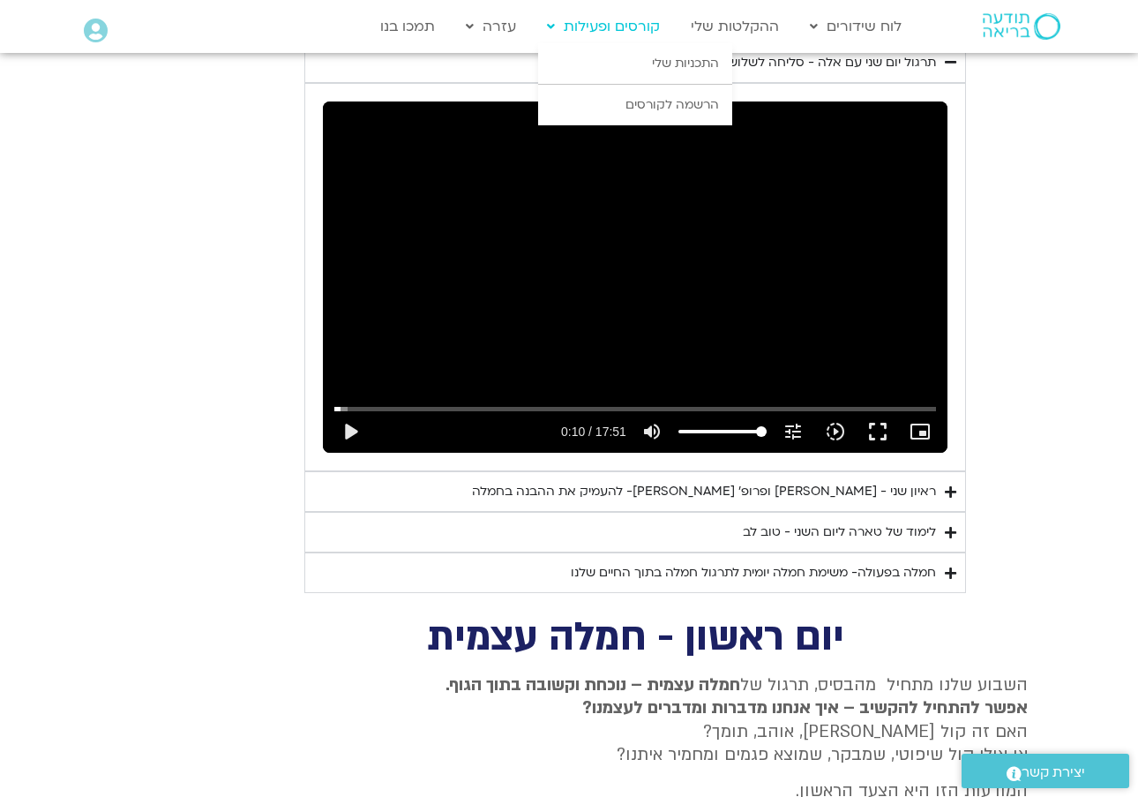
type input "10.3378437513332"
type input "66.3204254330002"
type input "10.3378437513332"
type input "66.3204254330002"
type input "10.3378437513332"
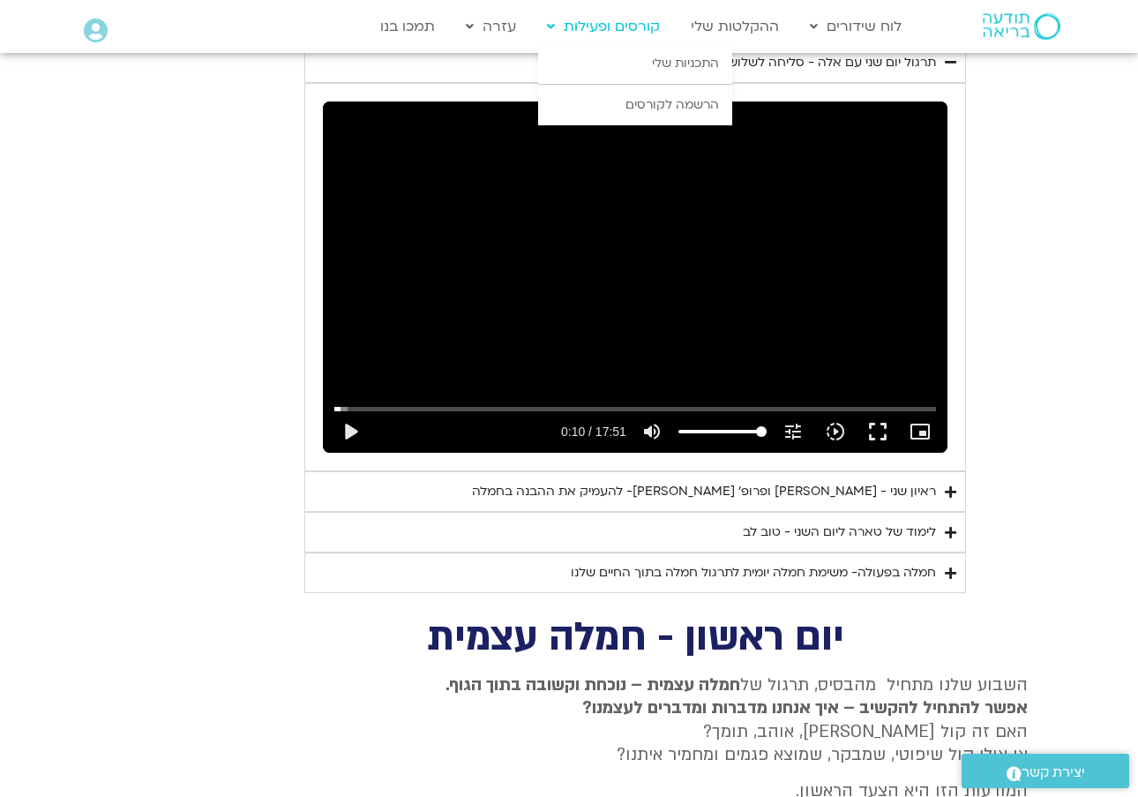
type input "66.3204254330002"
type input "10.3378437513332"
type input "66.3204254330002"
type input "10.3378437513332"
type input "66.3204254330002"
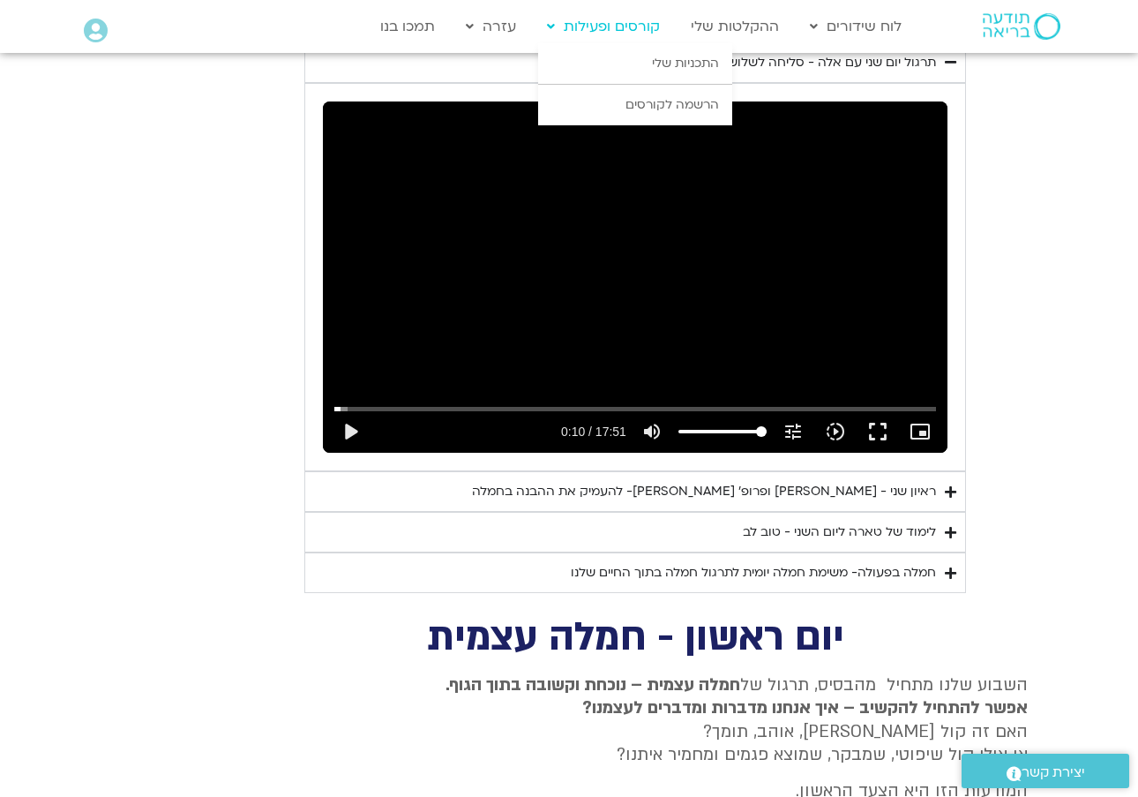
type input "10.3378437513332"
type input "66.3204254330002"
type input "10.3378437513332"
type input "66.3204254330002"
type input "10.3378437513332"
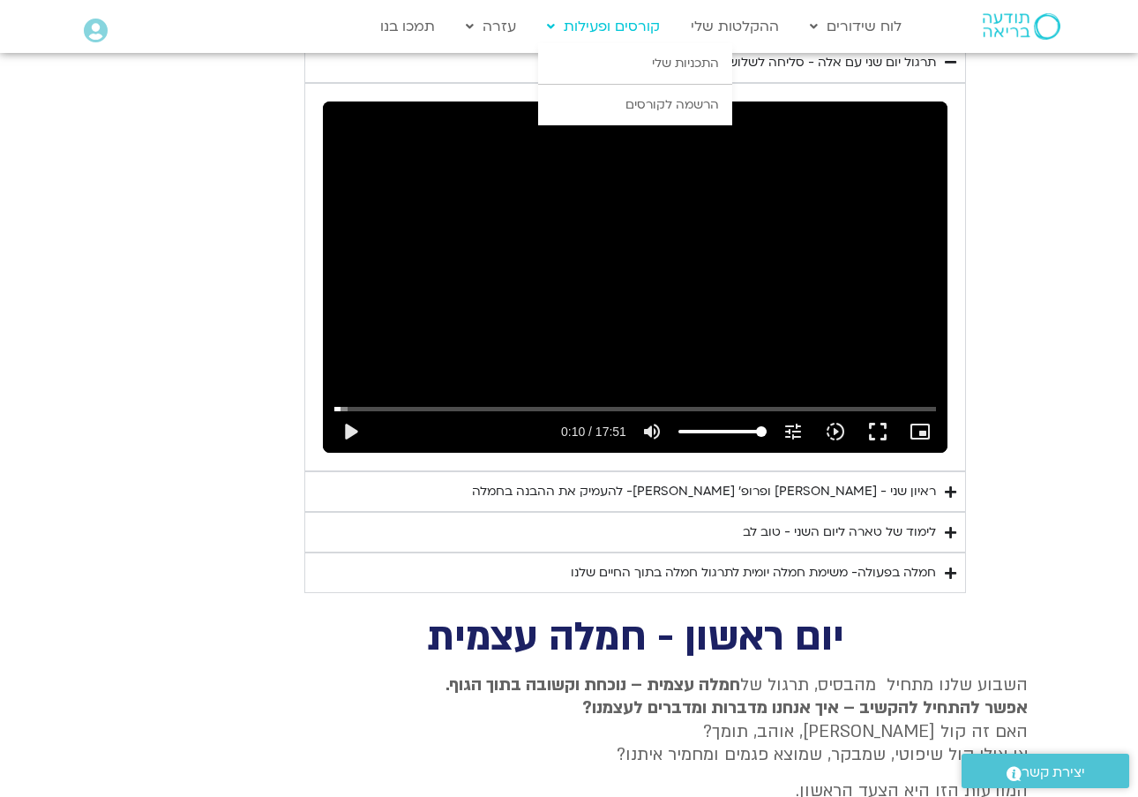
type input "66.3204254330002"
type input "10.3378437513332"
type input "66.3204254330002"
type input "10.3378437513332"
type input "66.3204254330002"
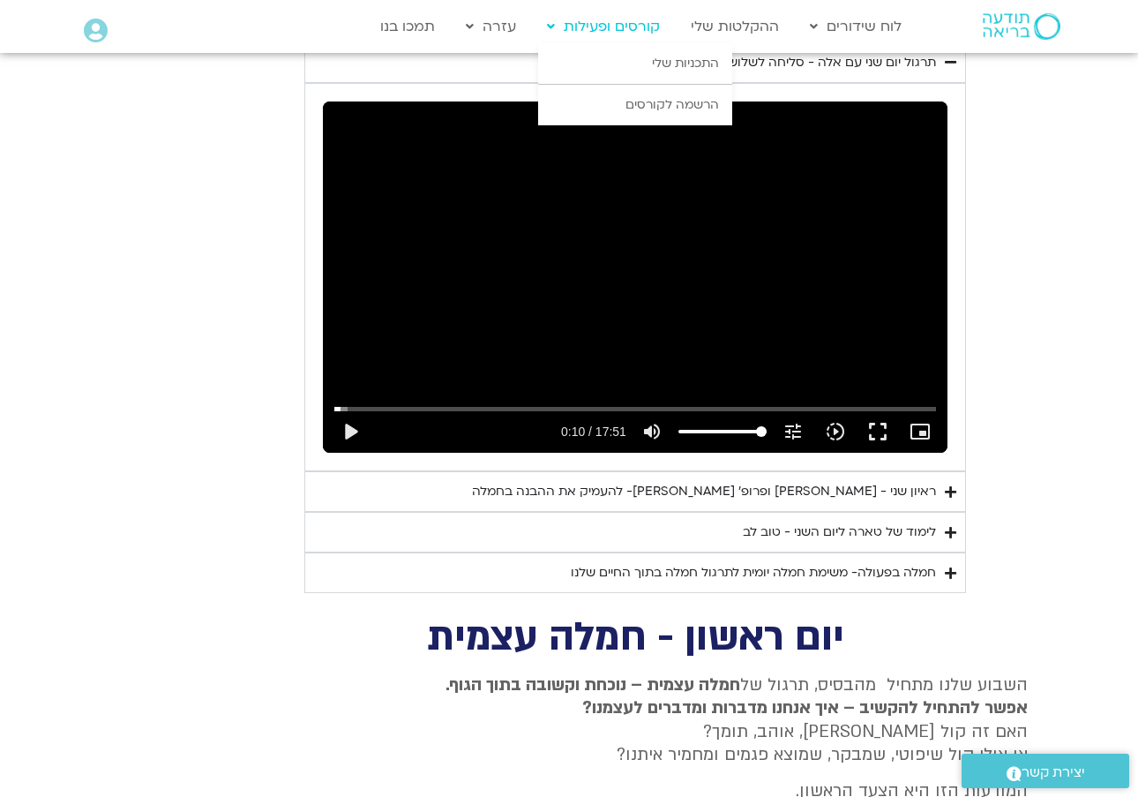
type input "10.3378437513332"
type input "66.3204254330002"
type input "10.3378437513332"
type input "66.3204254330002"
type input "10.3378437513332"
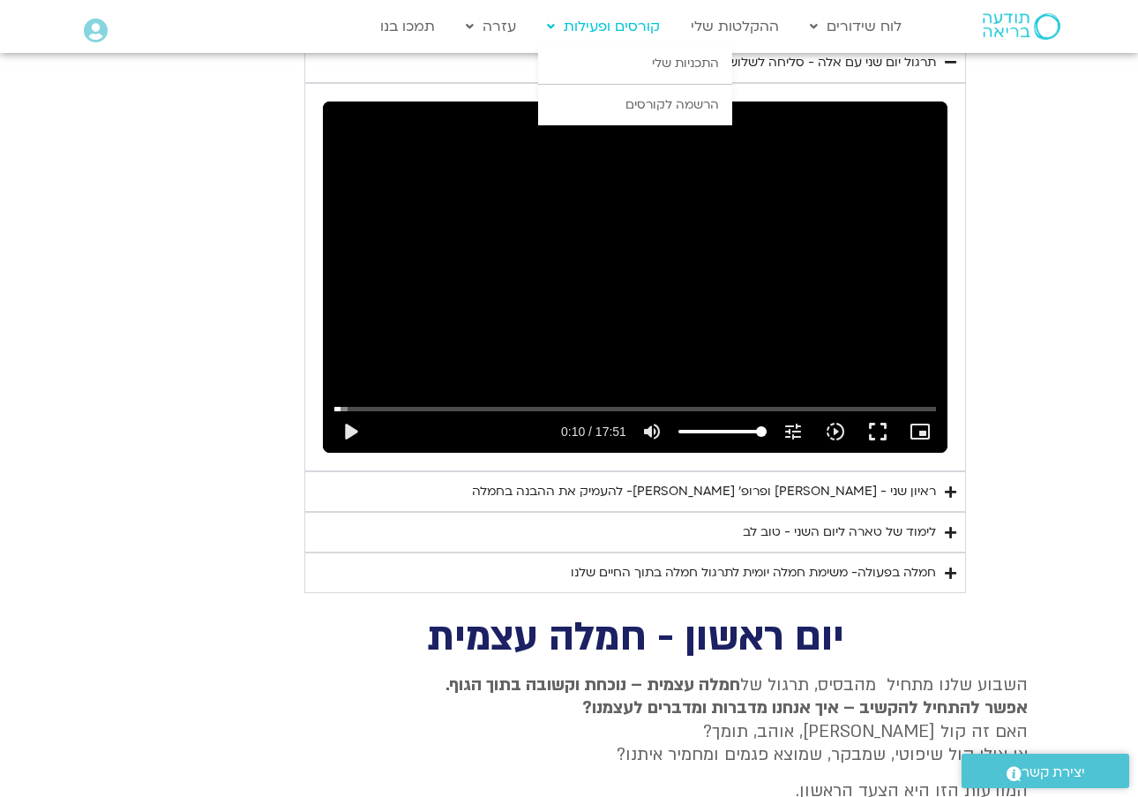
type input "66.3204254330002"
type input "10.3378437513332"
type input "66.3204254330002"
type input "10.3378437513332"
type input "66.3204254330002"
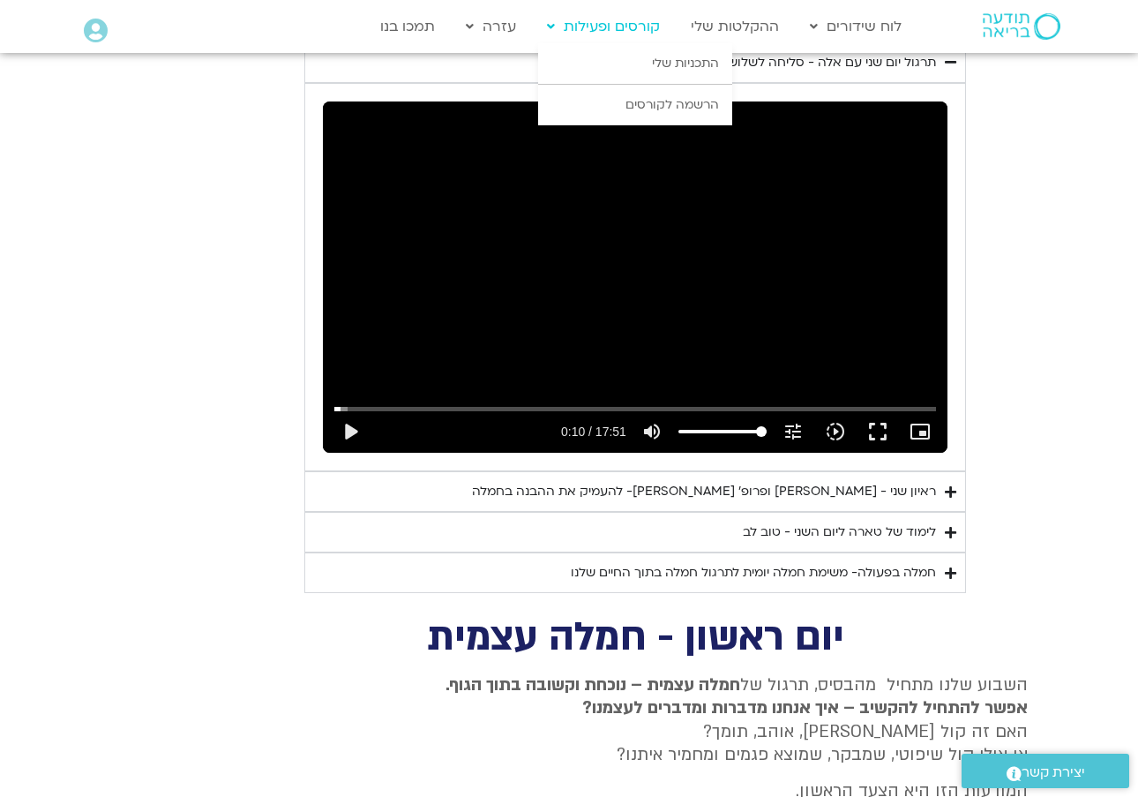
type input "10.3378437513332"
type input "66.3204254330002"
type input "10.3378437513332"
type input "66.3204254330002"
type input "10.3378437513332"
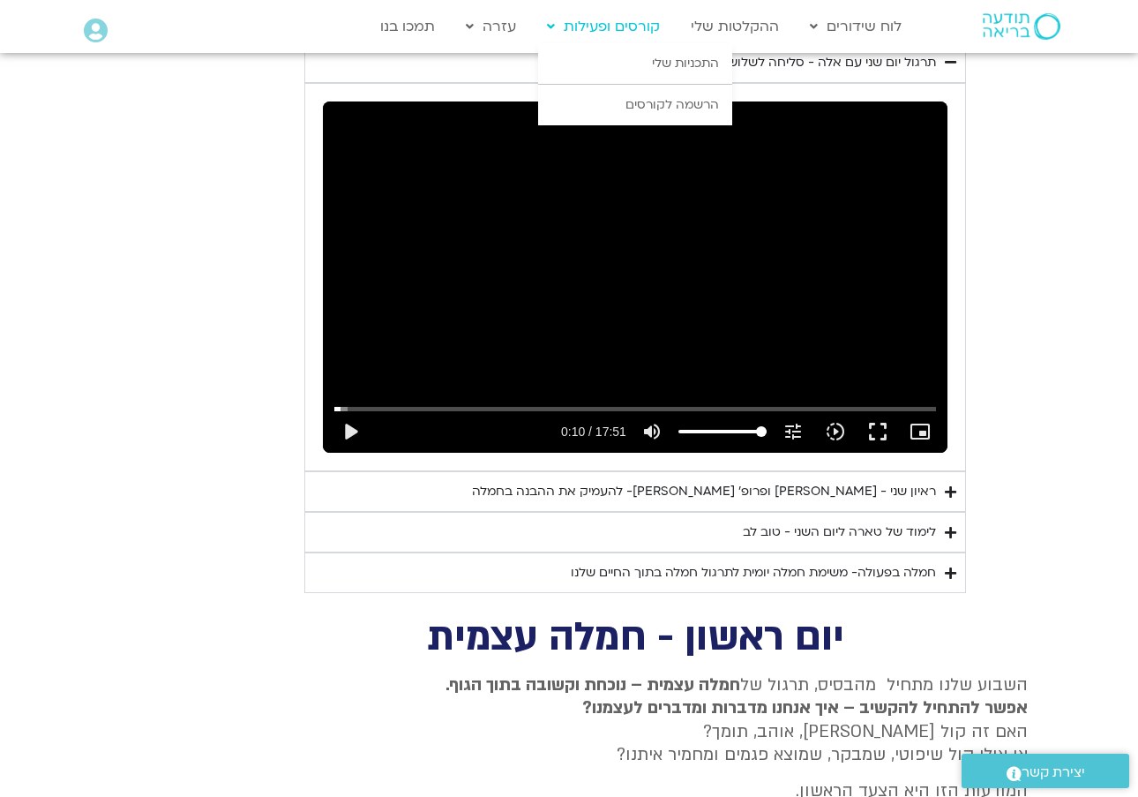
type input "66.3204254330002"
type input "10.3378437513332"
type input "66.3204254330002"
type input "10.3378437513332"
type input "66.3204254330002"
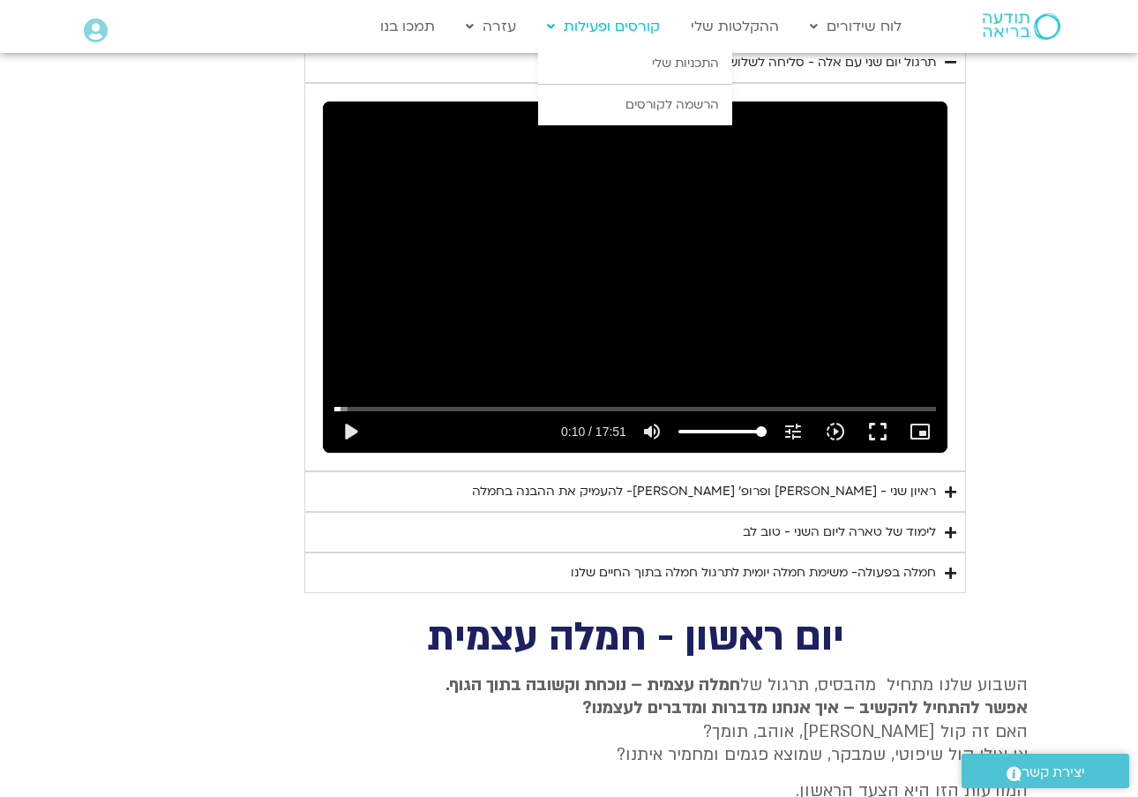
type input "10.3378437513332"
type input "66.3204254330002"
type input "10.3378437513332"
type input "66.3204254330002"
type input "10.3378437513332"
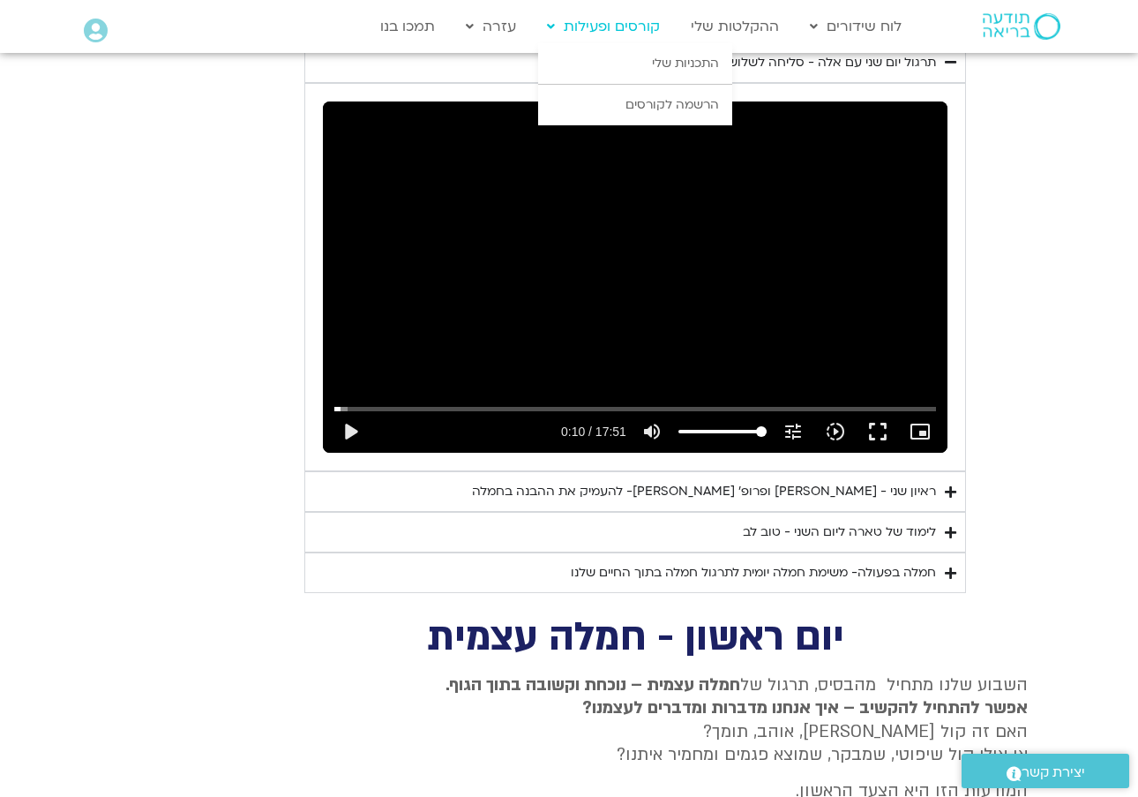
type input "66.3204254330002"
type input "10.3378437513332"
type input "66.3204254330002"
type input "10.3378437513332"
type input "66.3204254330002"
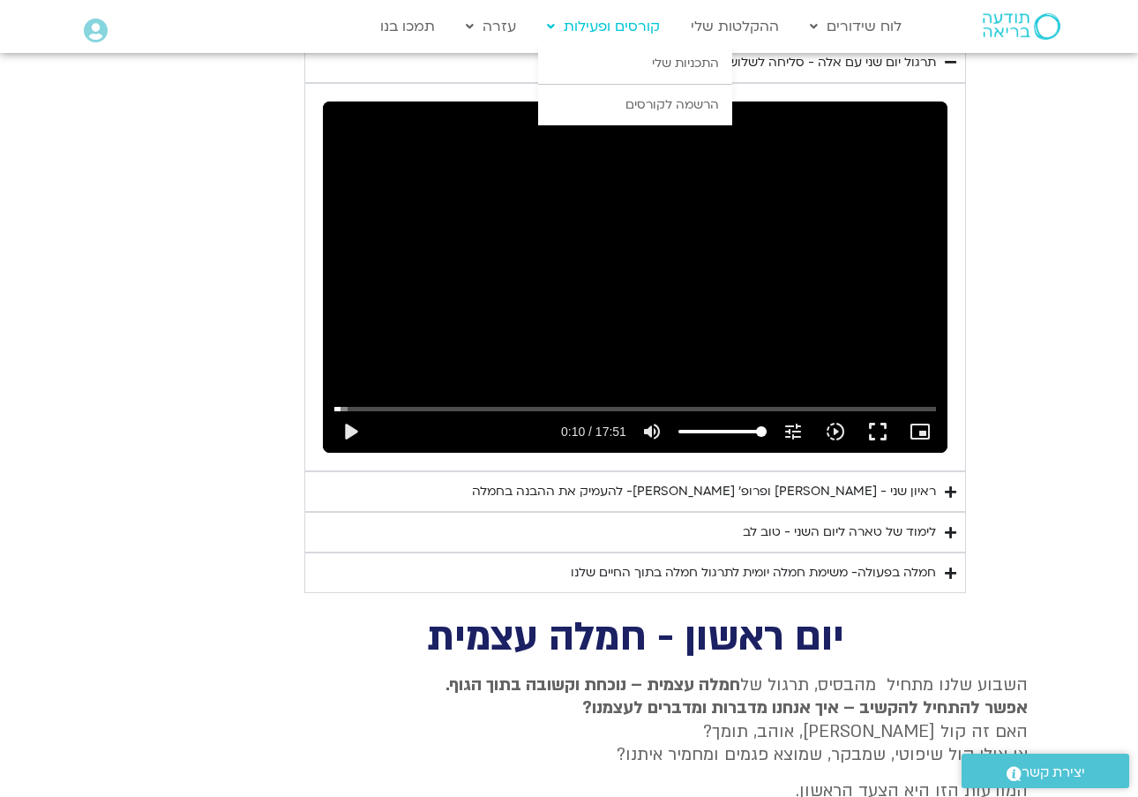
type input "10.3378437513332"
type input "66.3204254330002"
type input "10.3378437513332"
type input "66.3204254330002"
type input "10.3378437513332"
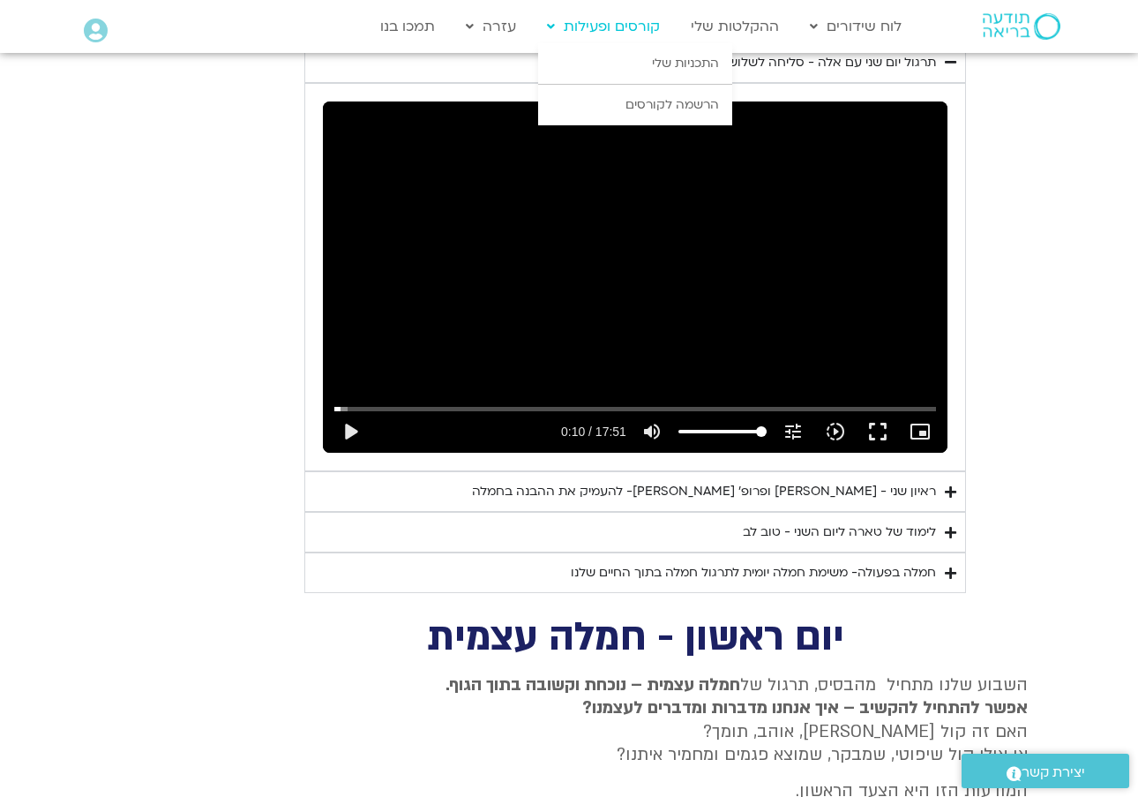
type input "66.3204254330002"
type input "10.3378437513332"
type input "66.3204254330002"
type input "10.3378437513332"
type input "66.3204254330002"
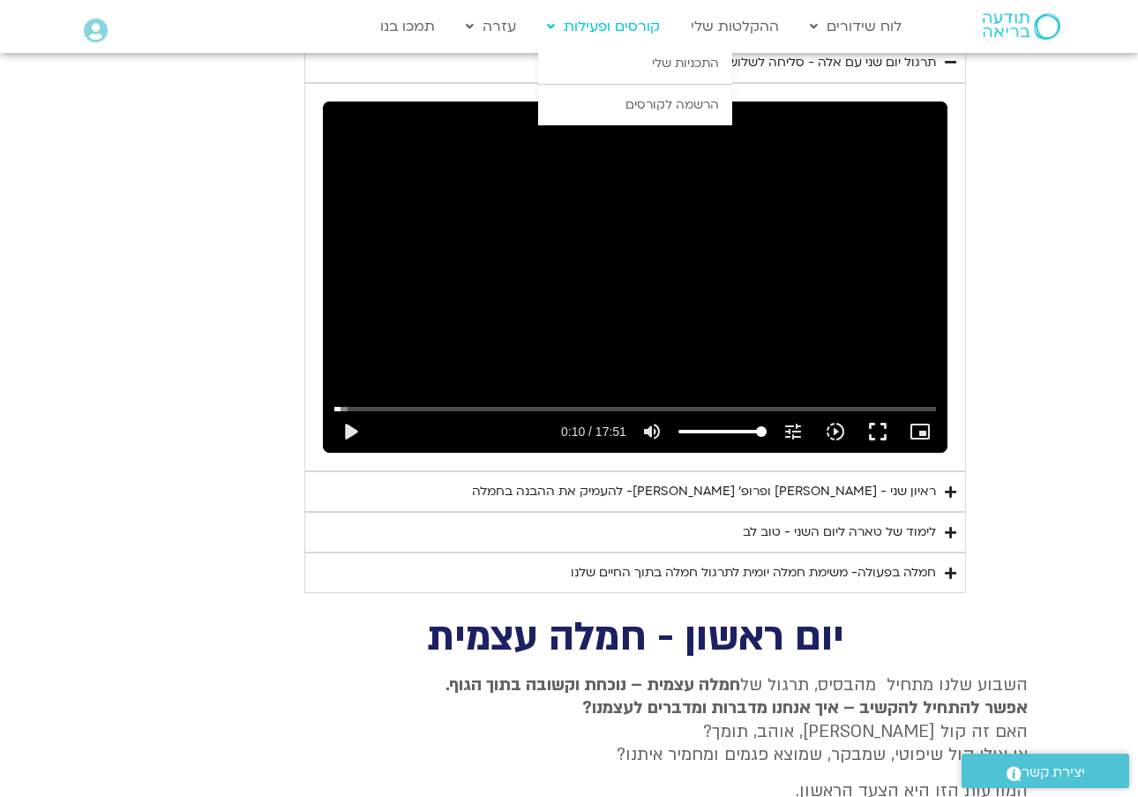
type input "10.3378437513332"
type input "66.3204254330002"
type input "10.3378437513332"
type input "66.3204254330002"
type input "10.3378437513332"
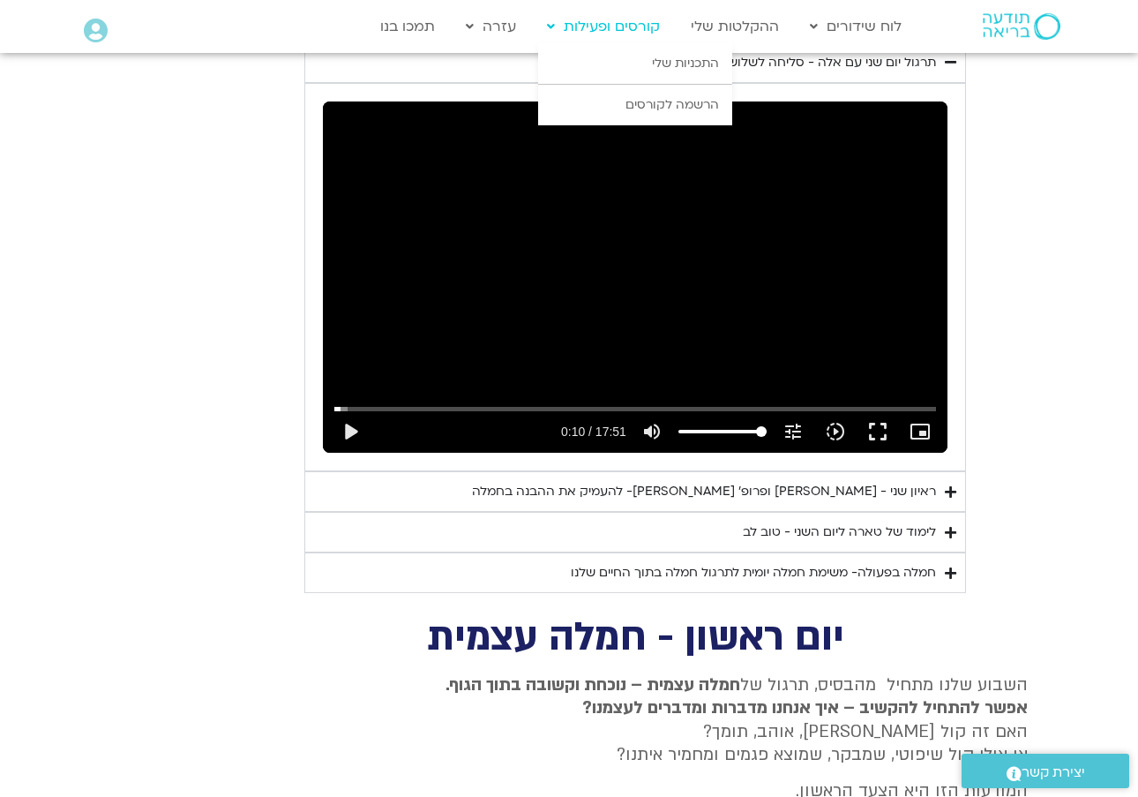
type input "66.3204254330002"
type input "10.3378437513332"
type input "66.3204254330002"
type input "10.3378437513332"
type input "66.3204254330002"
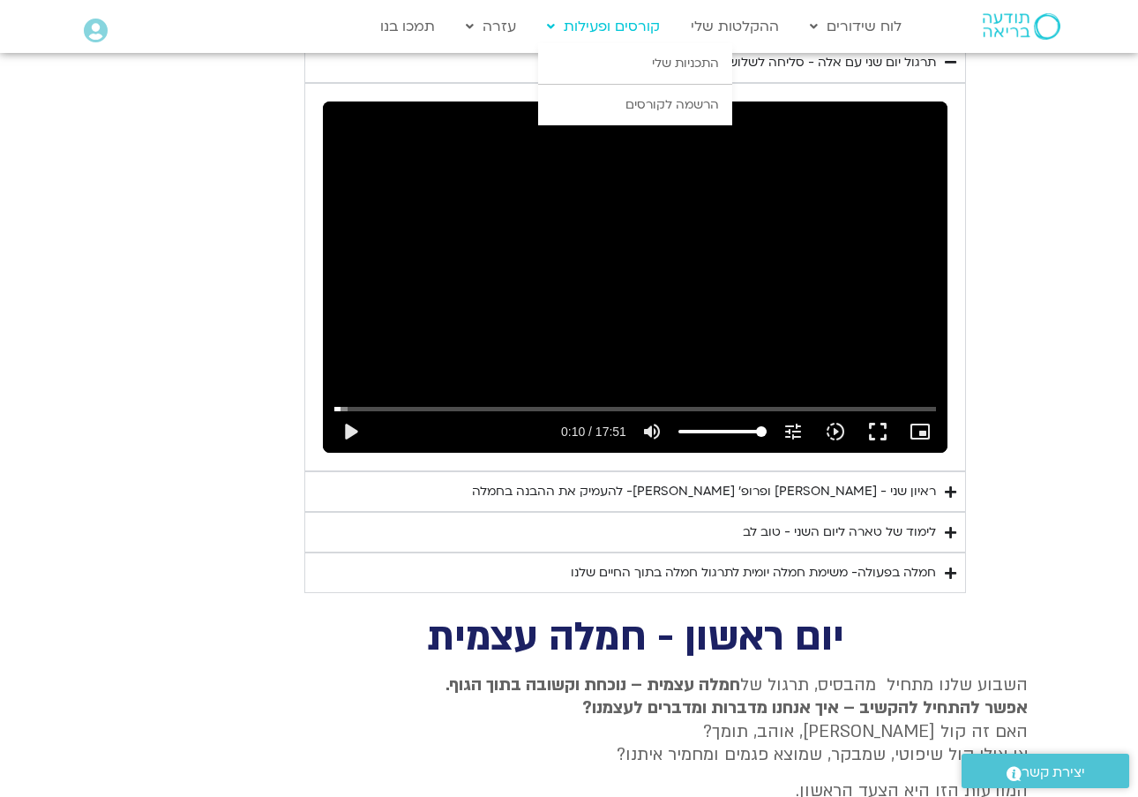
type input "10.3378437513332"
type input "66.3204254330002"
type input "10.3378437513332"
type input "66.3204254330002"
type input "10.3378437513332"
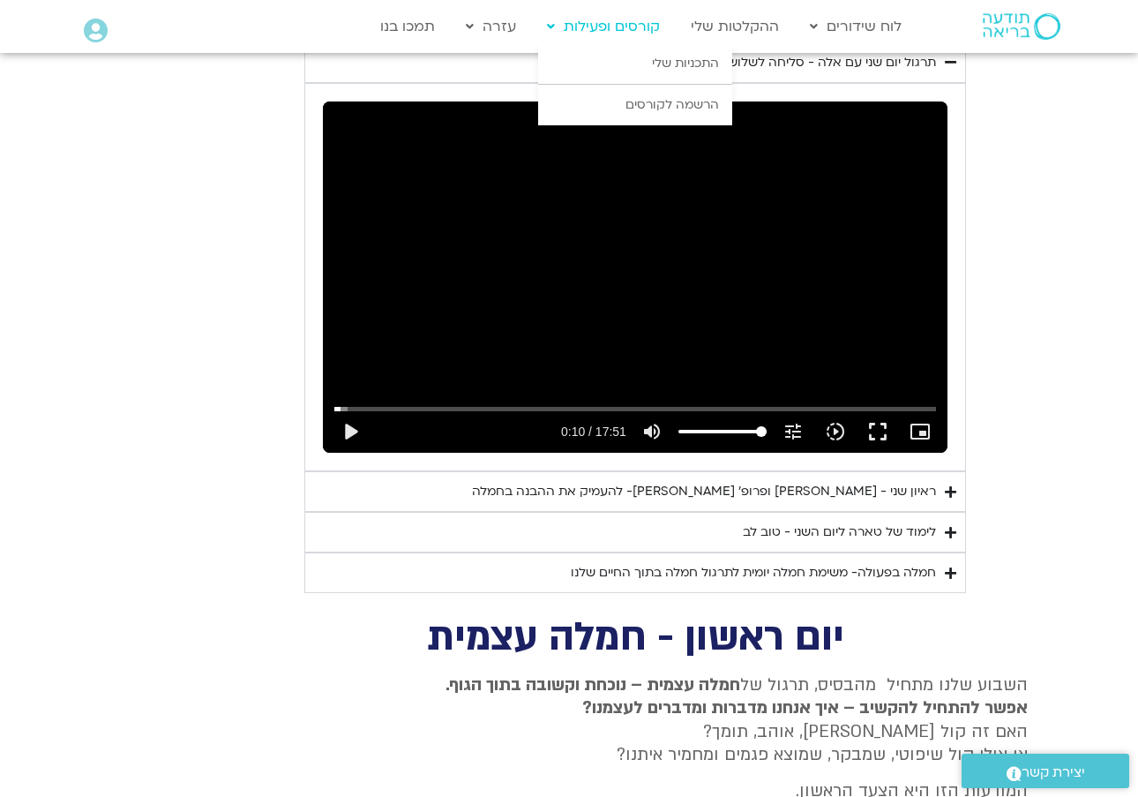
type input "66.3204254330002"
type input "10.3378437513332"
type input "66.3204254330002"
type input "10.3378437513332"
type input "66.3204254330002"
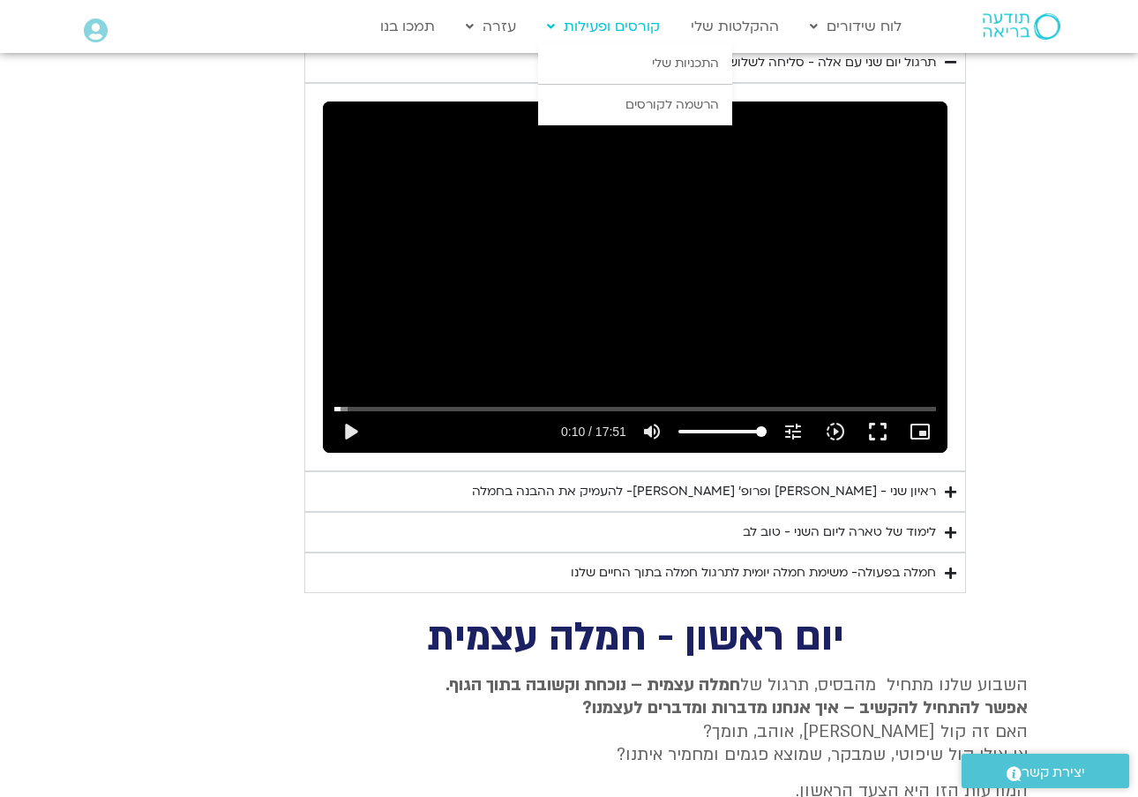
type input "10.3378437513332"
type input "66.3204254330002"
type input "10.3378437513332"
type input "66.3204254330002"
type input "10.3378437513332"
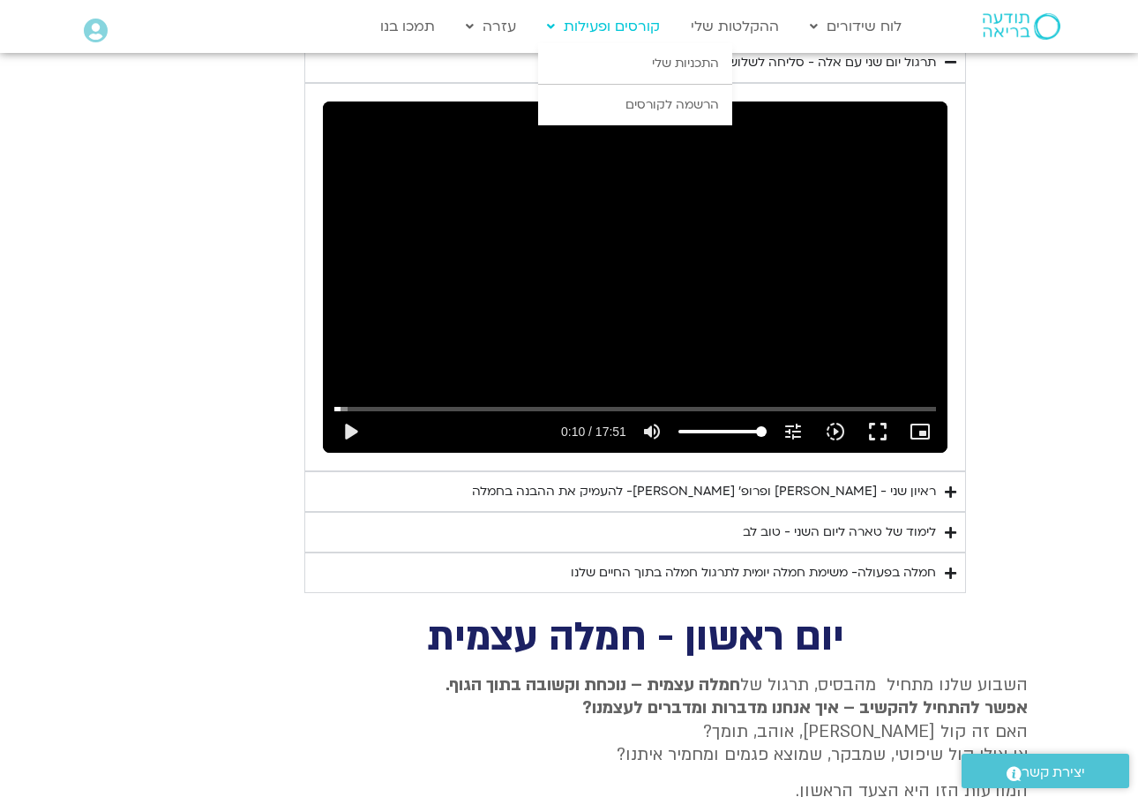
type input "66.3204254330002"
type input "10.3378437513332"
type input "66.3204254330002"
type input "10.3378437513332"
type input "66.3204254330002"
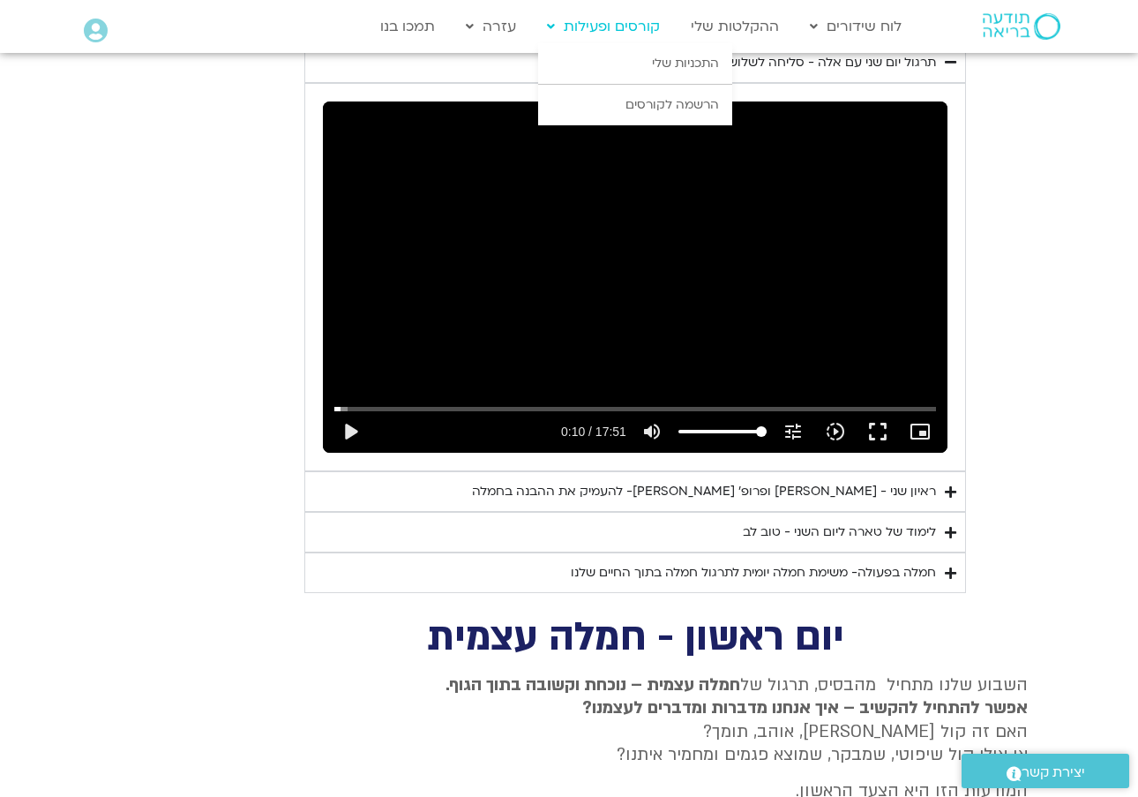
type input "10.3378437513332"
type input "66.3204254330002"
type input "10.3378437513332"
type input "66.3204254330002"
type input "10.3378437513332"
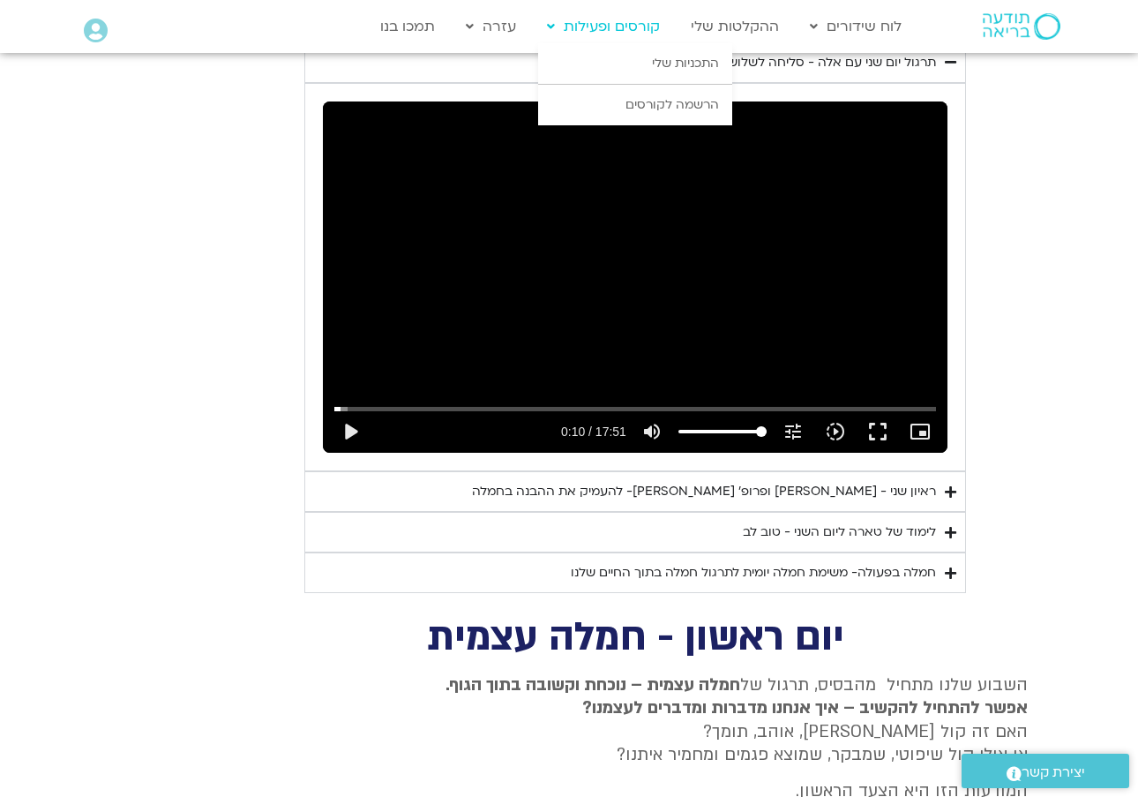
type input "66.3204254330002"
type input "10.3378437513332"
type input "66.3204254330002"
type input "10.3378437513332"
type input "66.3204254330002"
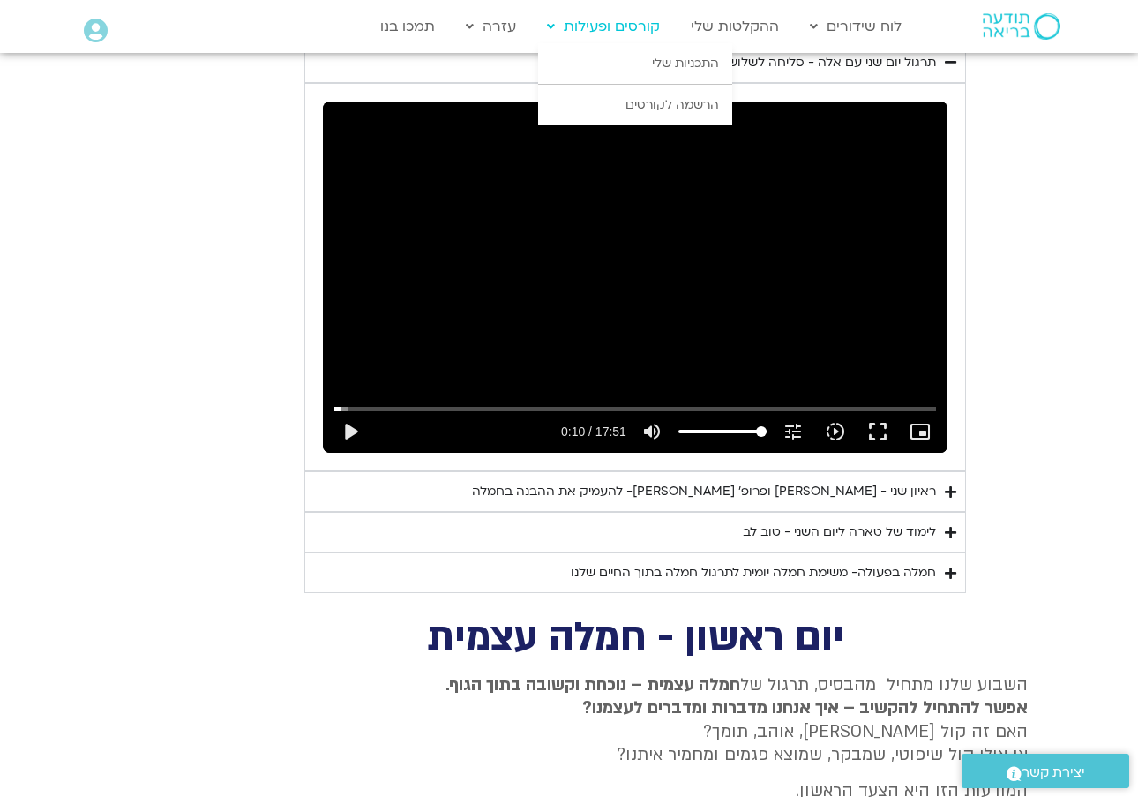
type input "10.3378437513332"
type input "66.3204254330002"
type input "10.3378437513332"
type input "66.3204254330002"
type input "10.3378437513332"
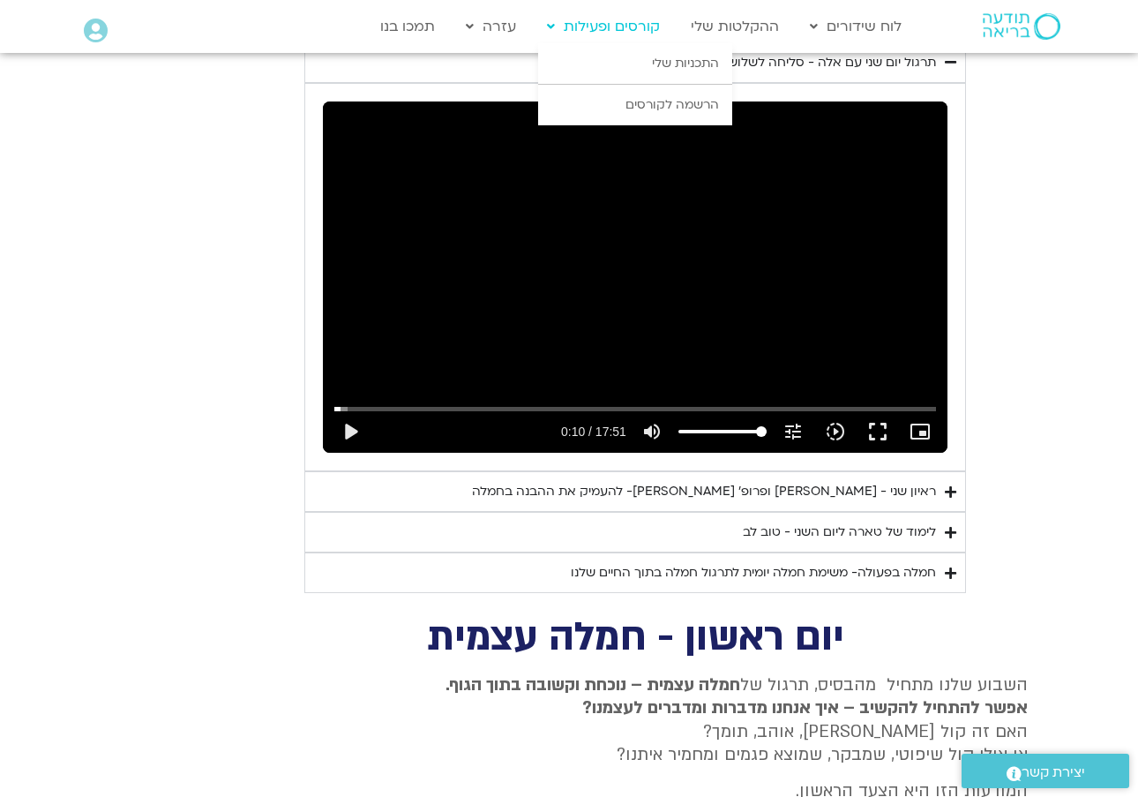
type input "66.3204254330002"
type input "10.3378437513332"
type input "66.3204254330002"
type input "10.3378437513332"
type input "66.3204254330002"
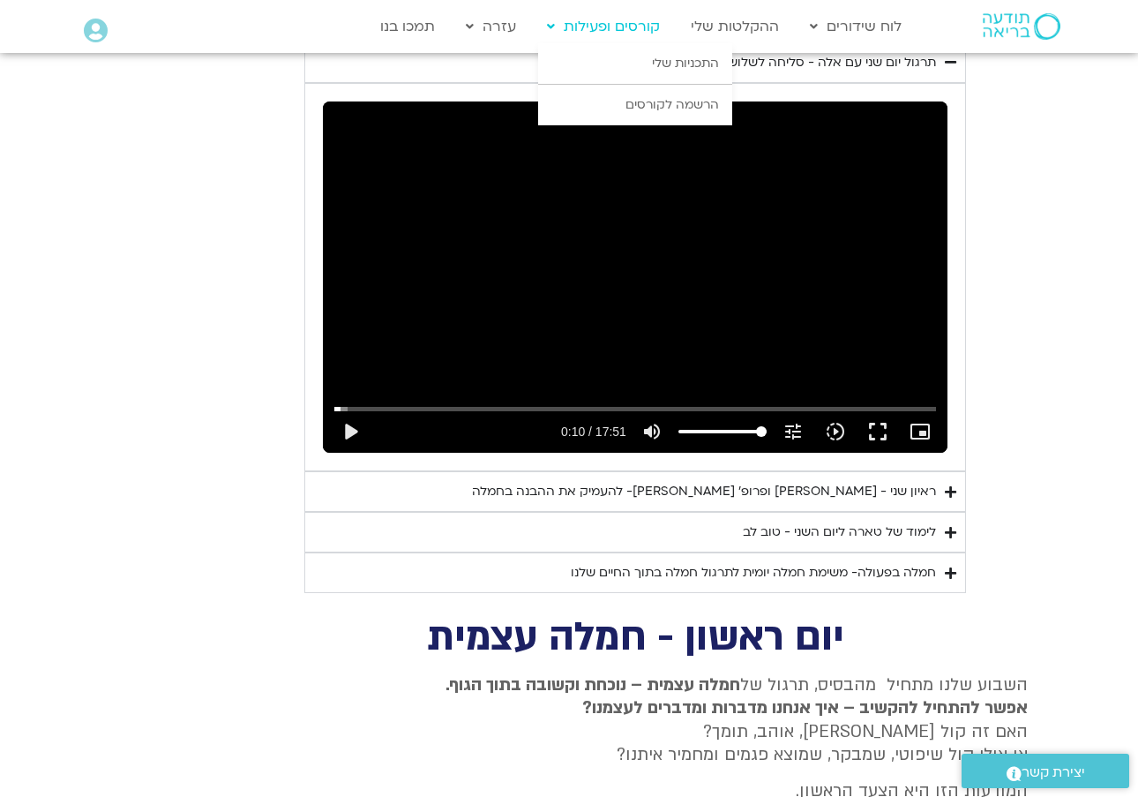
type input "10.3378437513332"
type input "66.3204254330002"
type input "10.3378437513332"
type input "66.3204254330002"
type input "10.3378437513332"
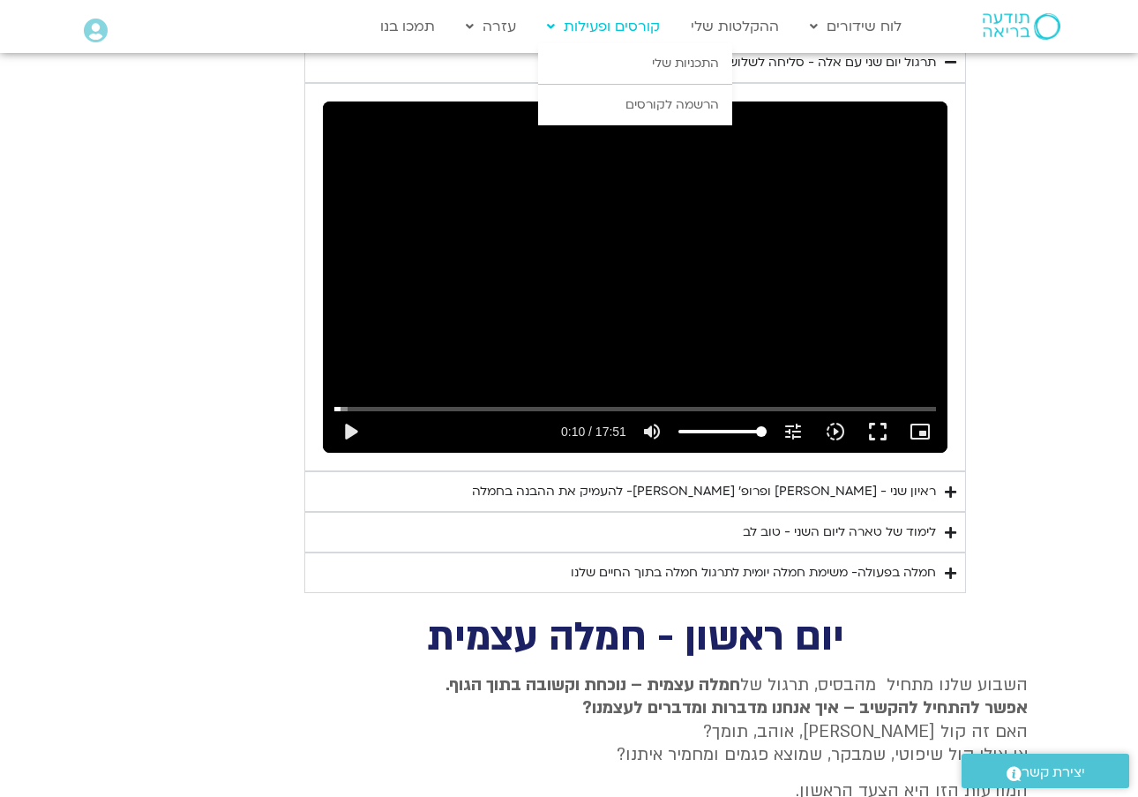
type input "66.3204254330002"
type input "10.3378437513332"
type input "66.3204254330002"
type input "10.3378437513332"
type input "66.3204254330002"
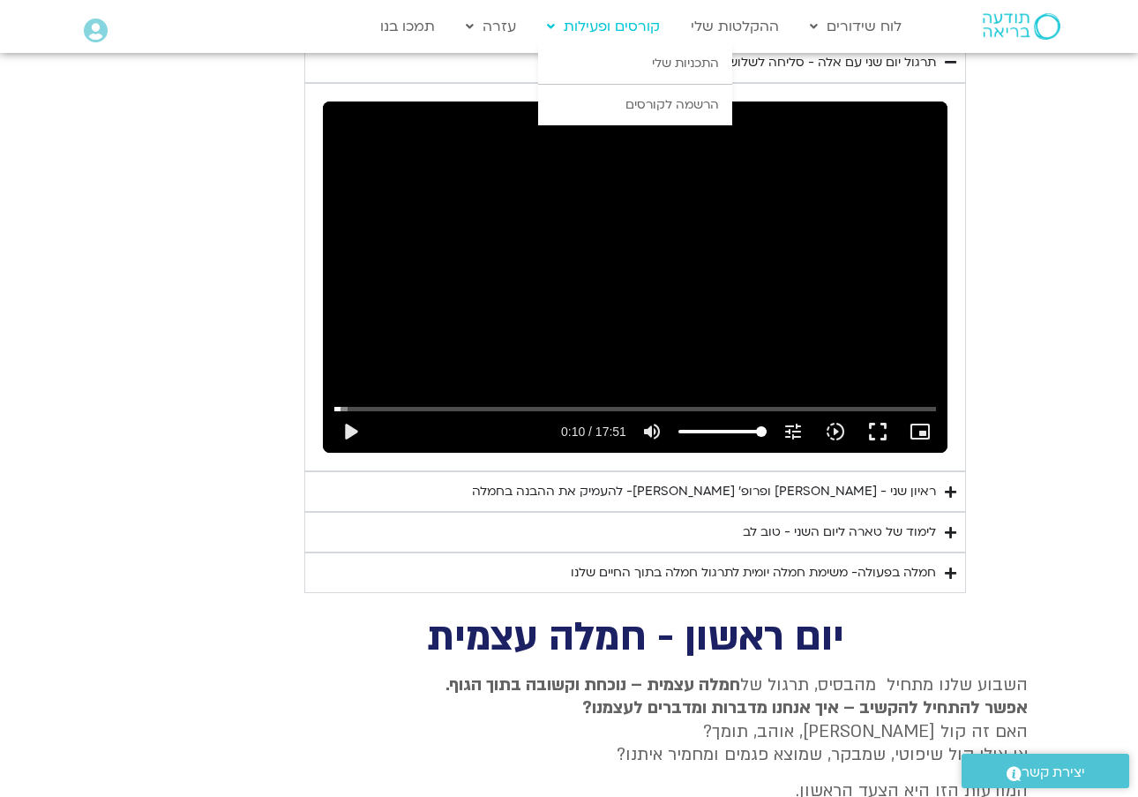
type input "10.3378437513332"
type input "66.3204254330002"
type input "10.3378437513332"
type input "66.3204254330002"
type input "10.3378437513332"
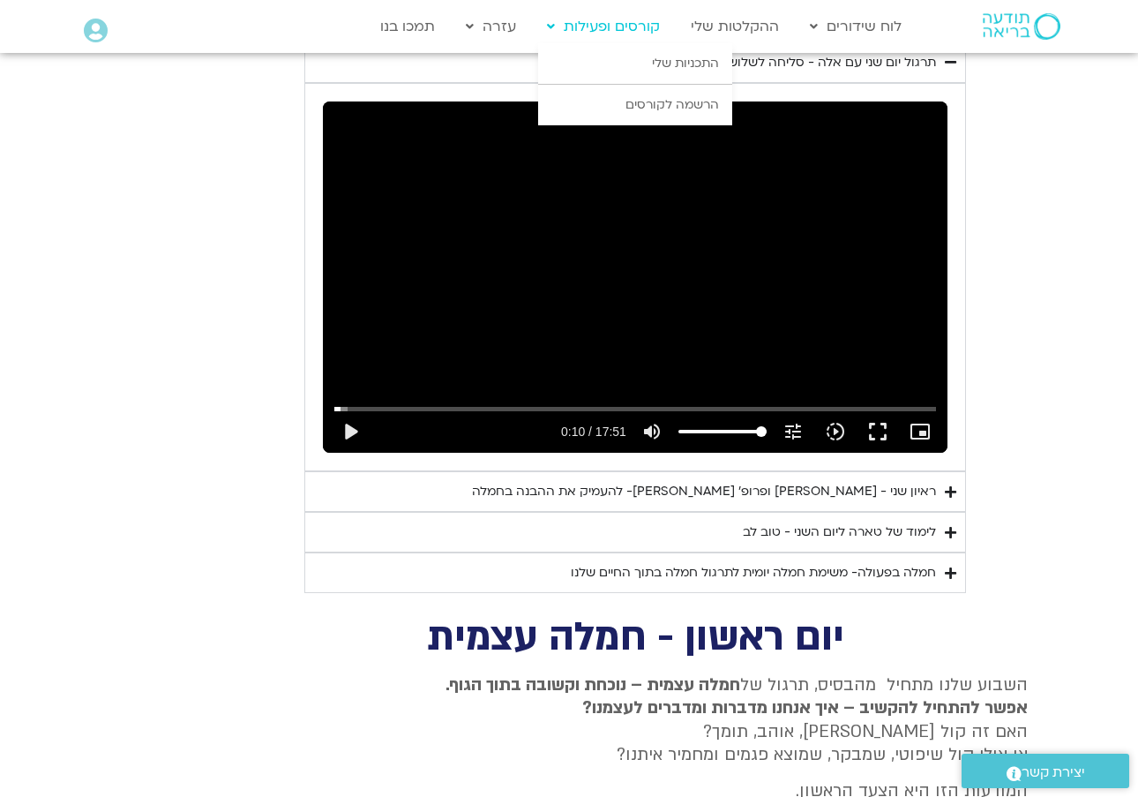
type input "66.3204254330002"
type input "10.3378437513332"
type input "66.3204254330002"
type input "10.3378437513332"
type input "66.3204254330002"
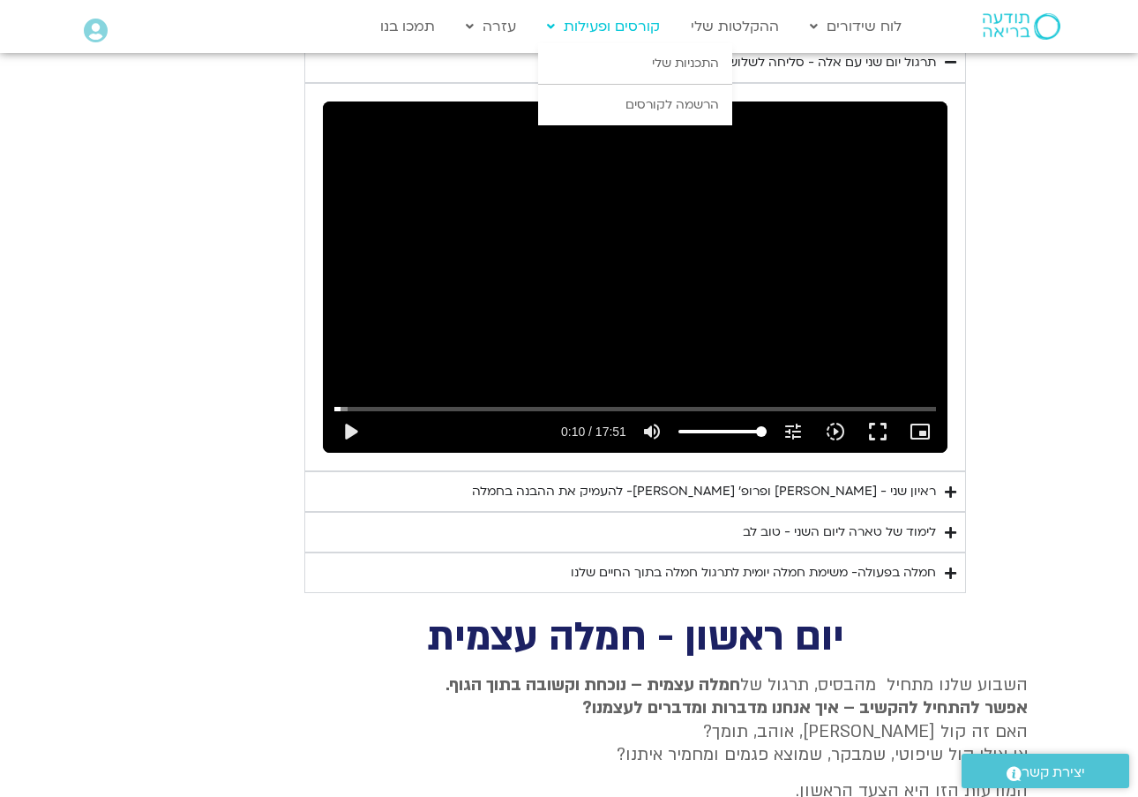
type input "10.3378437513332"
type input "66.3204254330002"
type input "10.3378437513332"
type input "66.3204254330002"
drag, startPoint x: 341, startPoint y: 381, endPoint x: 328, endPoint y: 379, distance: 13.3
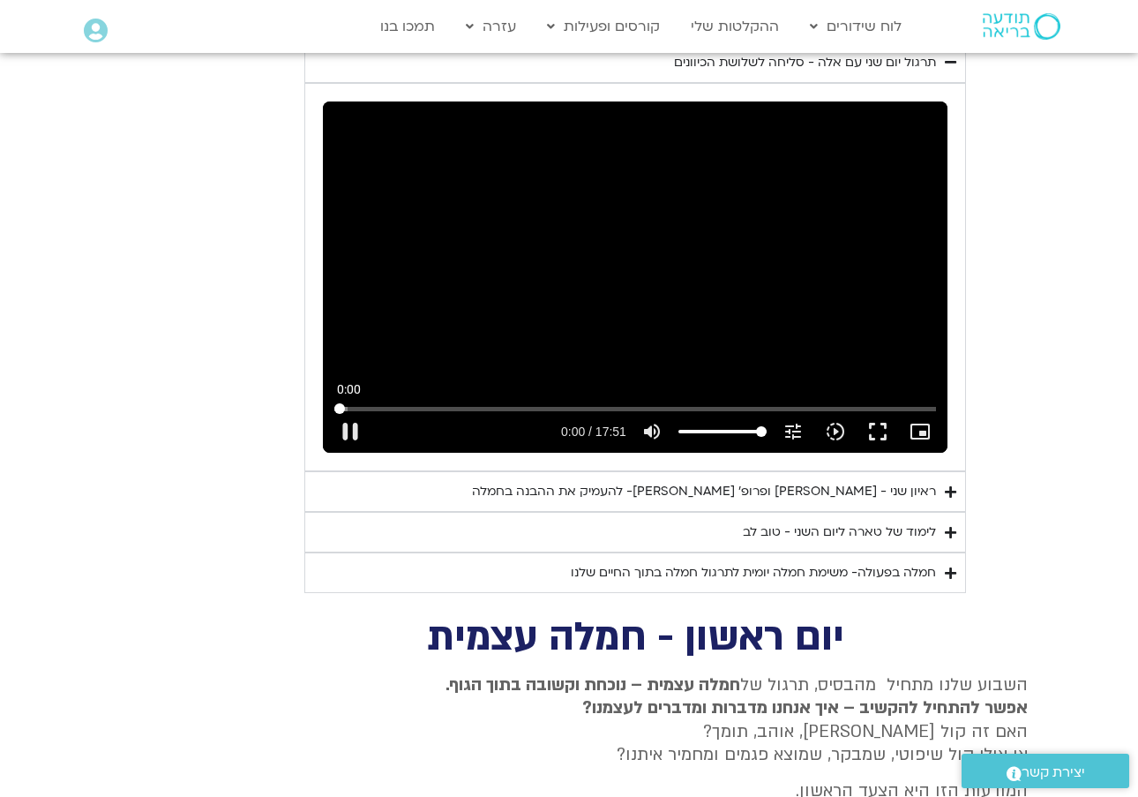
click at [328, 379] on div "Skip ad 0:00 pause 0:00 / 17:51 volume_up Mute tune Resolution Auto 720p slow_m…" at bounding box center [635, 276] width 625 height 351
click at [343, 410] on button "pause" at bounding box center [350, 431] width 42 height 42
click at [350, 410] on button "play_arrow" at bounding box center [350, 431] width 42 height 42
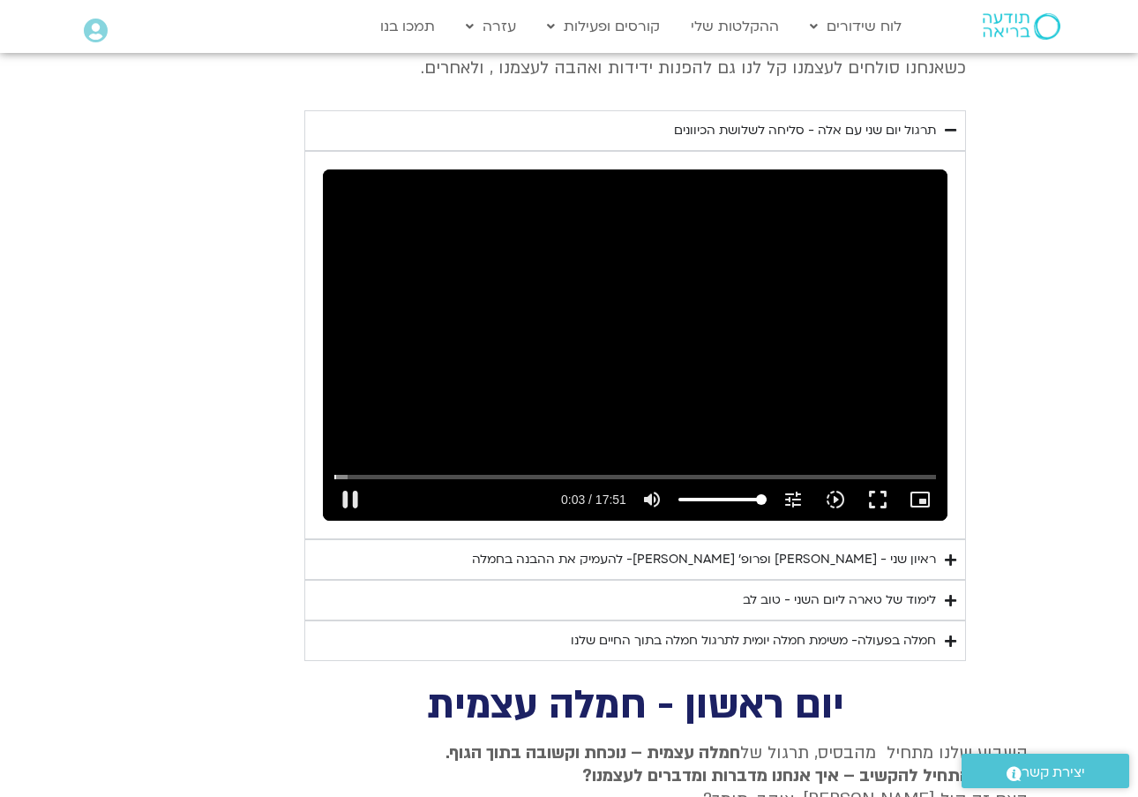
scroll to position [2675, 0]
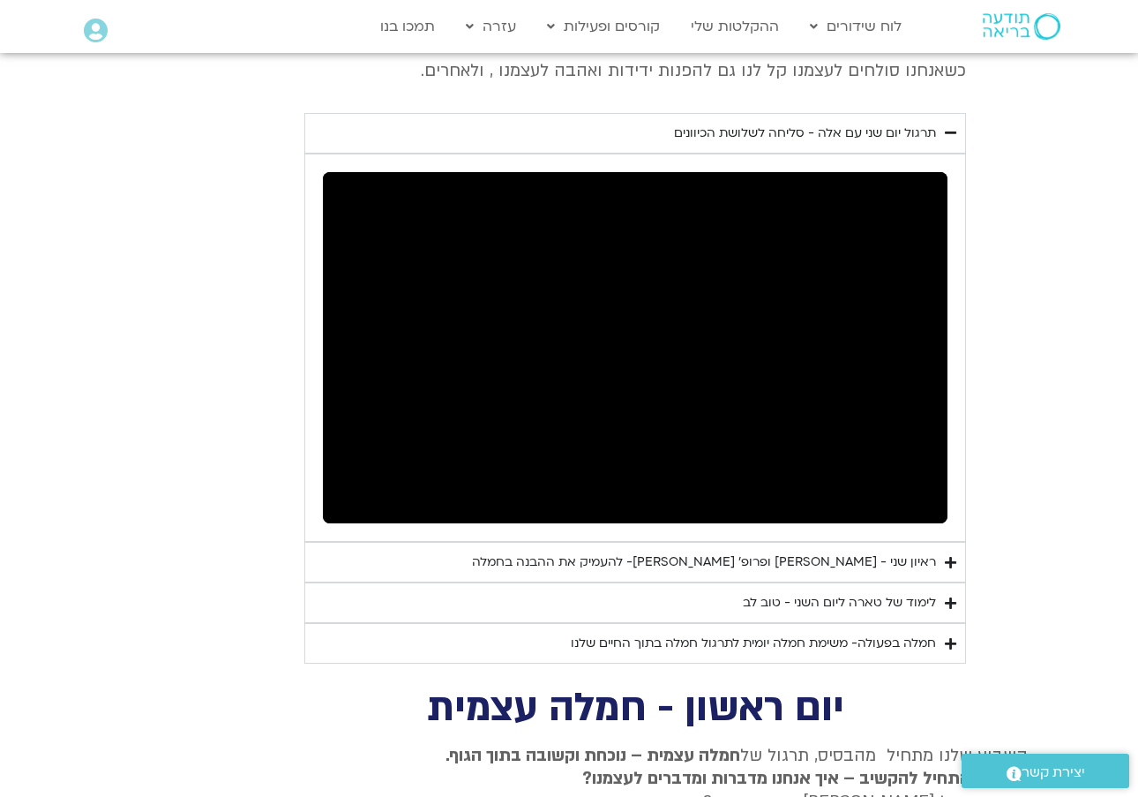
click at [846, 399] on div "Skip ad 1:09 pause 0:03 / 17:51 volume_up Mute tune Resolution Auto 720p slow_m…" at bounding box center [635, 347] width 625 height 351
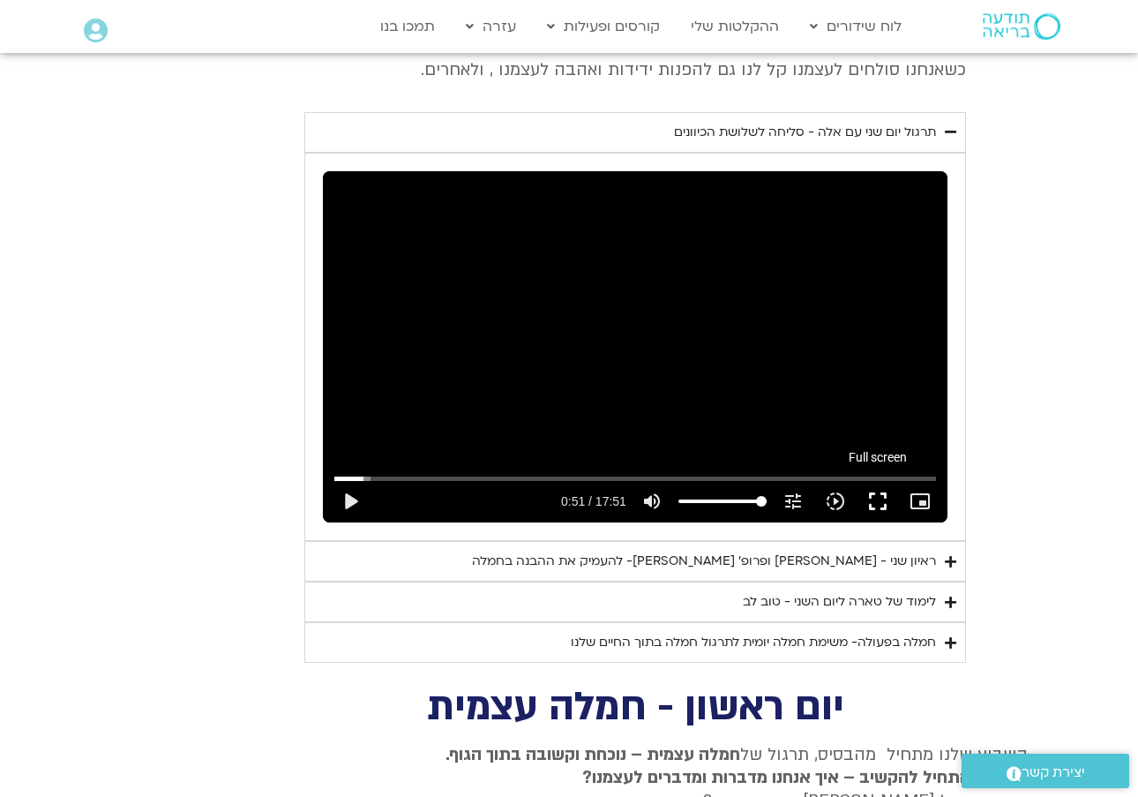
scroll to position [2675, 1]
click at [887, 480] on button "fullscreen" at bounding box center [878, 501] width 42 height 42
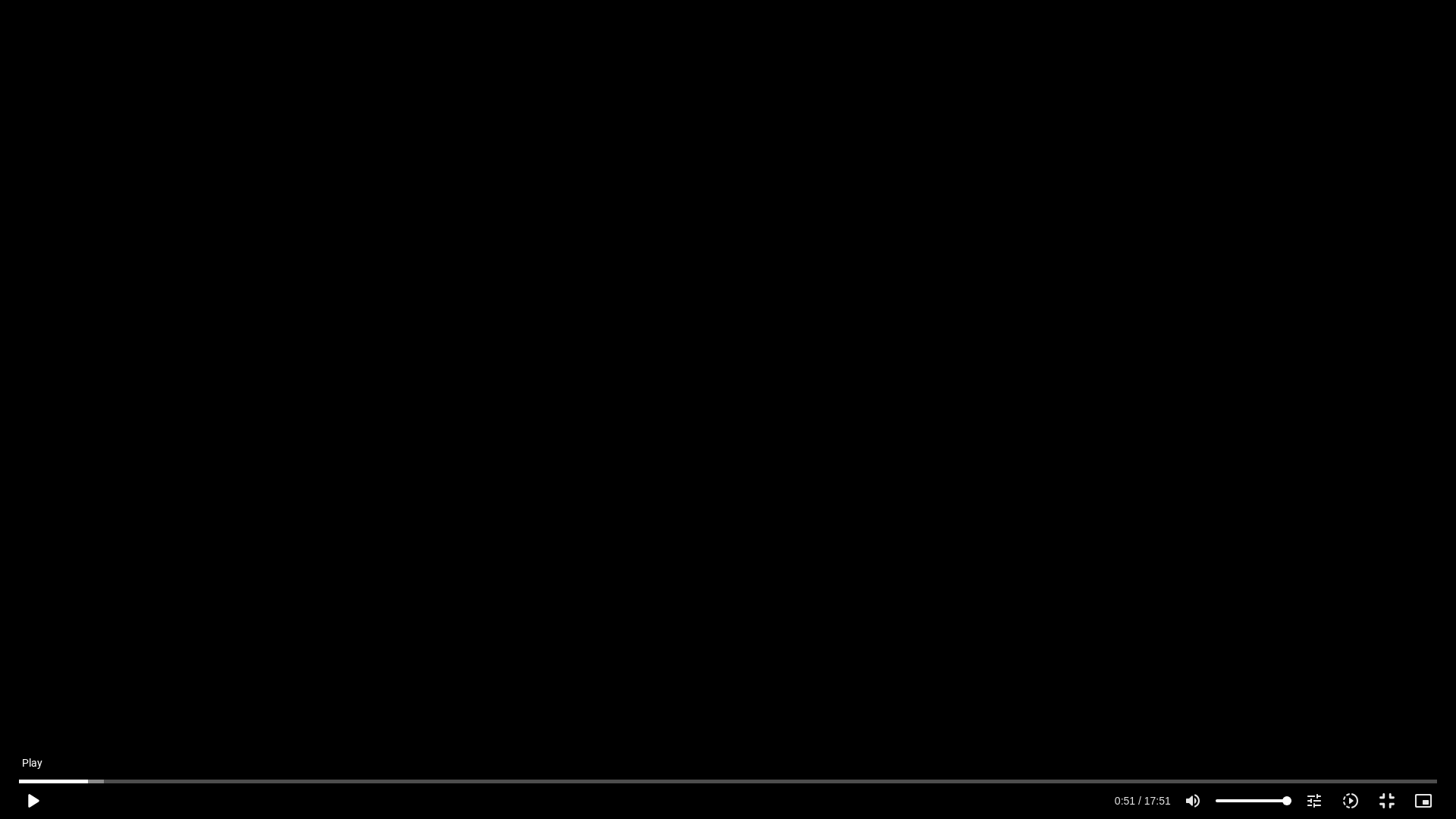
click at [39, 684] on button "play_arrow" at bounding box center [33, 800] width 36 height 36
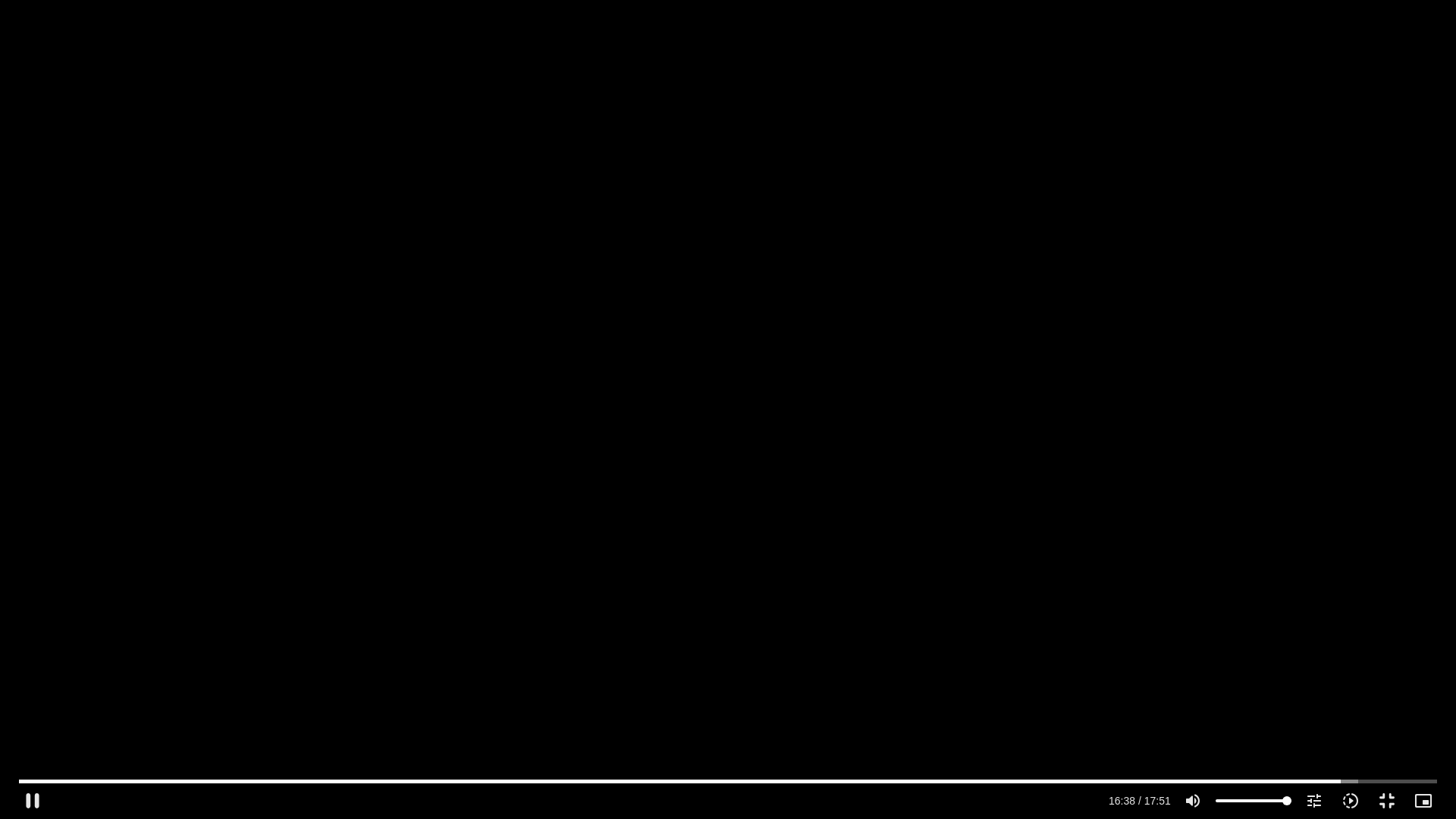
click at [564, 476] on div "Skip ad 0:29 pause 16:38 / 17:51 volume_up Mute tune Resolution Auto 720p slow_…" at bounding box center [728, 409] width 1456 height 819
click at [27, 684] on button "play_arrow" at bounding box center [33, 800] width 36 height 36
click at [28, 684] on button "pause" at bounding box center [33, 800] width 36 height 36
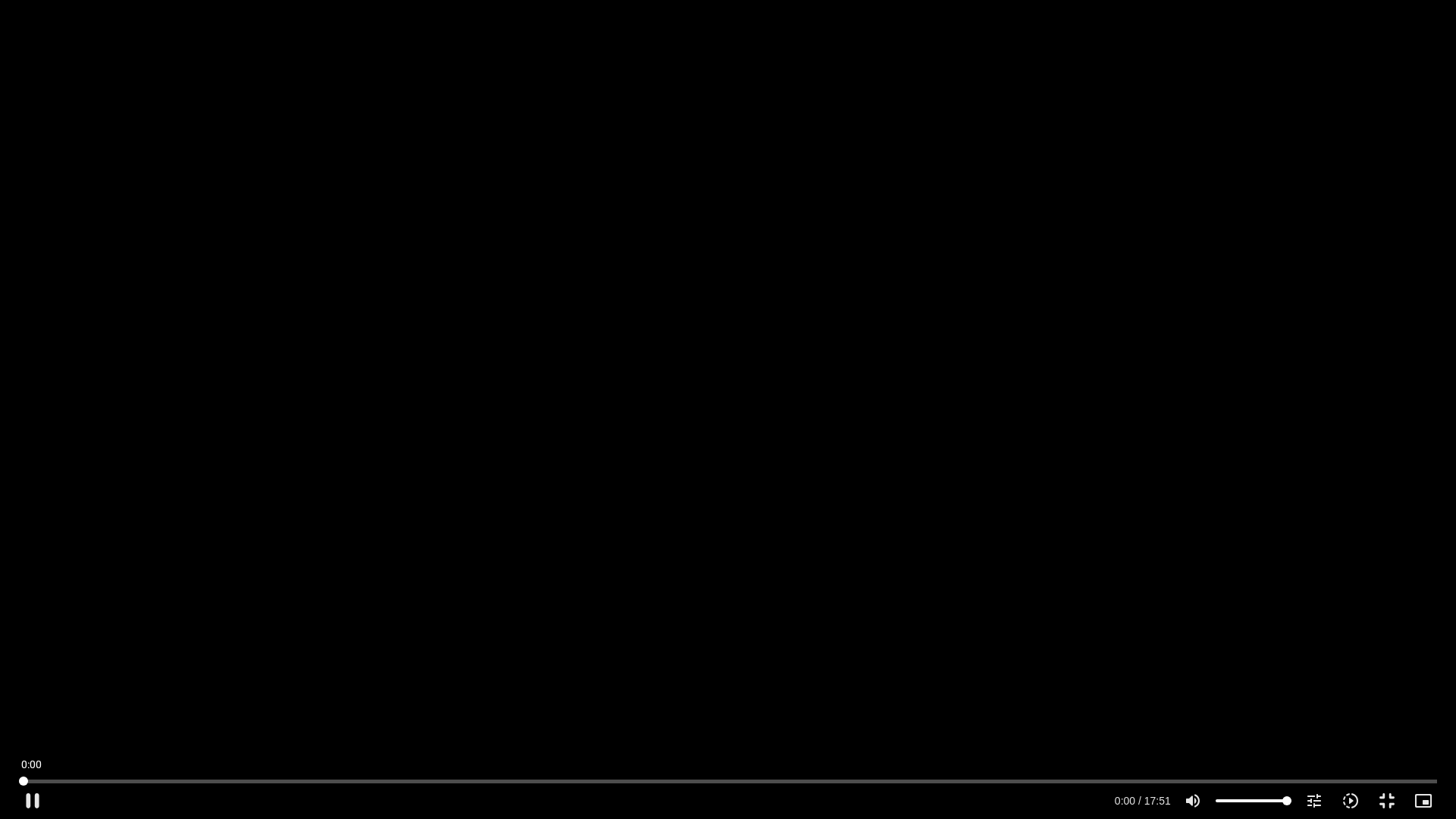
drag, startPoint x: 1420, startPoint y: 779, endPoint x: 0, endPoint y: 818, distance: 1420.5
click at [0, 684] on div "Skip ad 0:00 pause 0:00 / 17:51 volume_up Mute tune Resolution Auto 720p slow_m…" at bounding box center [728, 409] width 1456 height 819
click at [40, 684] on button "pause" at bounding box center [33, 800] width 36 height 36
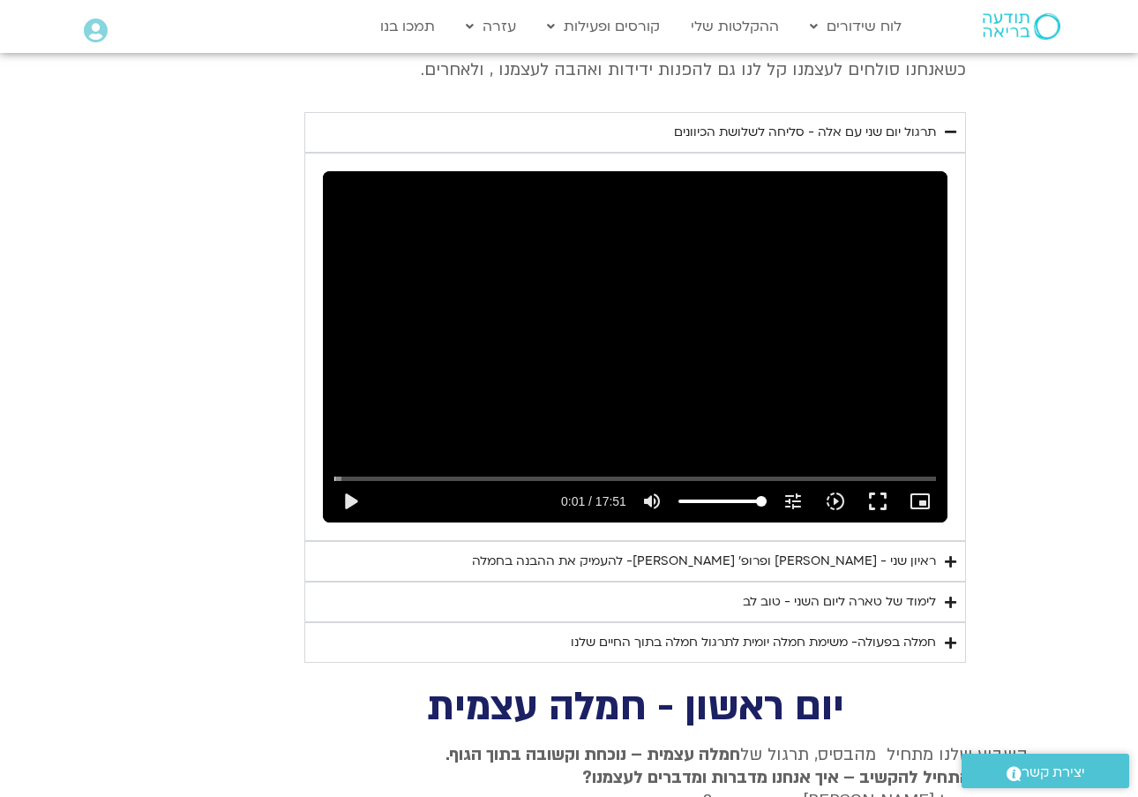
click at [1050, 767] on span "יצירת קשר" at bounding box center [1053, 772] width 64 height 24
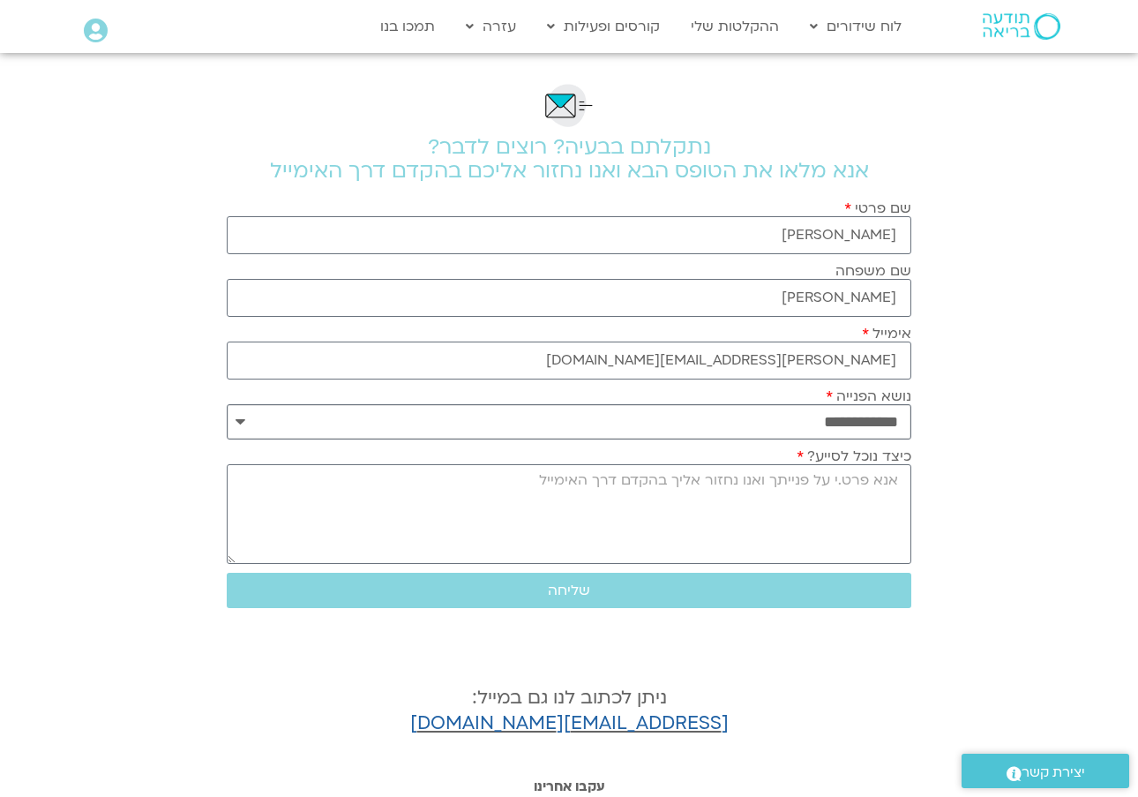
select select "**********"
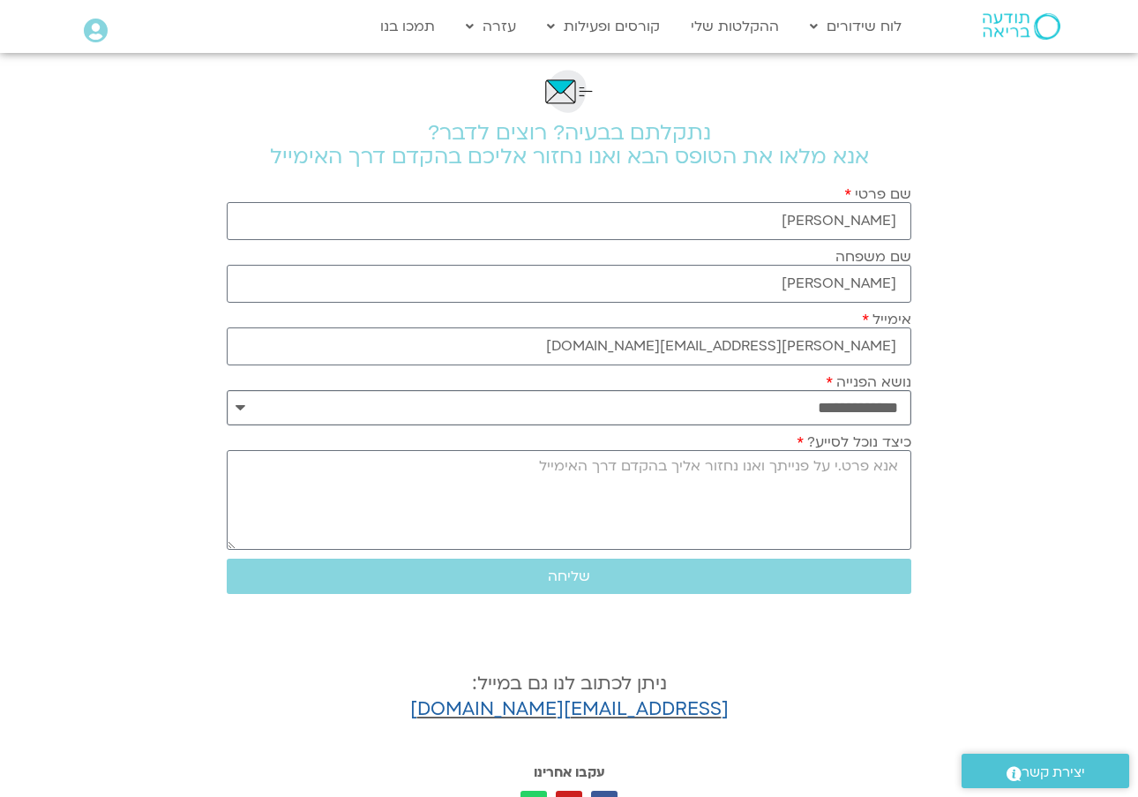
scroll to position [4, 0]
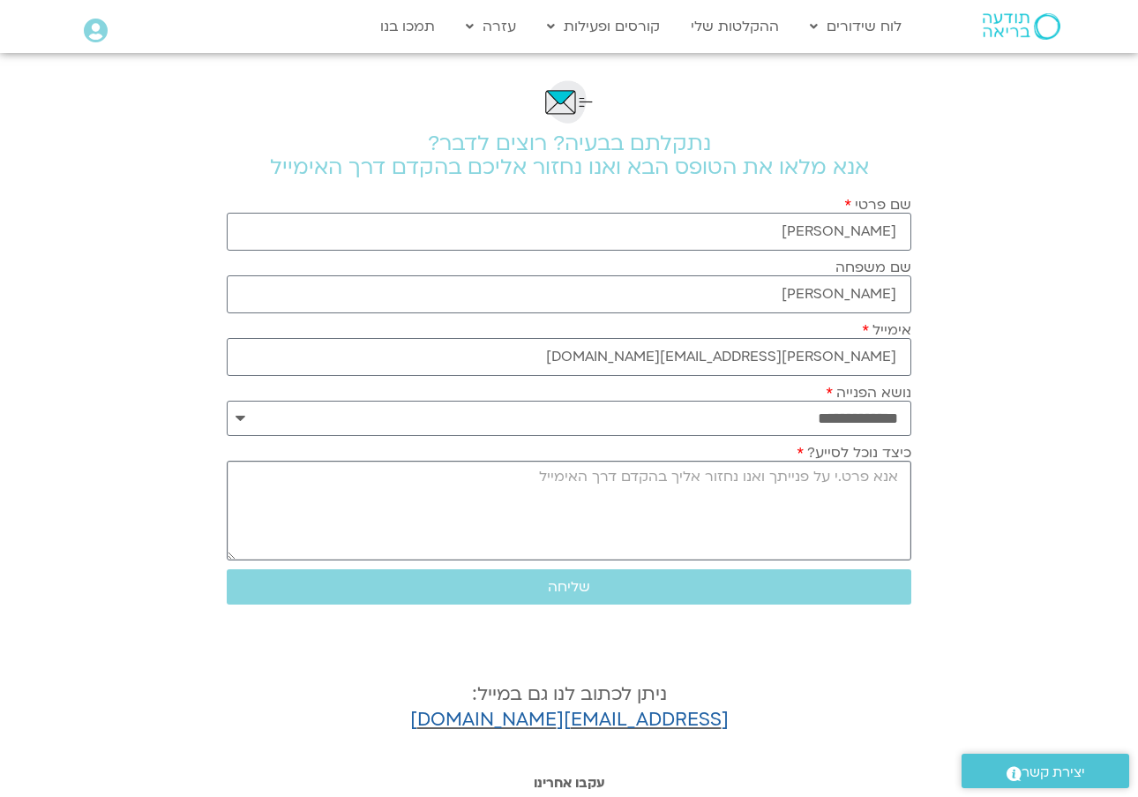
click at [808, 520] on textarea "כיצד נוכל לסייע?" at bounding box center [569, 510] width 685 height 100
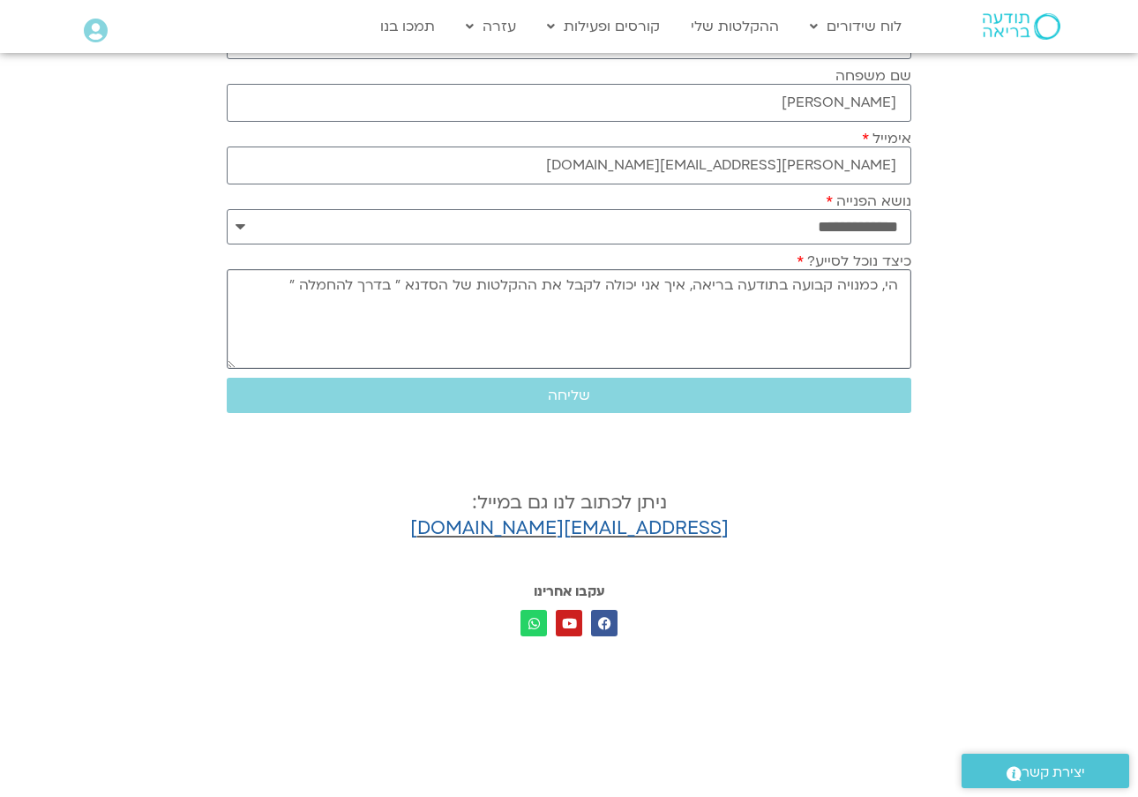
scroll to position [195, 1]
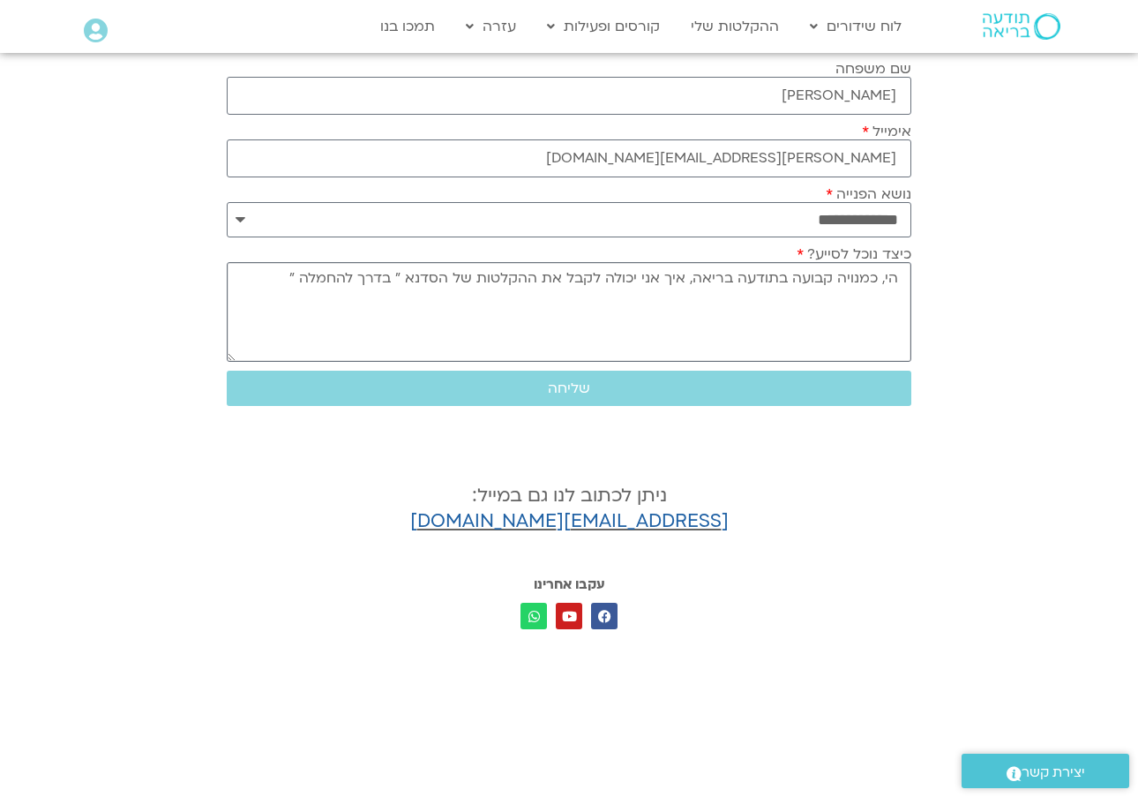
drag, startPoint x: 355, startPoint y: 284, endPoint x: 346, endPoint y: 284, distance: 9.7
click at [347, 284] on textarea "הי, כמנויה קבועה בתודעה בריאה, איך אני יכולה לקבל את ההקלטות של הסדנא ״ בדרך לה…" at bounding box center [569, 312] width 685 height 100
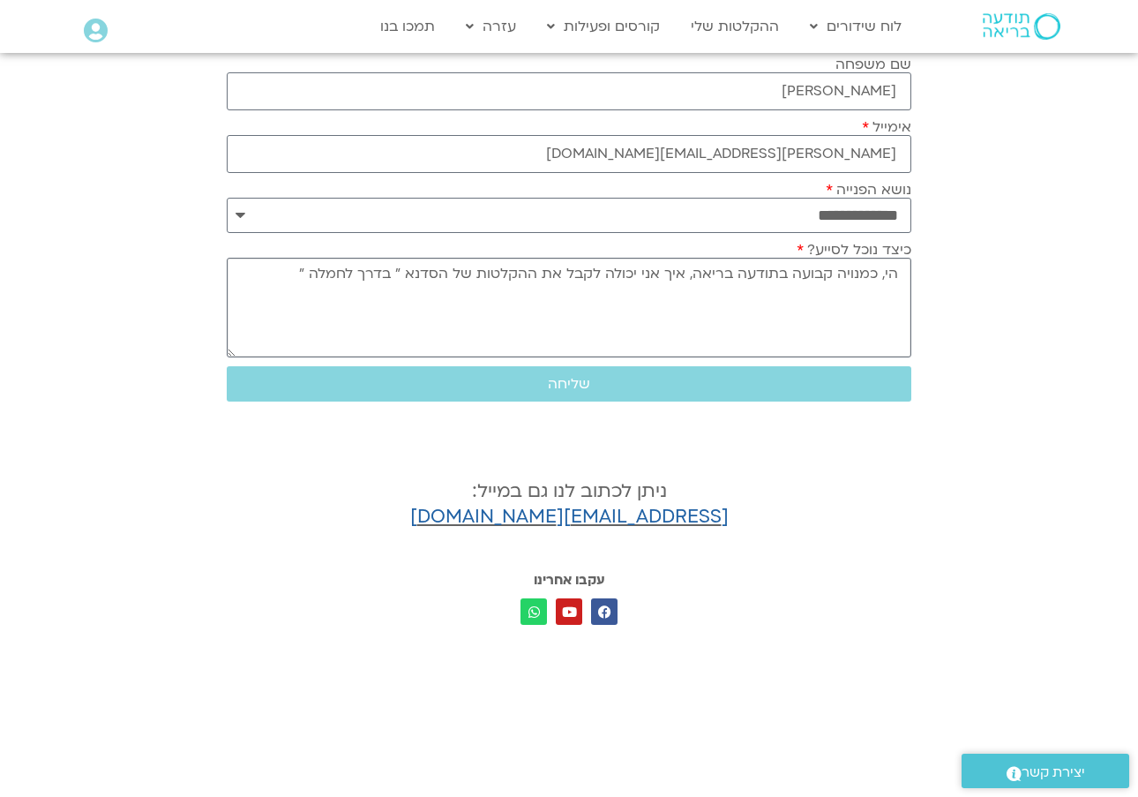
scroll to position [211, 0]
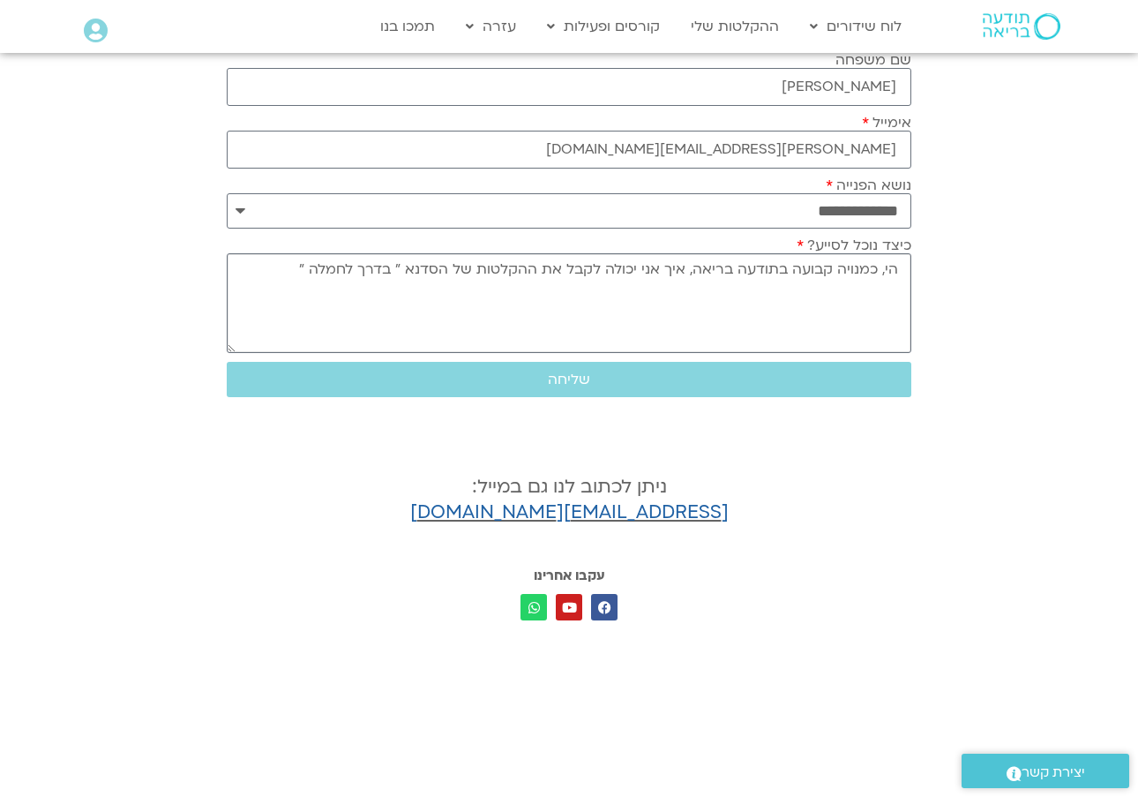
click at [287, 272] on textarea "הי, כמנויה קבועה בתודעה בריאה, איך אני יכולה לקבל את ההקלטות של הסדנא ״ בדרך לח…" at bounding box center [569, 303] width 685 height 100
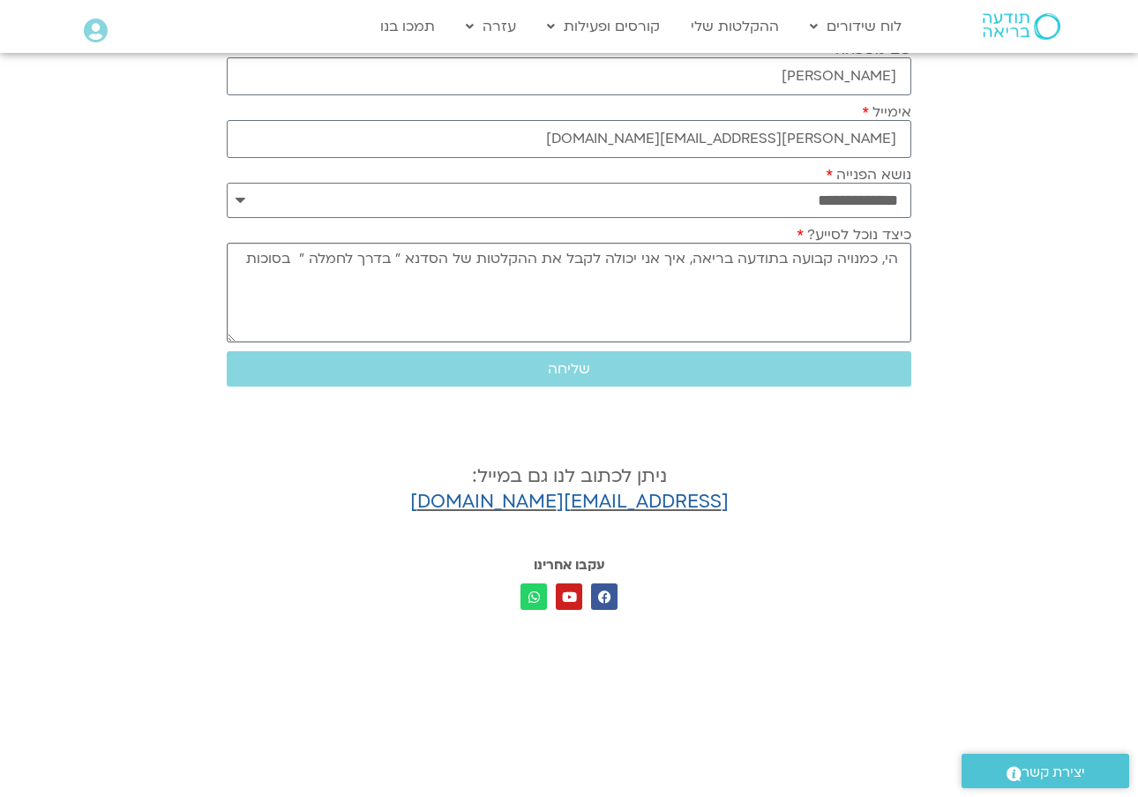
click at [249, 266] on textarea "הי, כמנויה קבועה בתודעה בריאה, איך אני יכולה לקבל את ההקלטות של הסדנא ״ בדרך לח…" at bounding box center [569, 293] width 685 height 100
type textarea "הי, כמנויה קבועה בתודעה בריאה, איך אני יכולה לקבל את ההקלטות של הסדנא ״ בדרך לח…"
click at [580, 376] on span "שליחה" at bounding box center [569, 369] width 42 height 16
